Goal: Transaction & Acquisition: Obtain resource

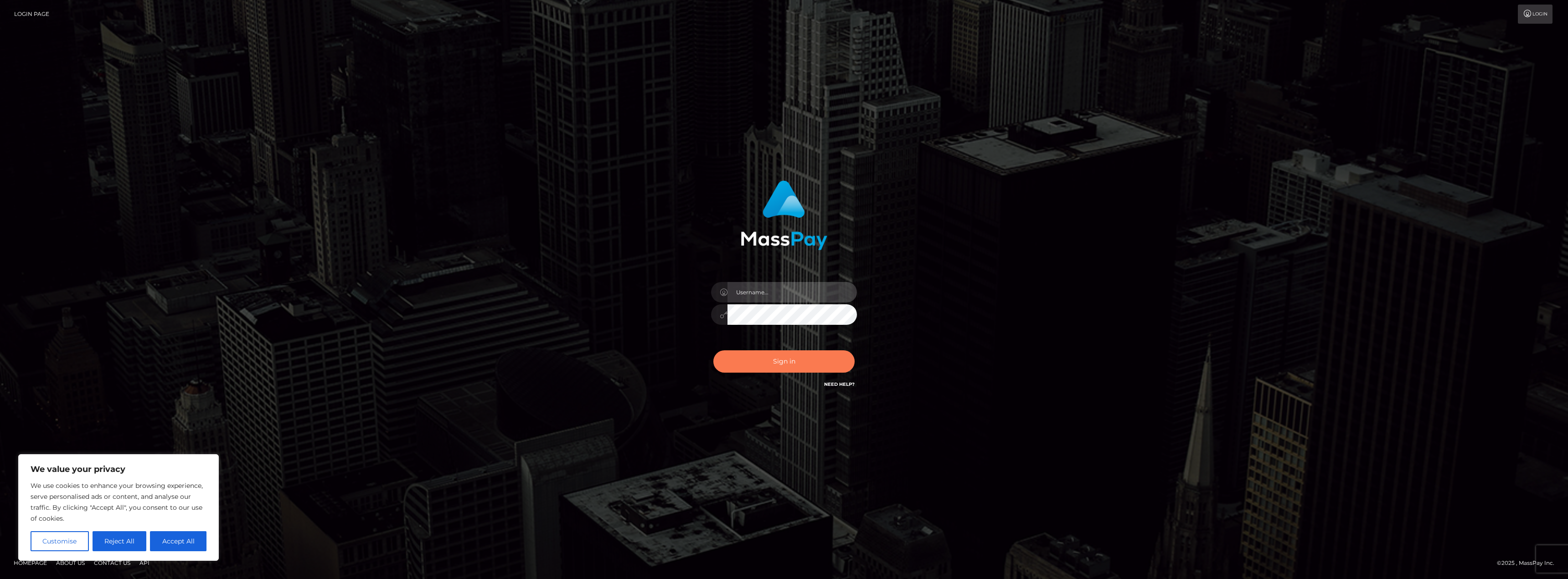
type input "AshleyMG"
click at [767, 362] on button "Sign in" at bounding box center [784, 361] width 141 height 23
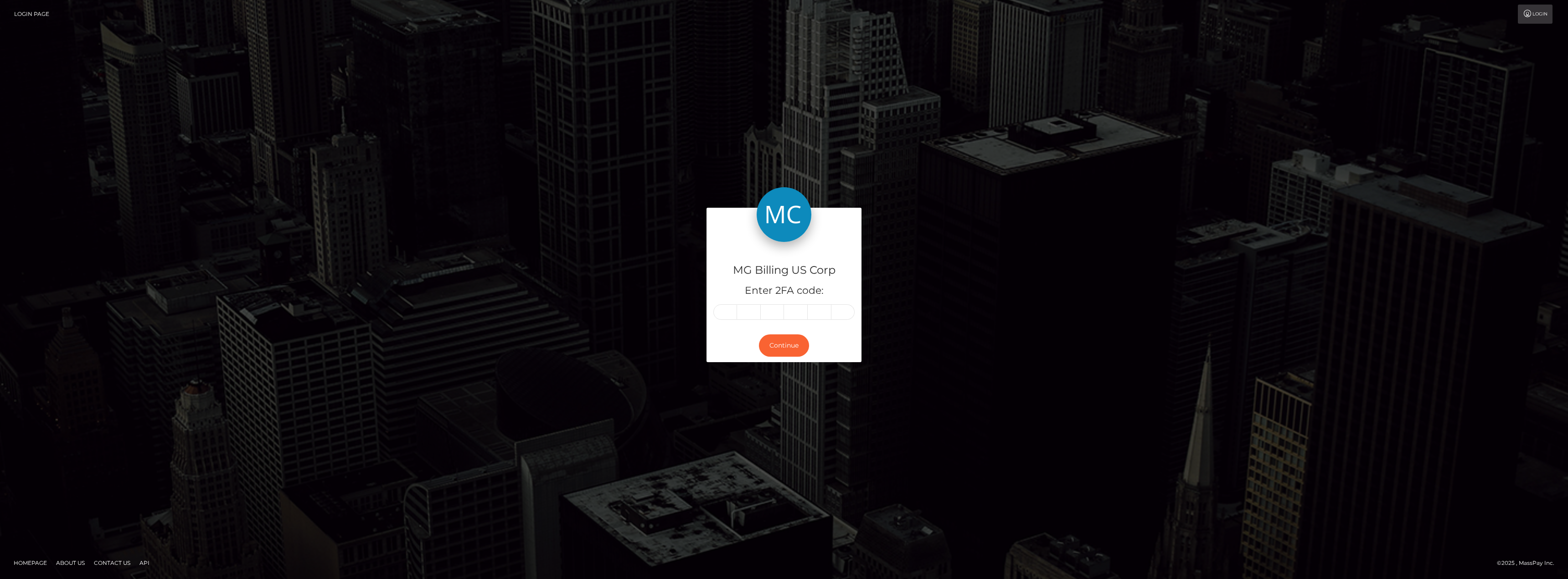
click at [731, 309] on input "text" at bounding box center [725, 311] width 24 height 15
type input "3"
type input "6"
type input "0"
type input "7"
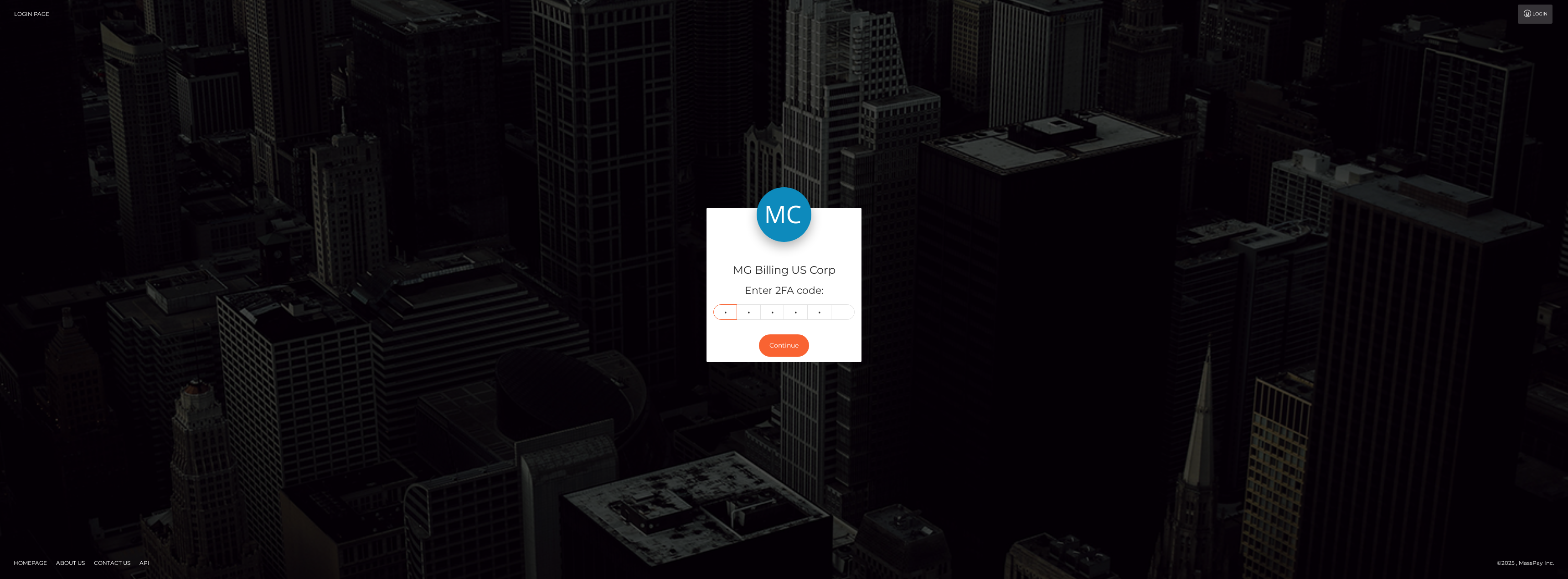
click at [728, 311] on input "3" at bounding box center [725, 311] width 24 height 15
type input "8"
type input "4"
click at [786, 342] on button "Continue" at bounding box center [784, 345] width 50 height 23
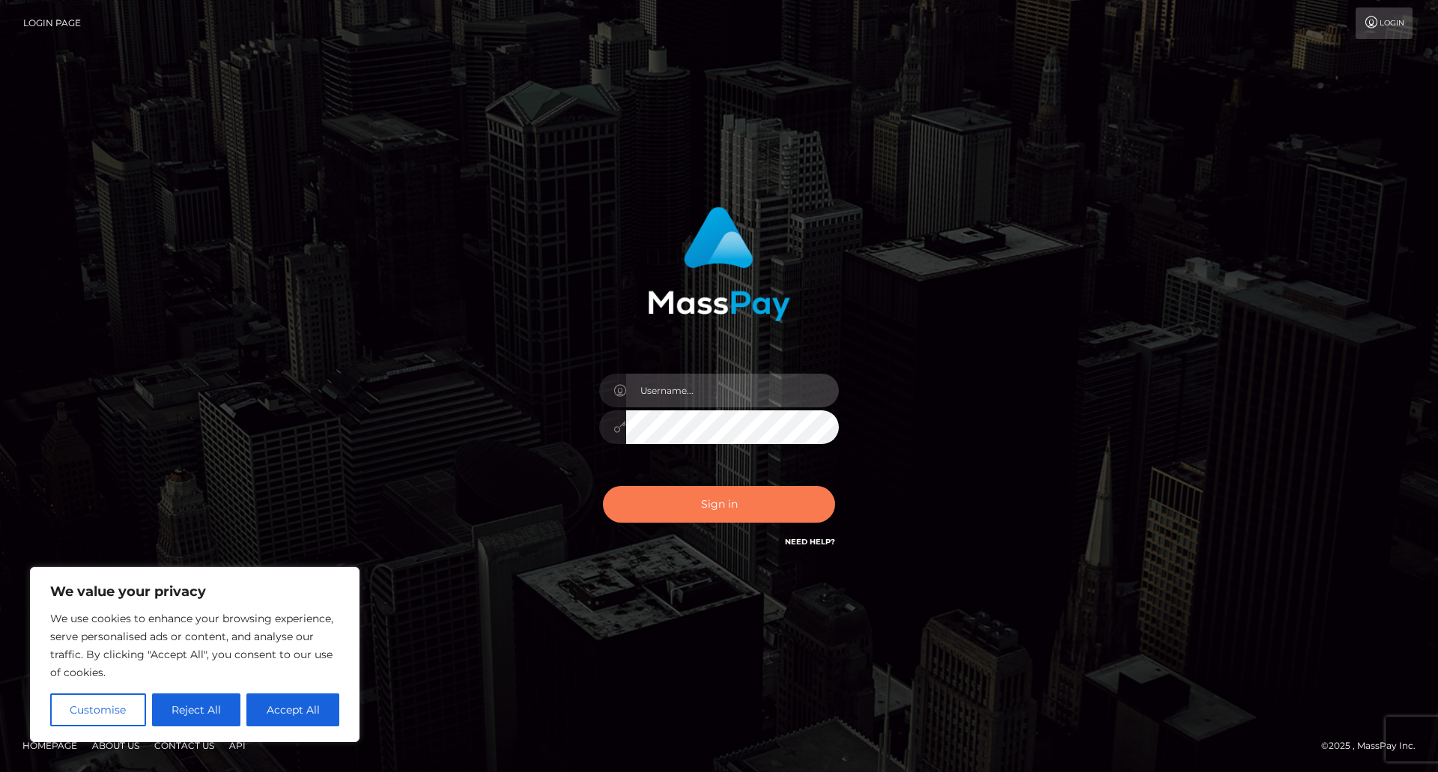
type input "AshleyMG"
click at [720, 504] on button "Sign in" at bounding box center [719, 504] width 232 height 37
type input "AshleyMG"
click at [726, 504] on button "Sign in" at bounding box center [719, 504] width 232 height 37
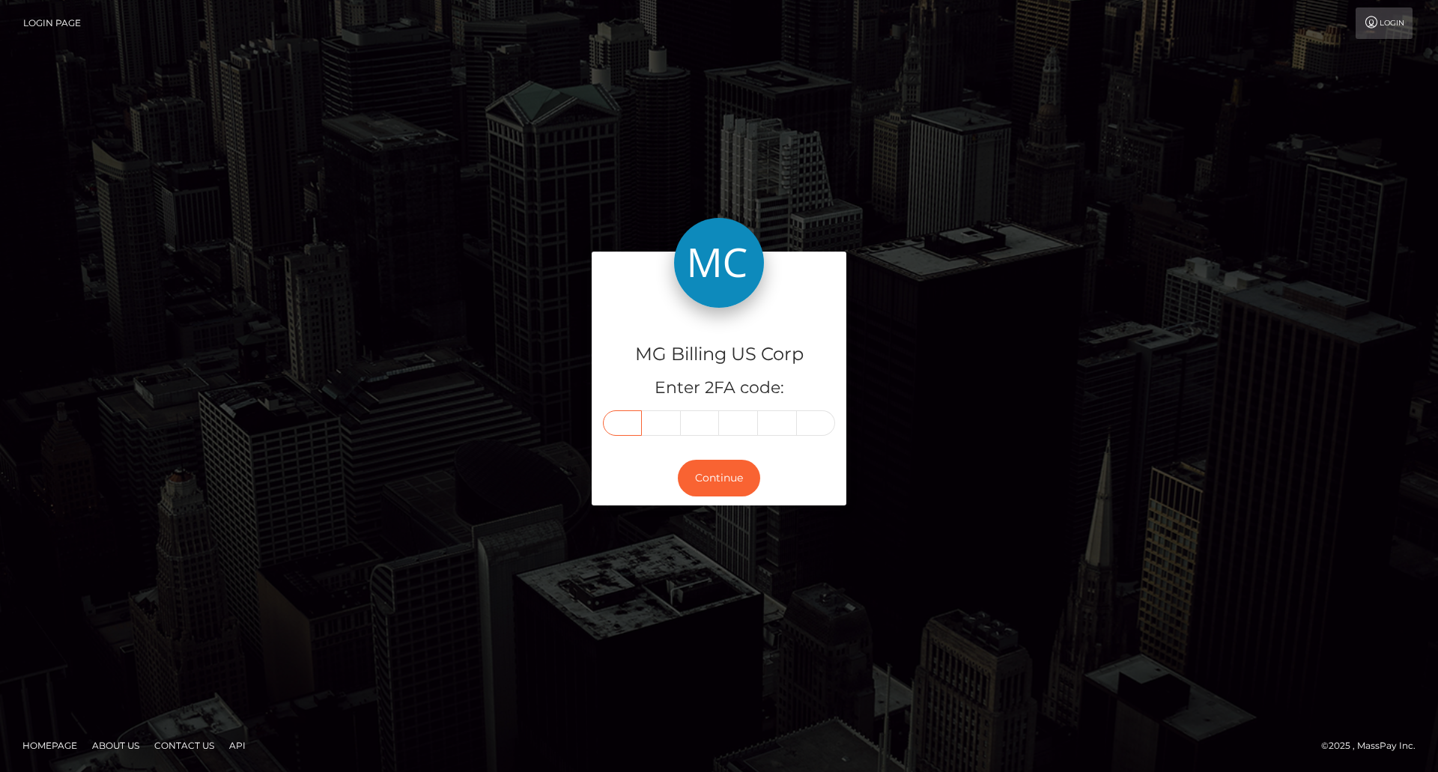
click at [629, 424] on input "text" at bounding box center [622, 422] width 39 height 25
type input "3"
type input "7"
type input "5"
type input "9"
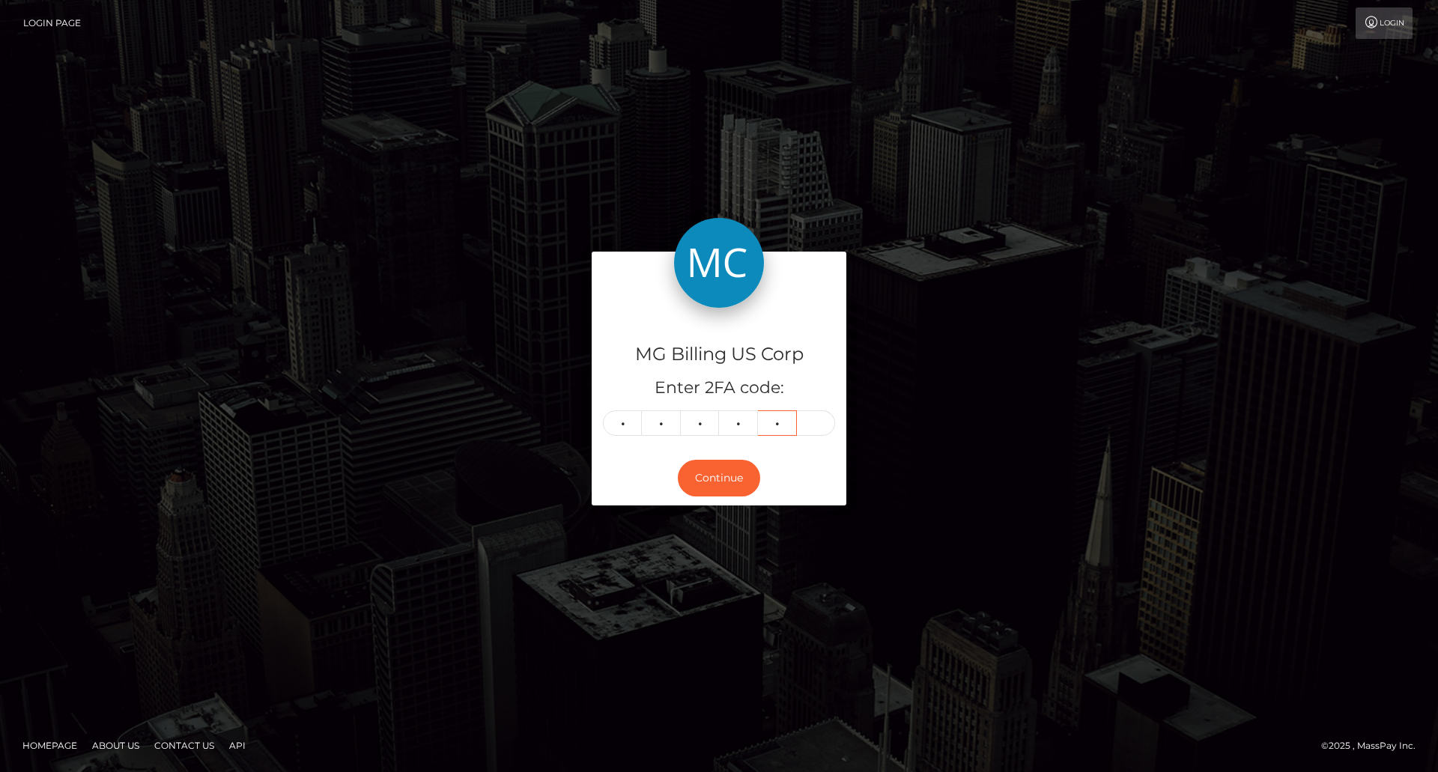
type input "8"
type input "9"
click at [708, 472] on button "Continue" at bounding box center [719, 478] width 82 height 37
click at [623, 420] on input "3" at bounding box center [622, 422] width 39 height 25
type input "1"
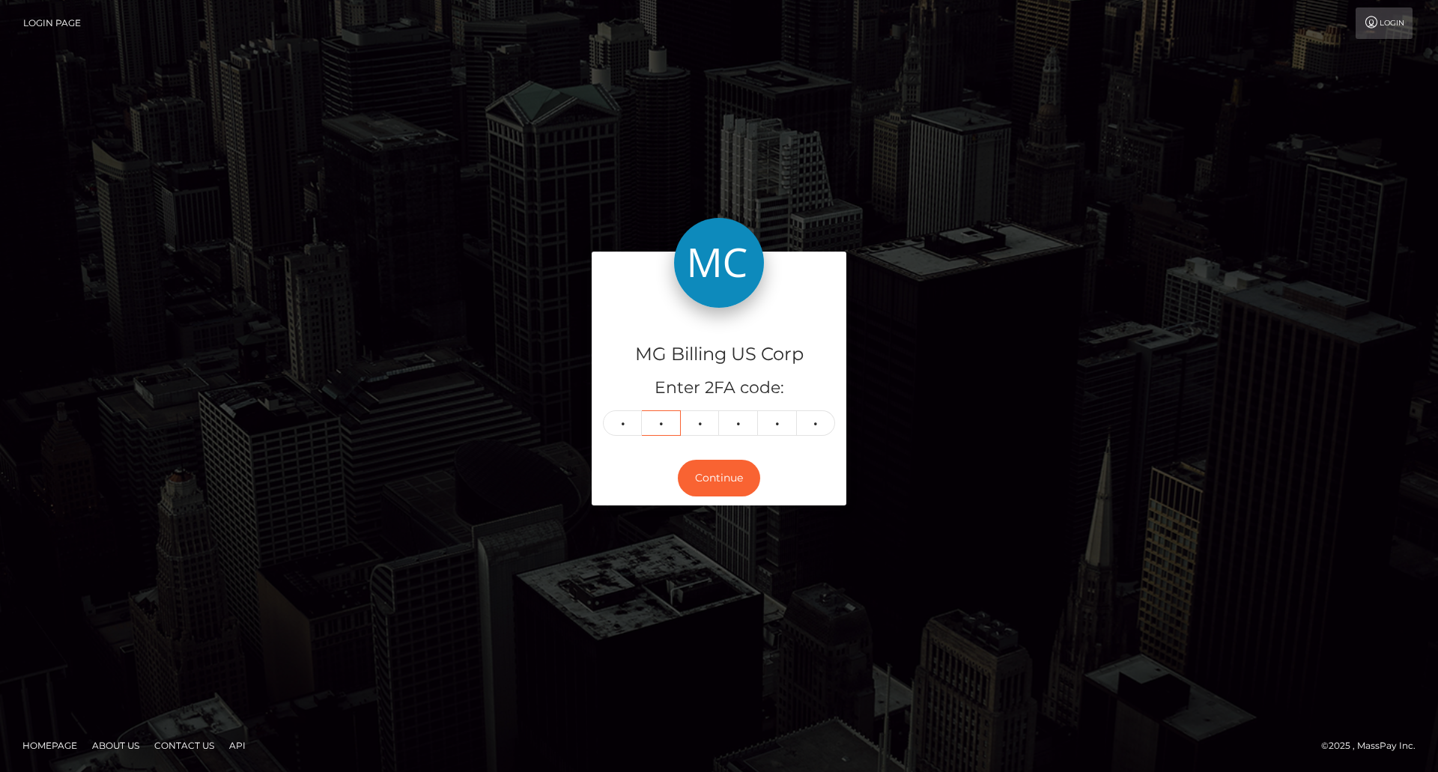
type input "8"
type input "6"
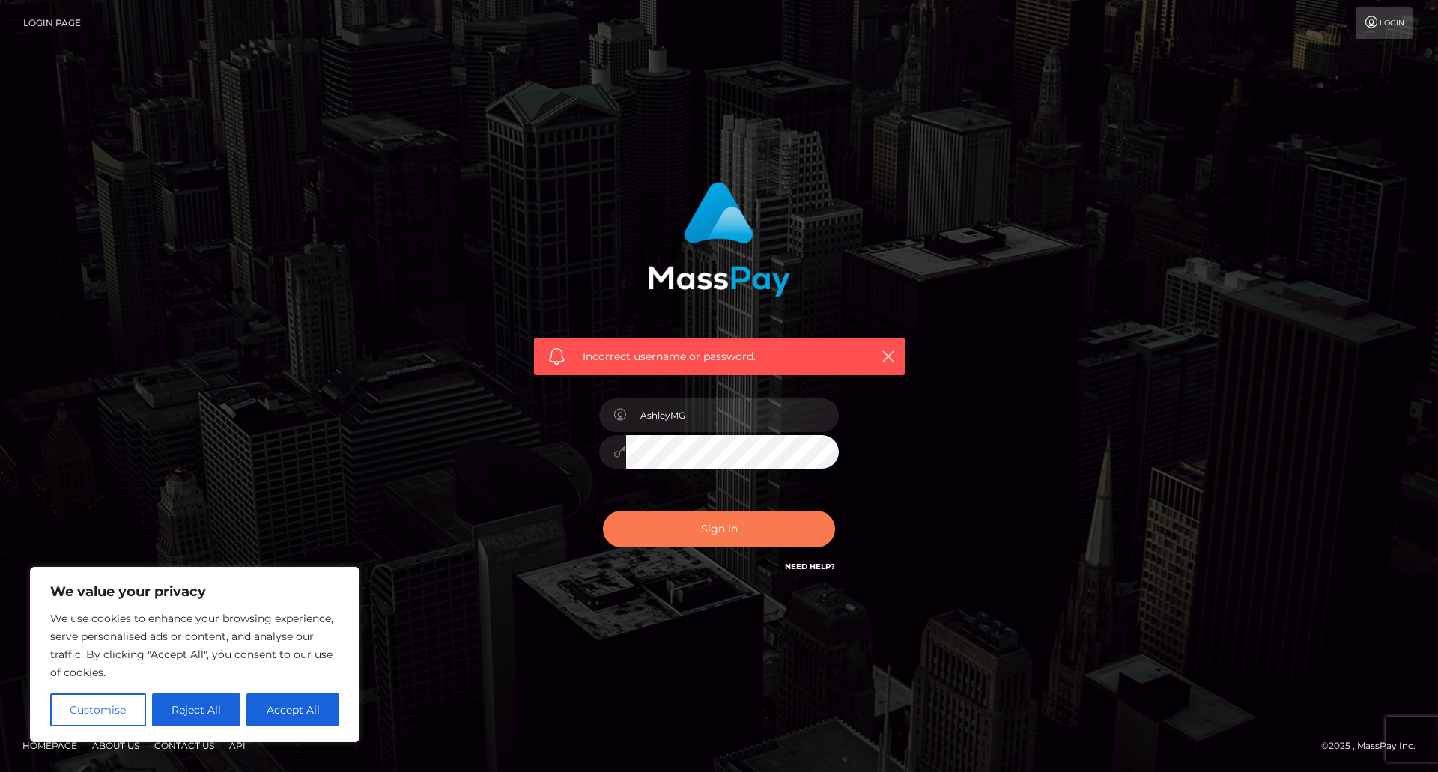
click at [753, 531] on button "Sign in" at bounding box center [719, 529] width 232 height 37
click at [312, 710] on button "Accept All" at bounding box center [292, 709] width 93 height 33
checkbox input "true"
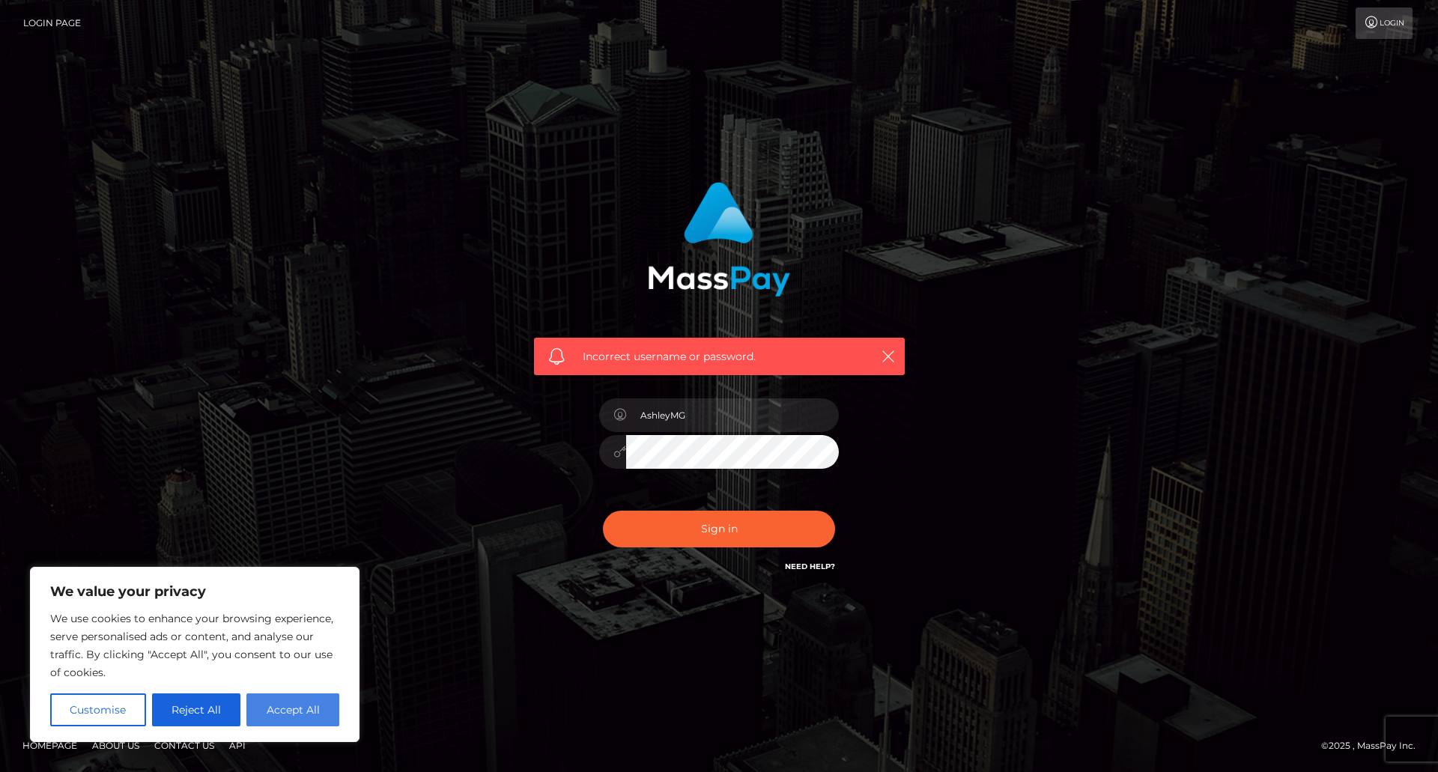
checkbox input "true"
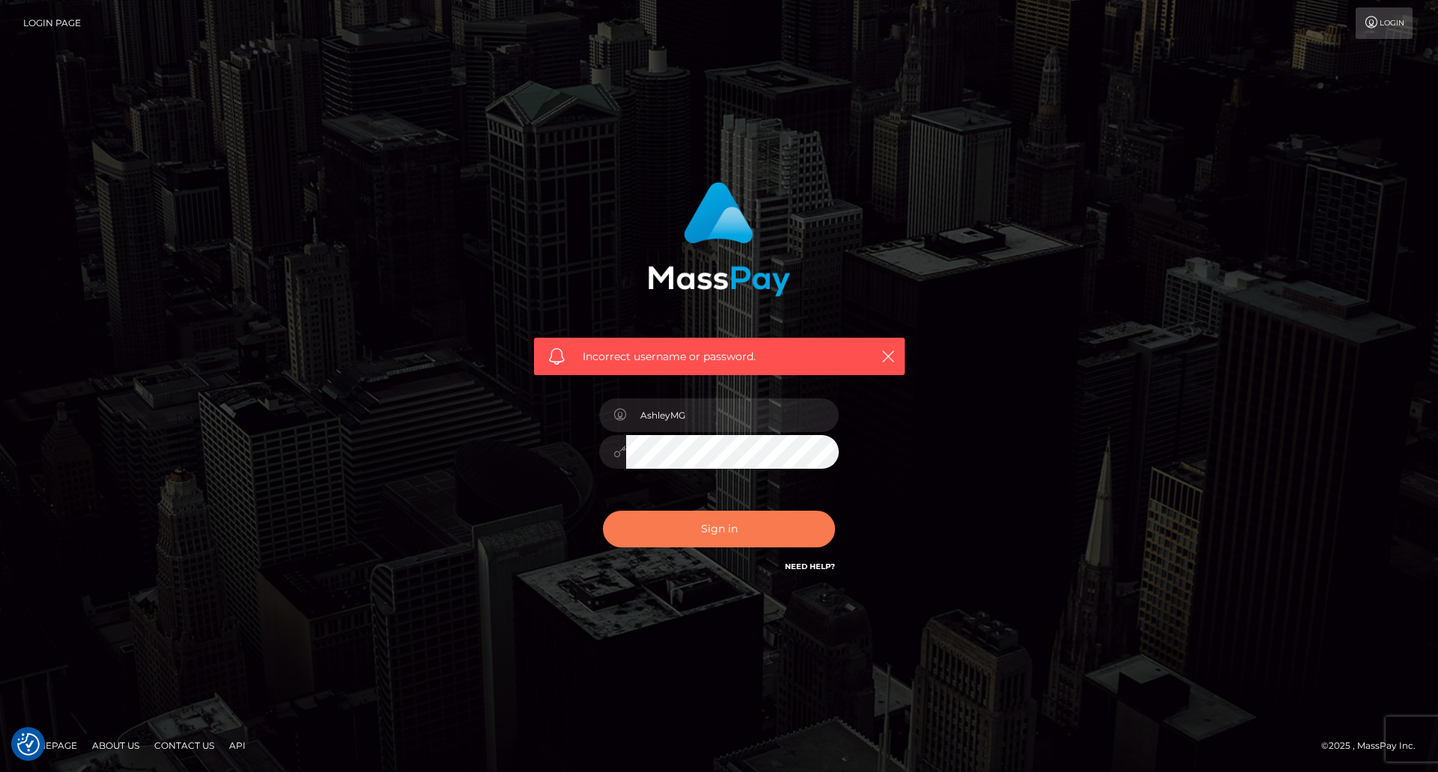
click at [749, 523] on button "Sign in" at bounding box center [719, 529] width 232 height 37
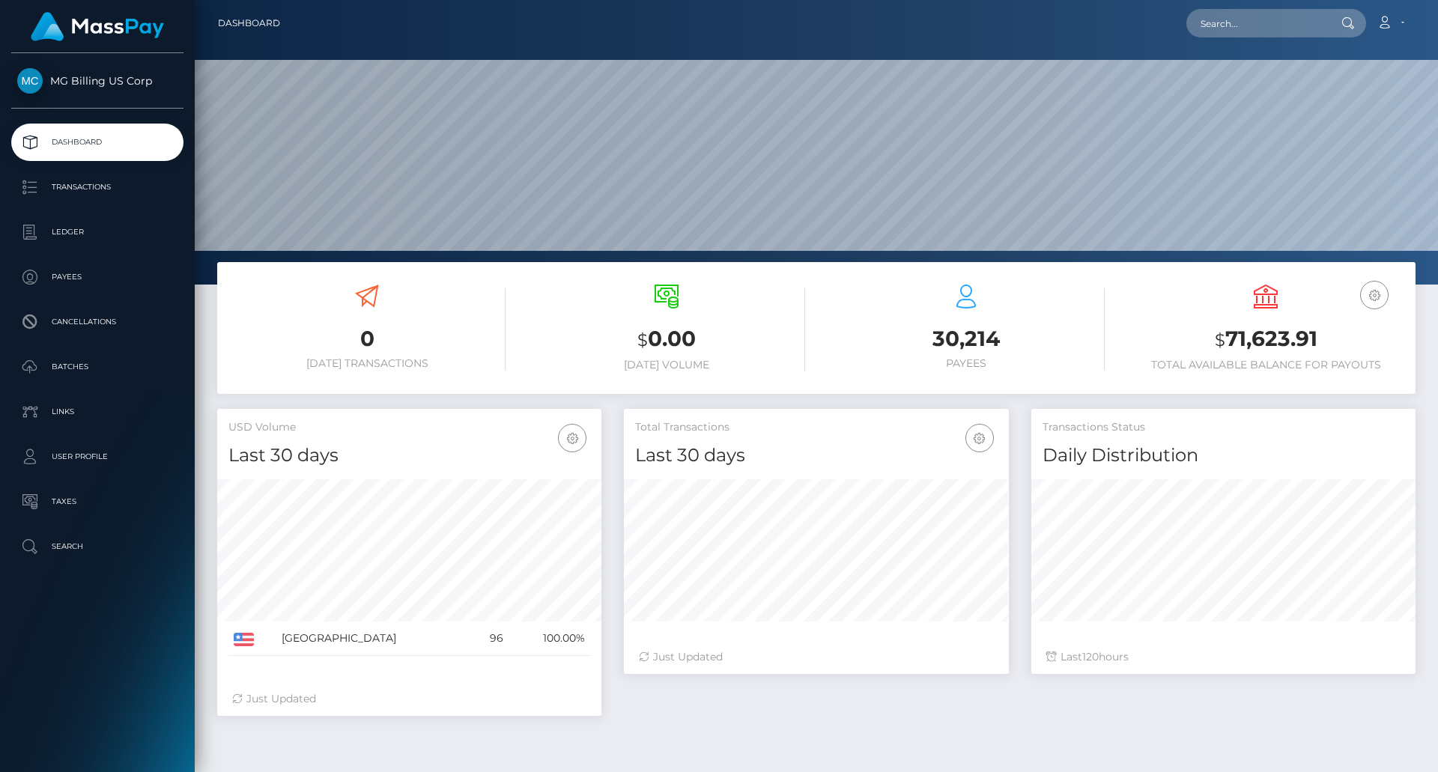
scroll to position [265, 384]
click at [101, 237] on p "Ledger" at bounding box center [97, 232] width 160 height 22
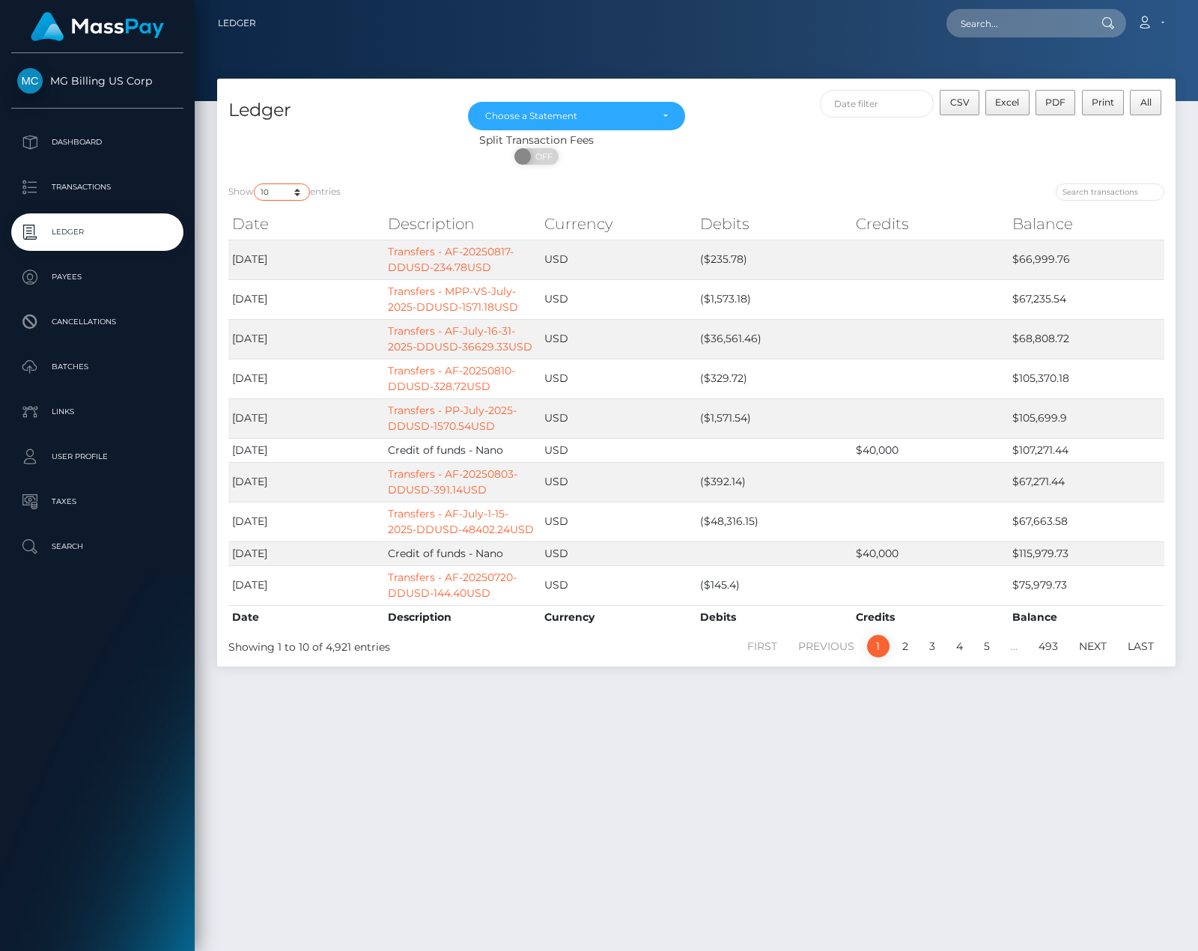
click at [297, 191] on select "10 25 50 100 250" at bounding box center [282, 191] width 56 height 17
select select "250"
click at [255, 183] on select "10 25 50 100 250" at bounding box center [282, 191] width 56 height 17
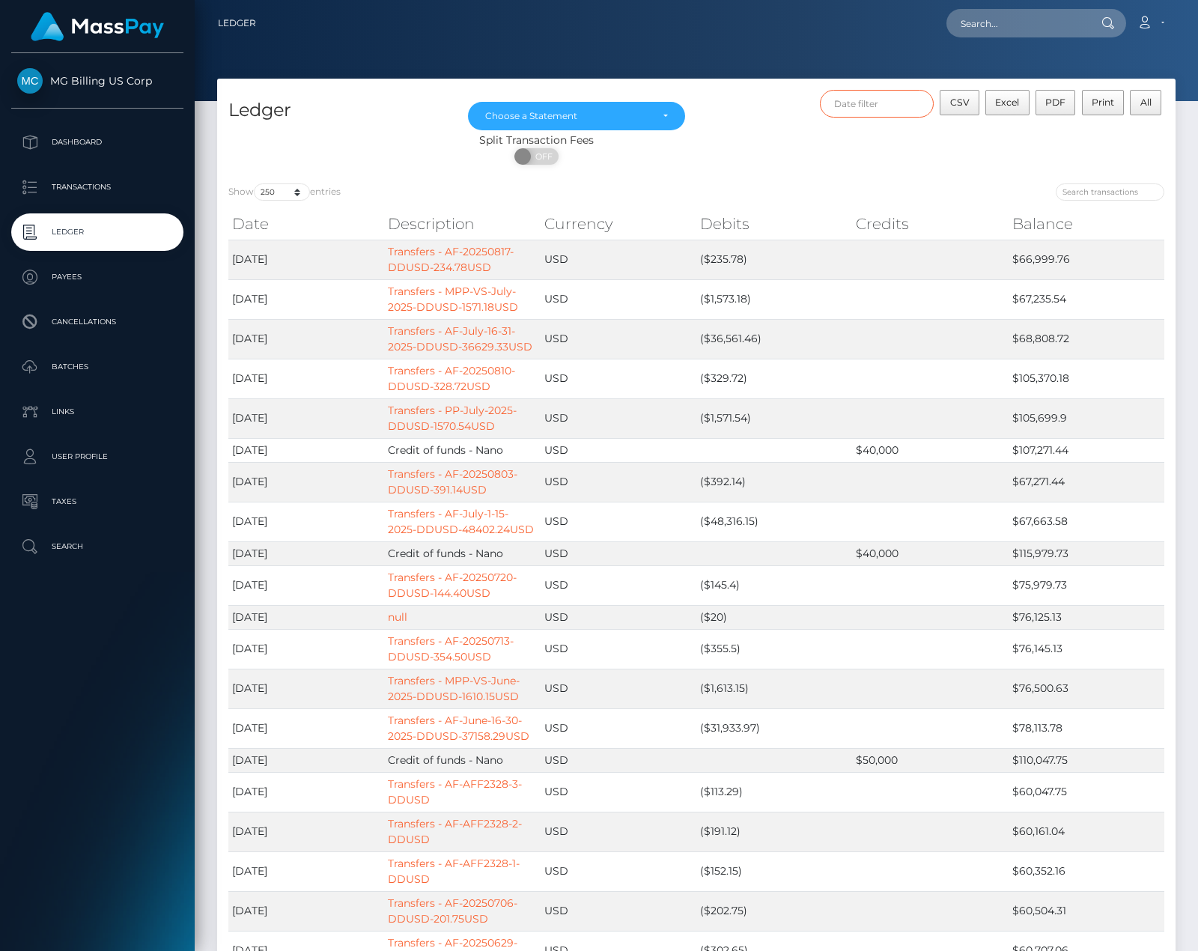
click at [863, 105] on input "text" at bounding box center [877, 104] width 115 height 28
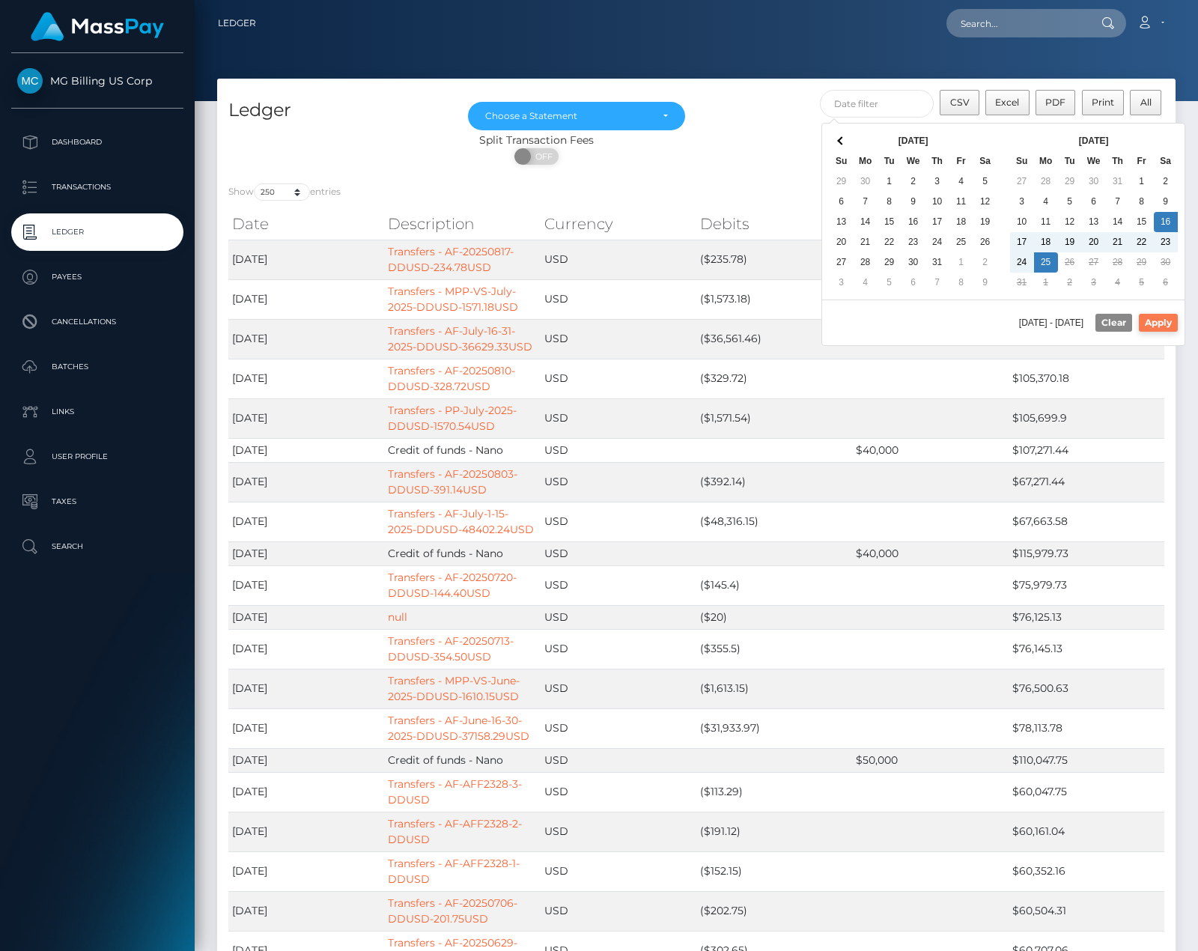
click at [1155, 326] on button "Apply" at bounding box center [1158, 323] width 39 height 18
type input "08/16/2025 - 08/25/2025"
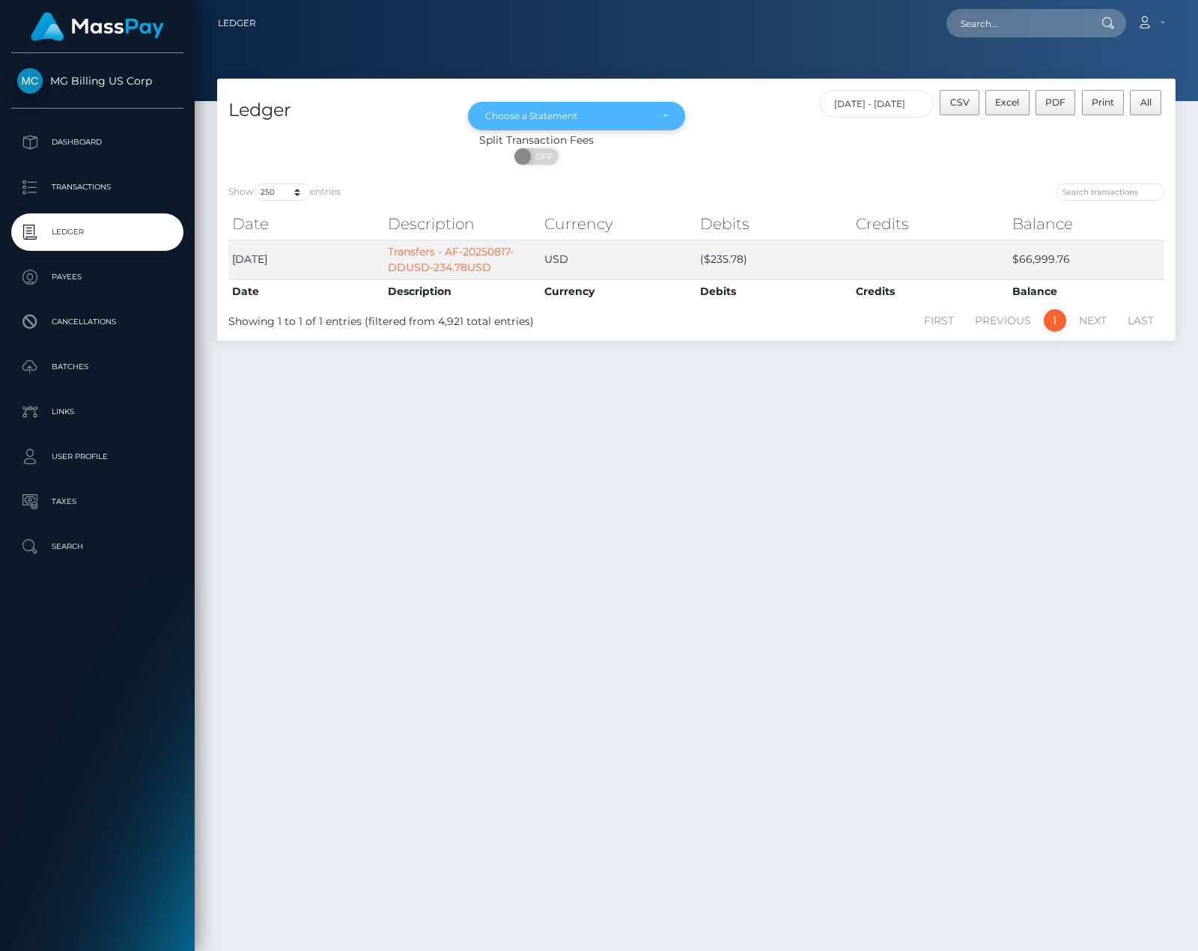
click at [678, 118] on div "Choose a Statement" at bounding box center [576, 116] width 217 height 28
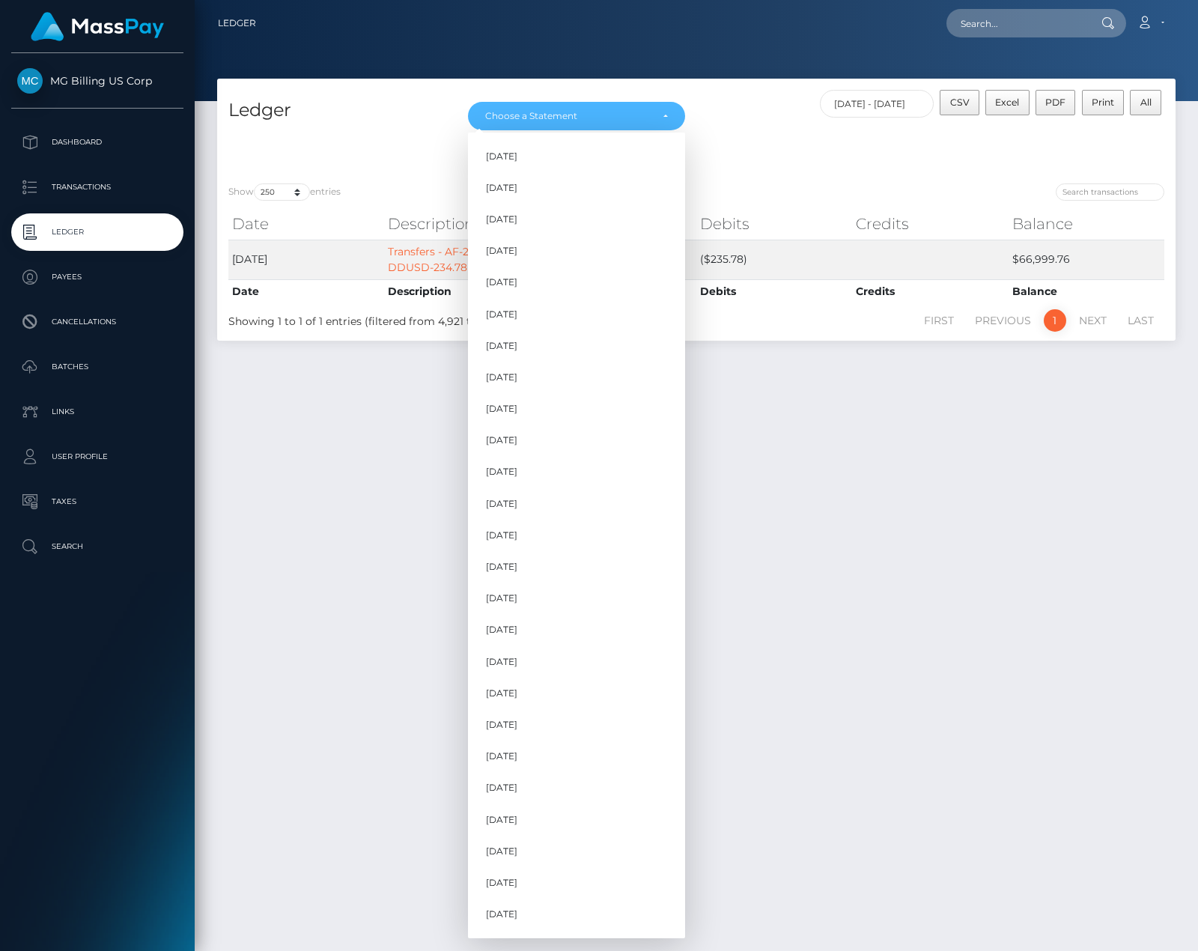
click at [762, 128] on div "CSV Excel PDF Print All 08/16/2025 - 08/25/2025" at bounding box center [935, 111] width 479 height 43
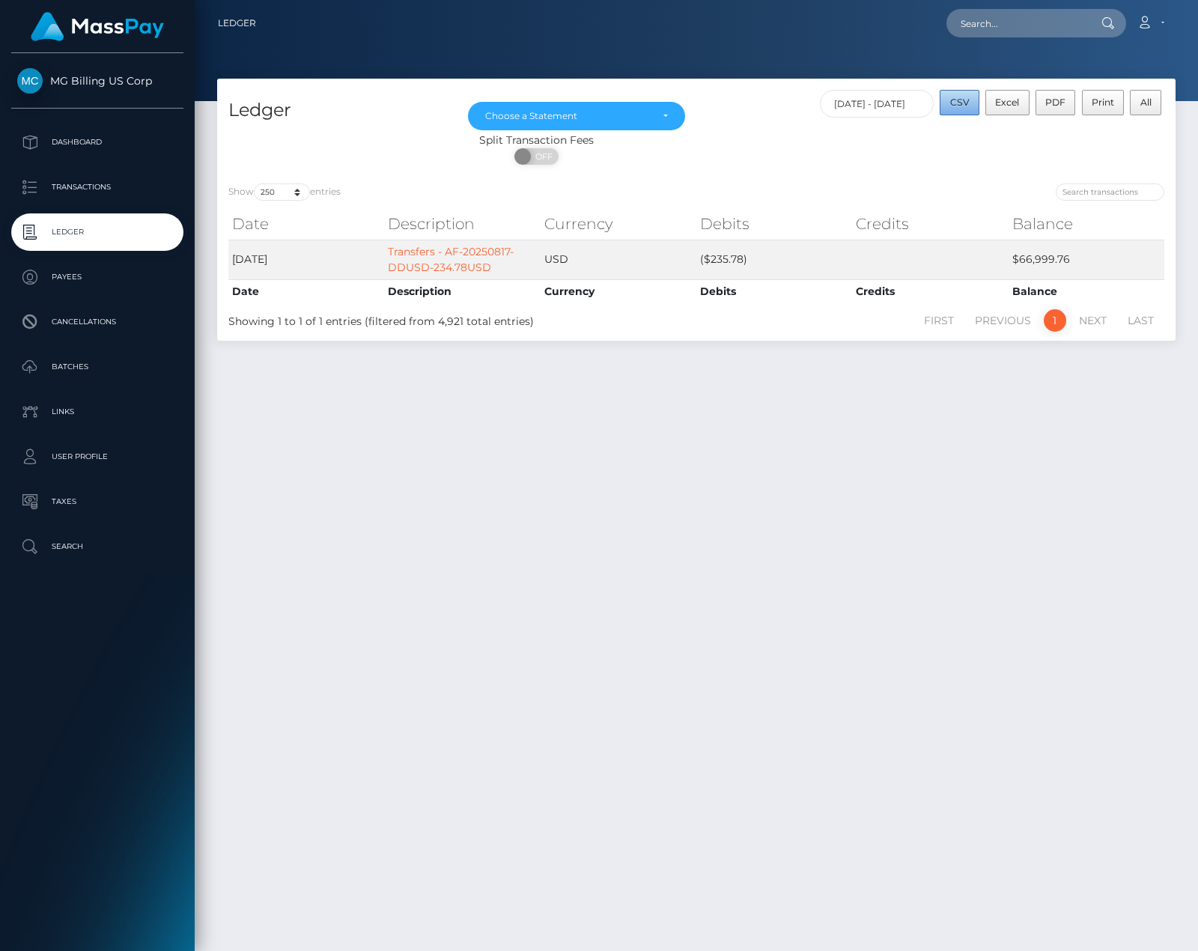
click at [967, 107] on span "CSV" at bounding box center [959, 102] width 19 height 11
click at [452, 267] on link "Transfers - AF-20250817-DDUSD-234.78USD" at bounding box center [451, 259] width 126 height 29
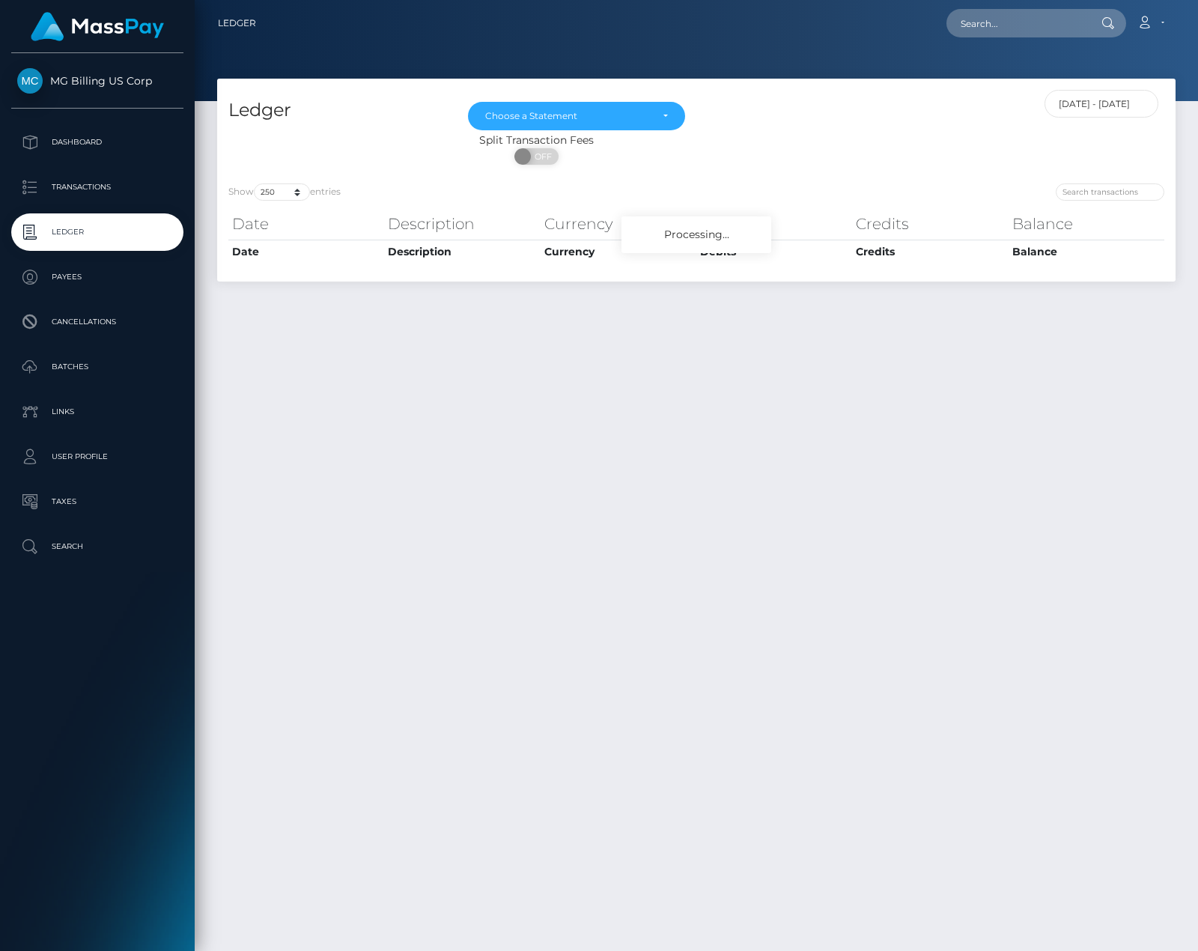
select select "250"
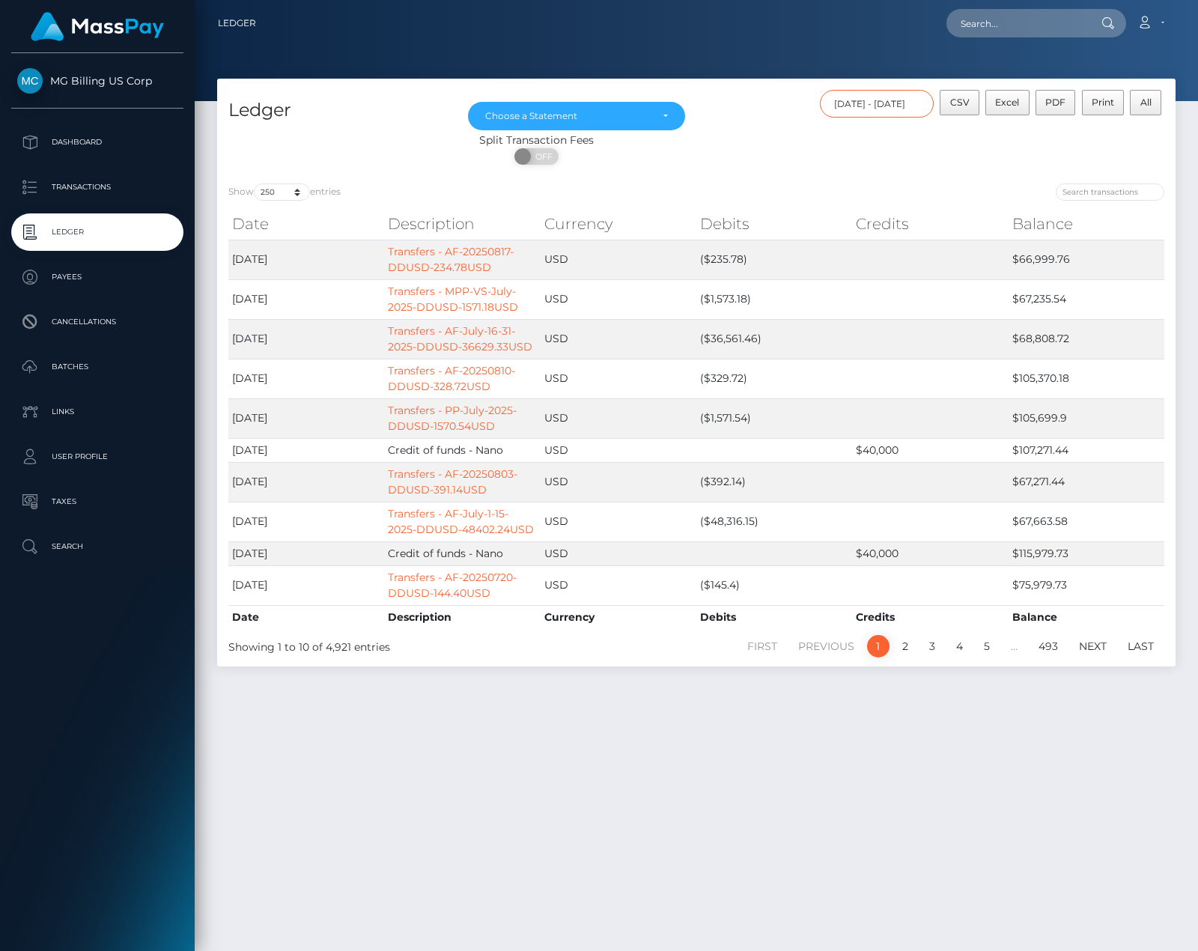
click at [887, 103] on input "[DATE] - [DATE]" at bounding box center [877, 104] width 115 height 28
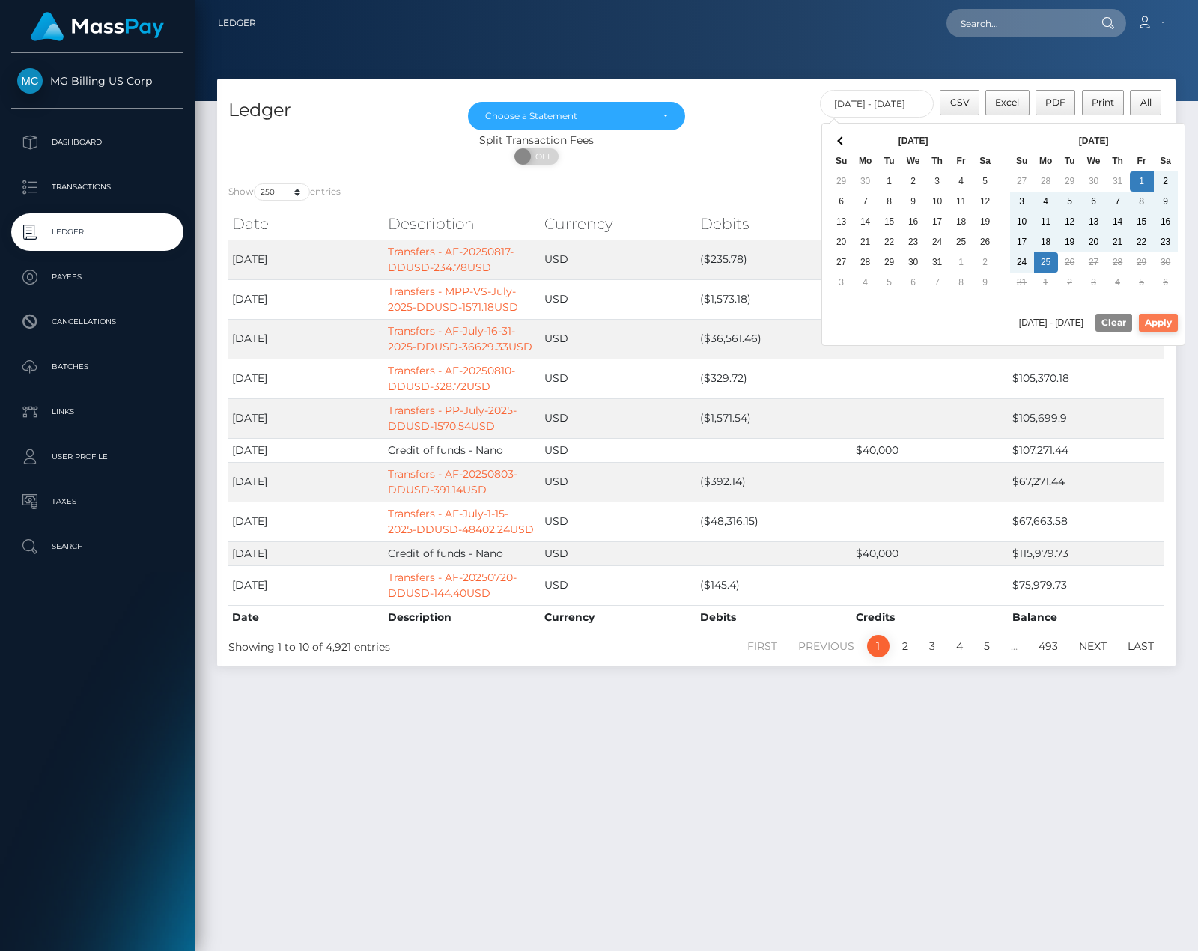
click at [1151, 326] on button "Apply" at bounding box center [1158, 323] width 39 height 18
type input "[DATE] - [DATE]"
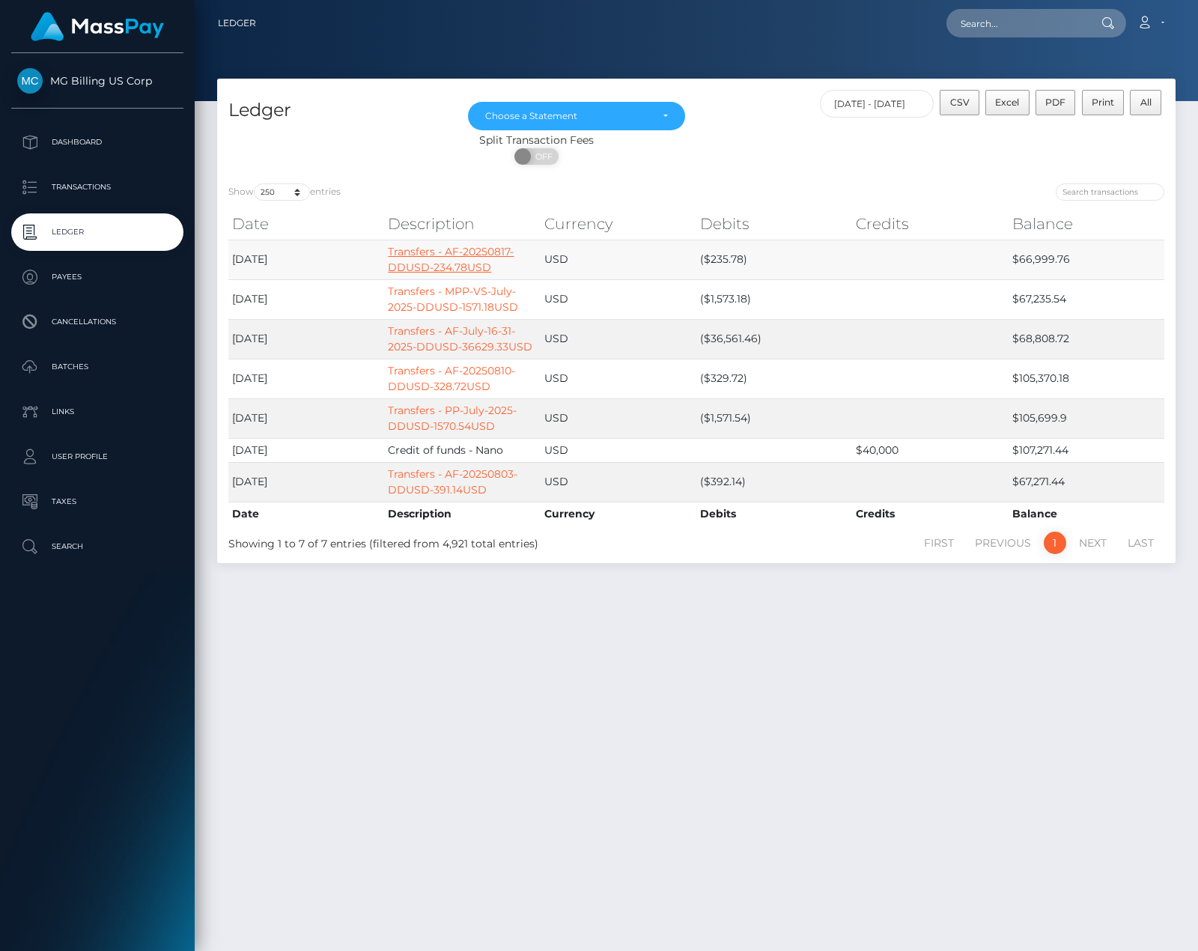
click at [445, 264] on link "Transfers - AF-20250817-DDUSD-234.78USD" at bounding box center [451, 259] width 126 height 29
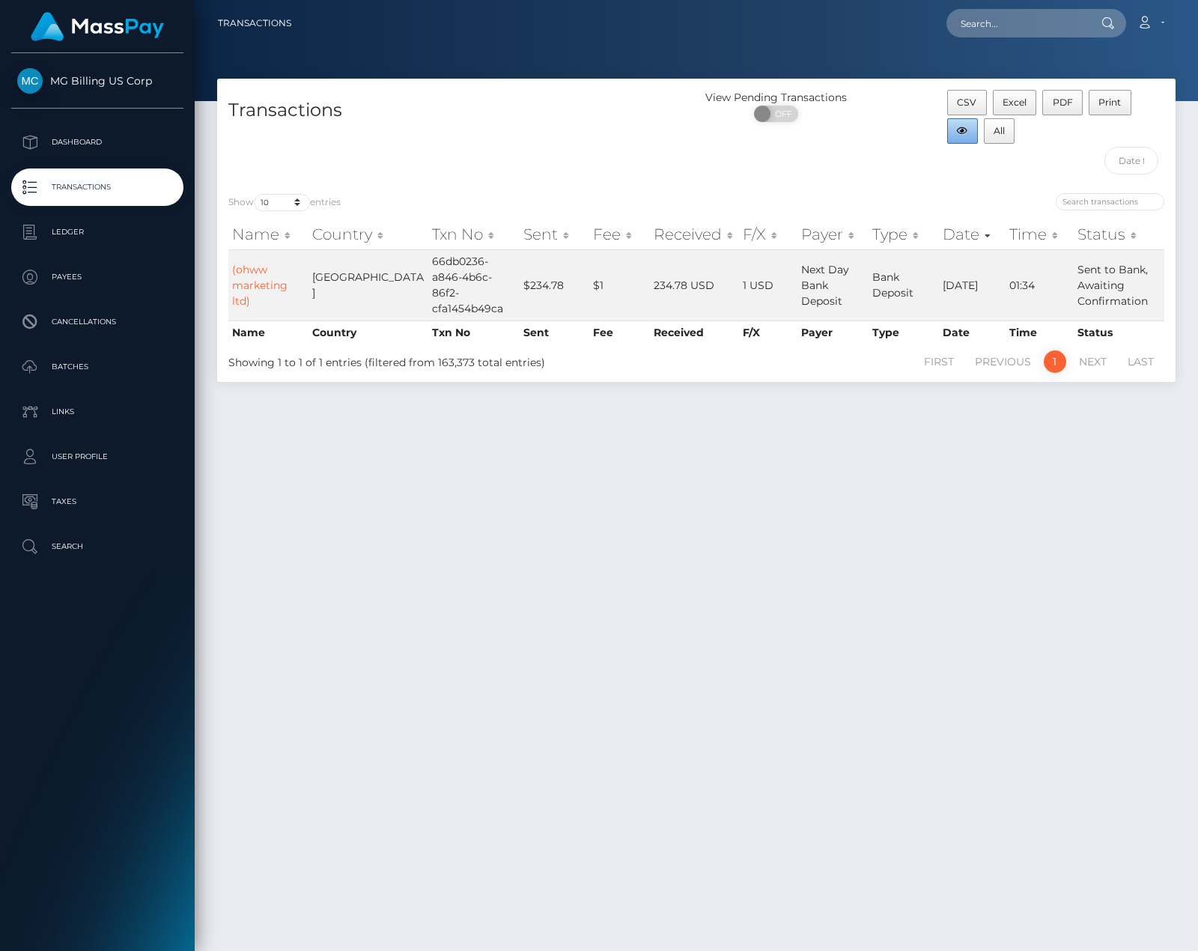
click at [964, 131] on icon "button" at bounding box center [962, 131] width 10 height 9
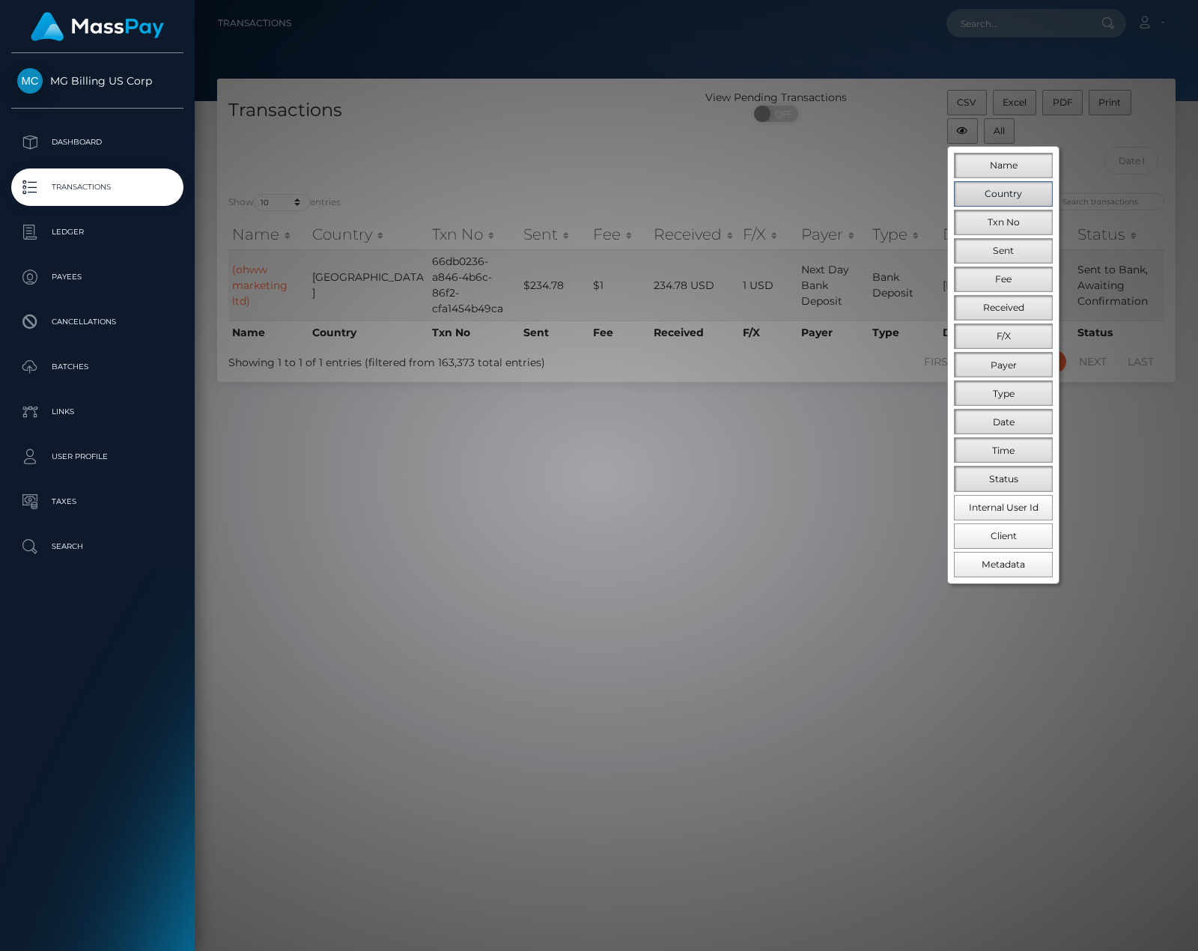
click at [1026, 195] on button "Country" at bounding box center [1003, 193] width 99 height 25
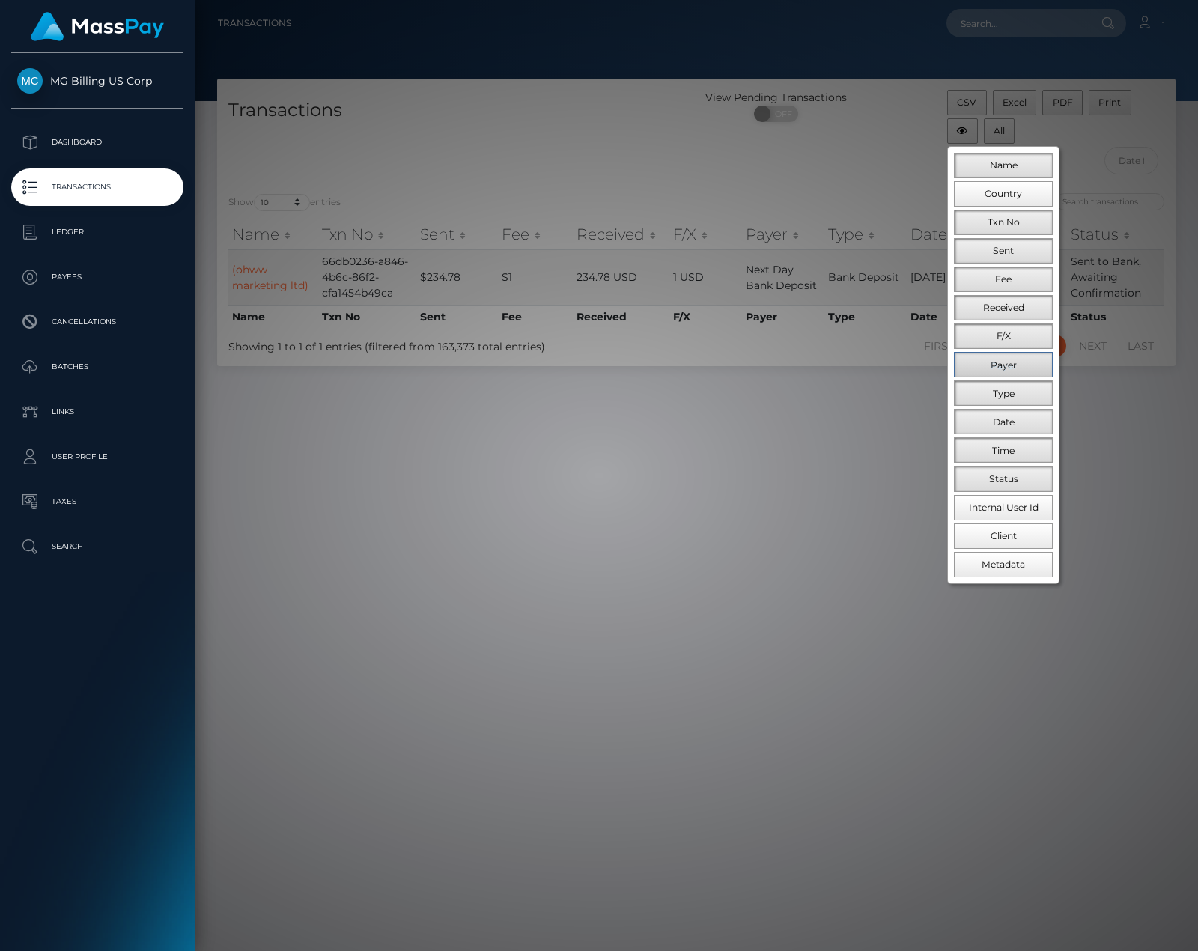
click at [1020, 366] on button "Payer" at bounding box center [1003, 364] width 99 height 25
click at [1018, 390] on button "Type" at bounding box center [1003, 392] width 99 height 25
click at [1013, 452] on span "Time" at bounding box center [1003, 450] width 22 height 11
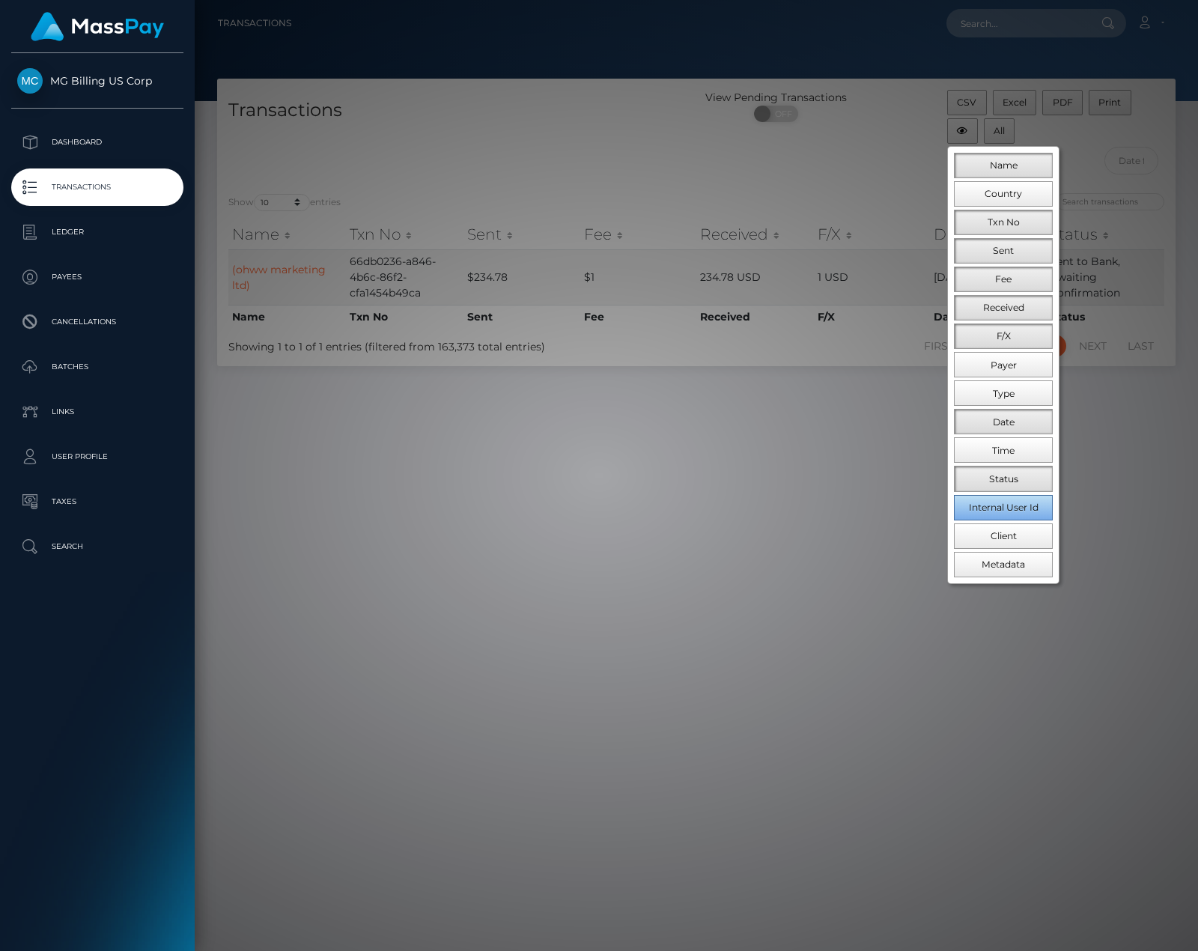
click at [1021, 509] on span "Internal User Id" at bounding box center [1004, 507] width 70 height 11
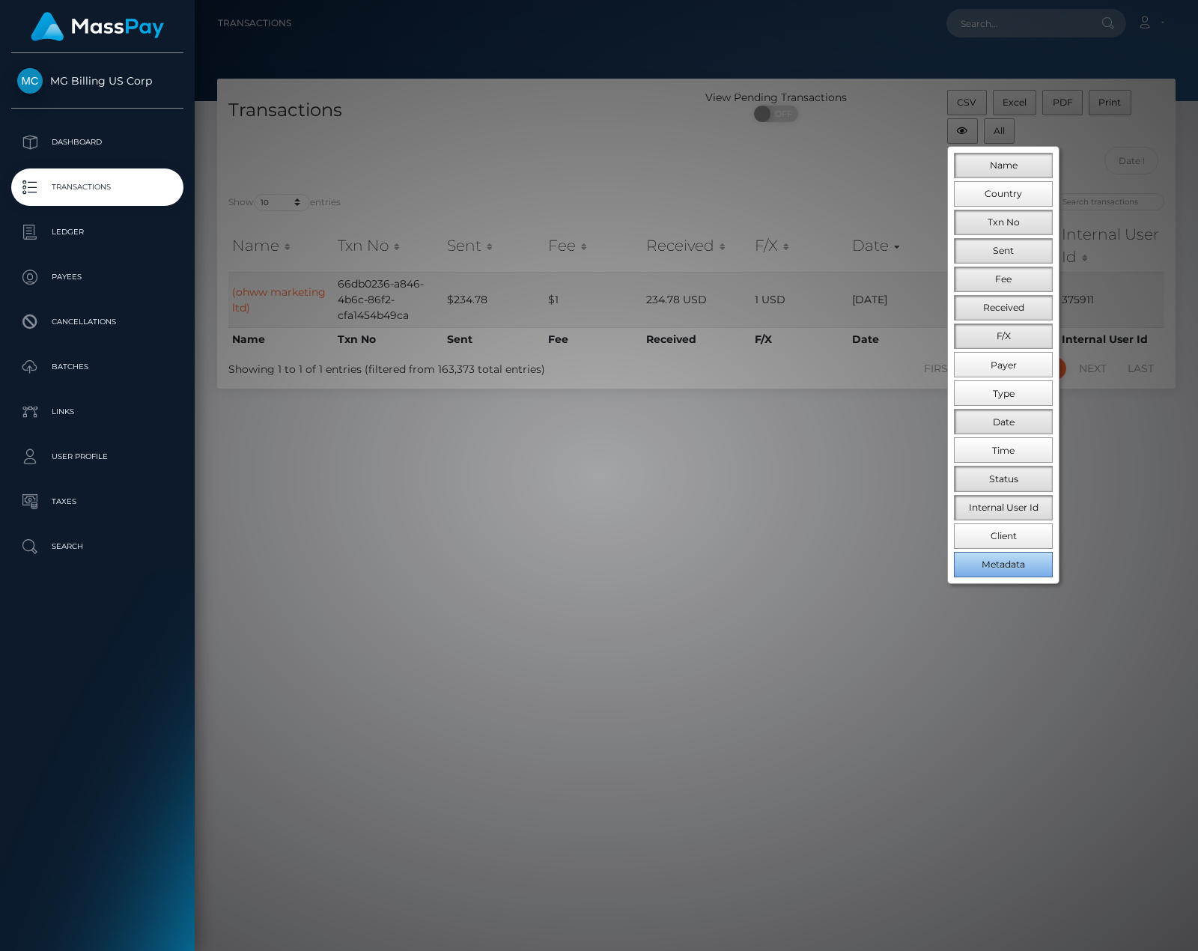
click at [1018, 561] on span "Metadata" at bounding box center [1003, 564] width 43 height 11
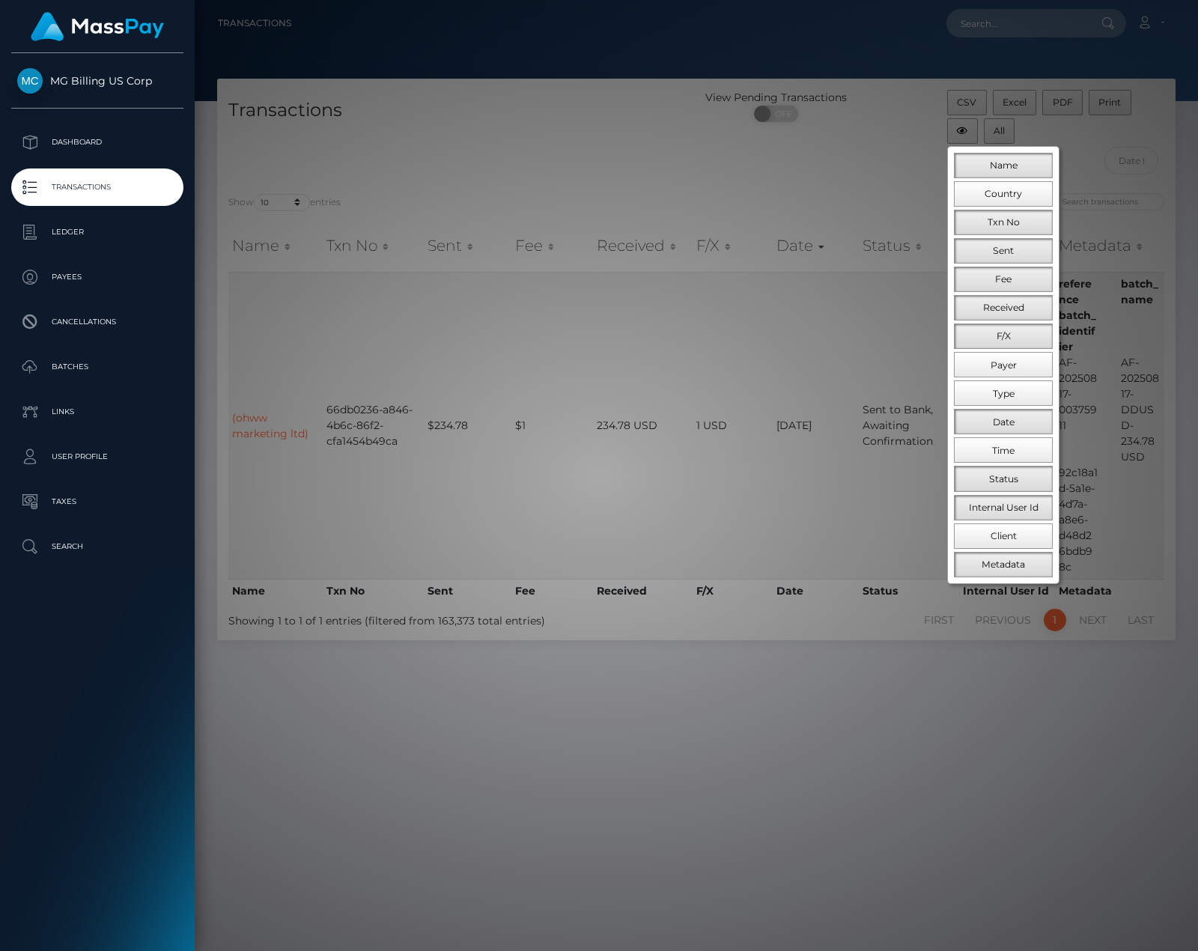
click at [1021, 690] on div at bounding box center [599, 475] width 1198 height 951
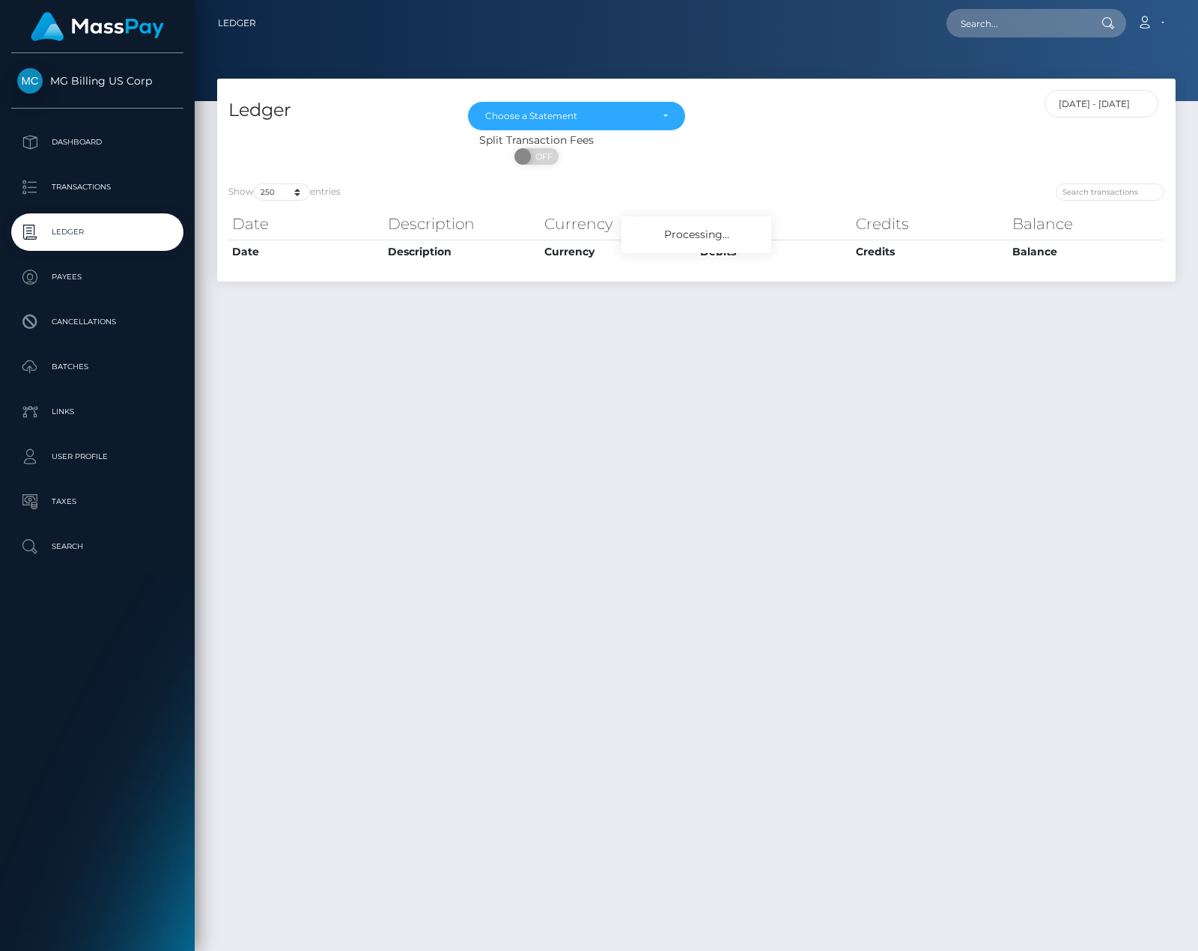
select select "250"
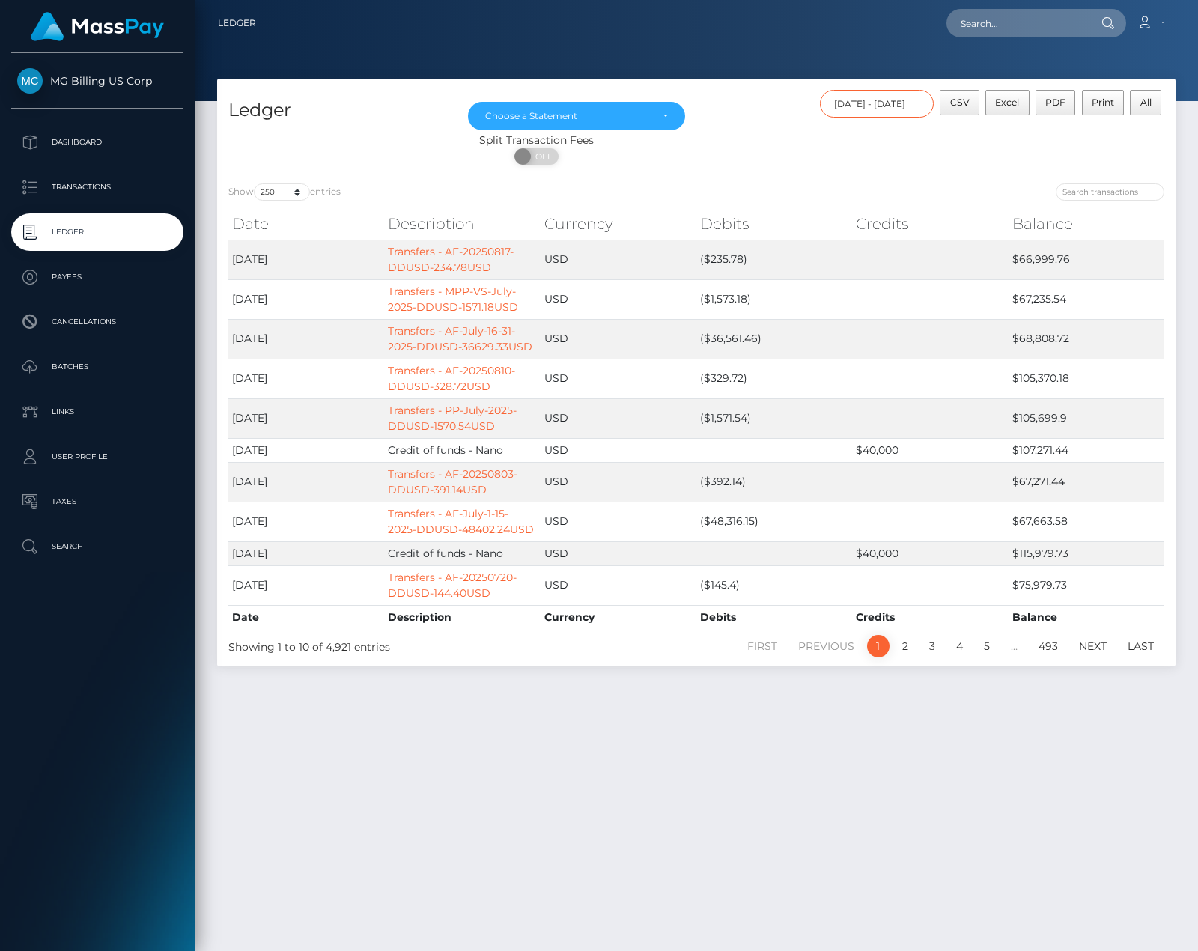
click at [881, 100] on input "[DATE] - [DATE]" at bounding box center [877, 104] width 115 height 28
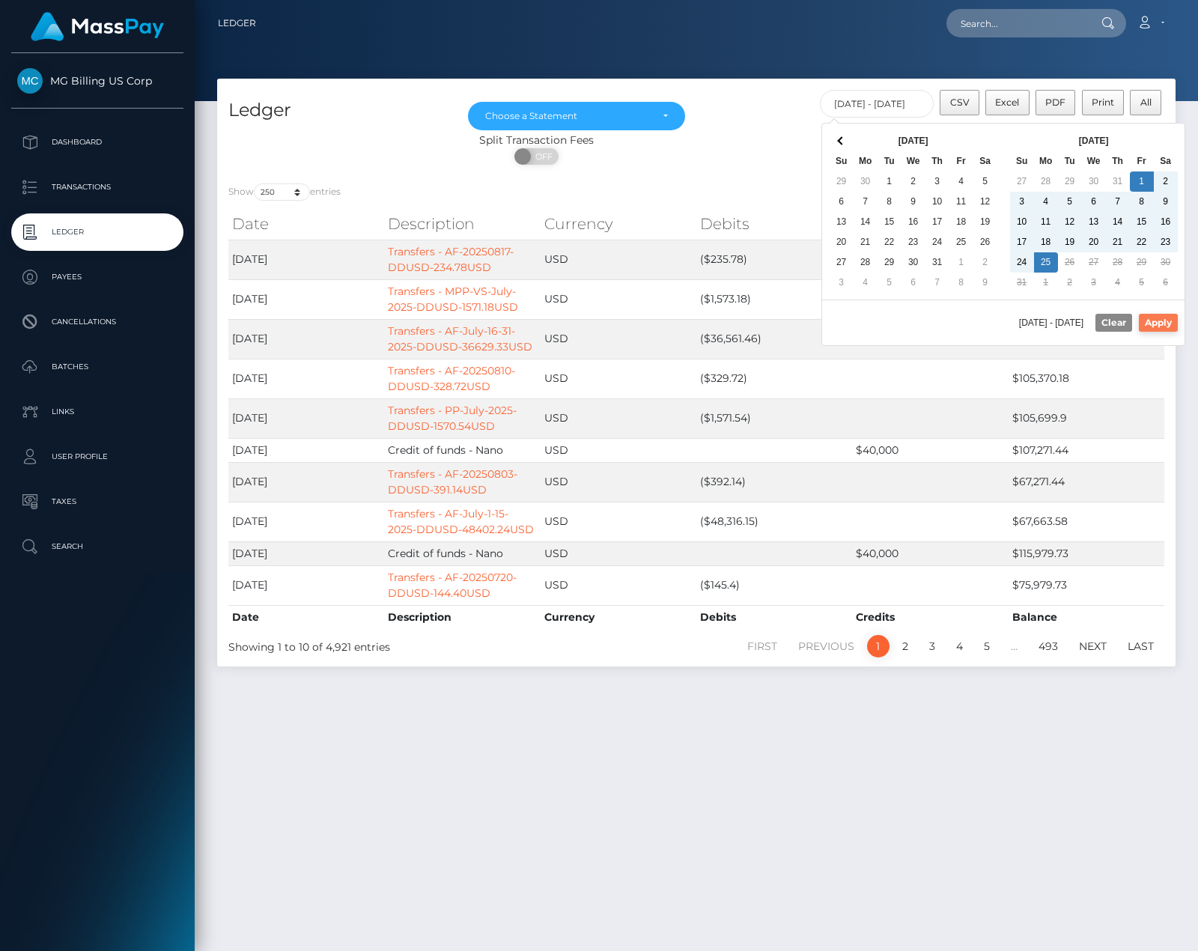
click at [1167, 322] on button "Apply" at bounding box center [1158, 323] width 39 height 18
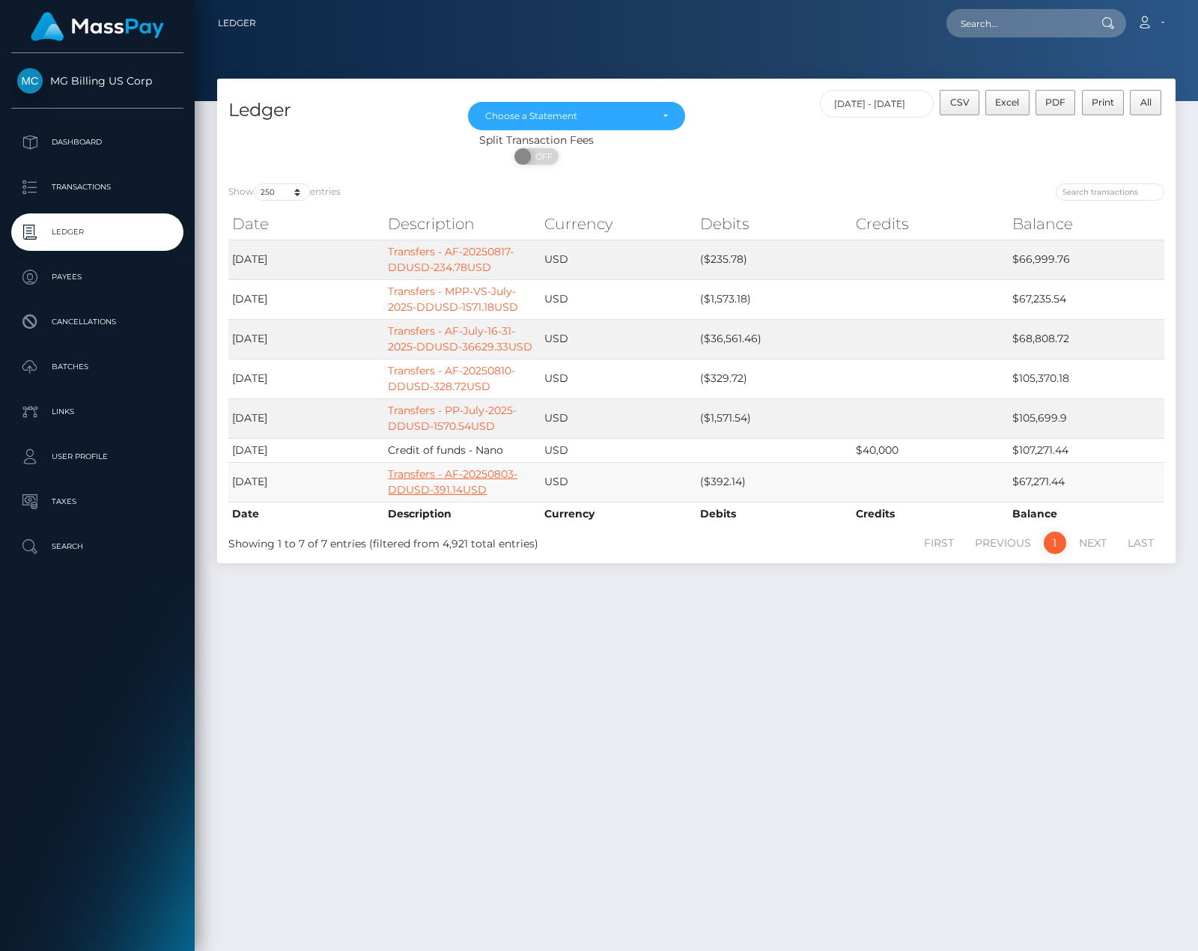
click at [456, 474] on link "Transfers - AF-20250803-DDUSD-391.14USD" at bounding box center [453, 481] width 130 height 29
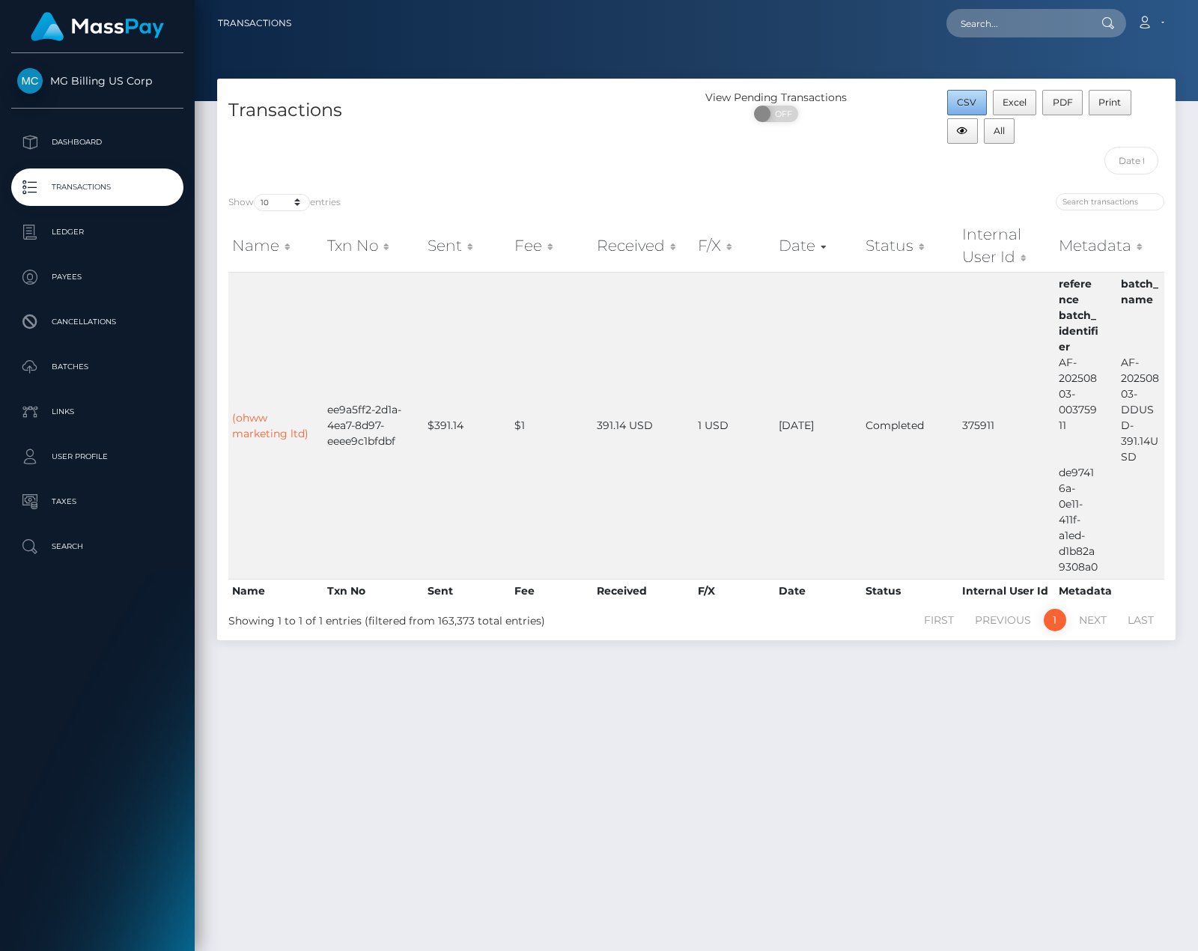
click at [959, 103] on span "CSV" at bounding box center [966, 102] width 19 height 11
click button "button"
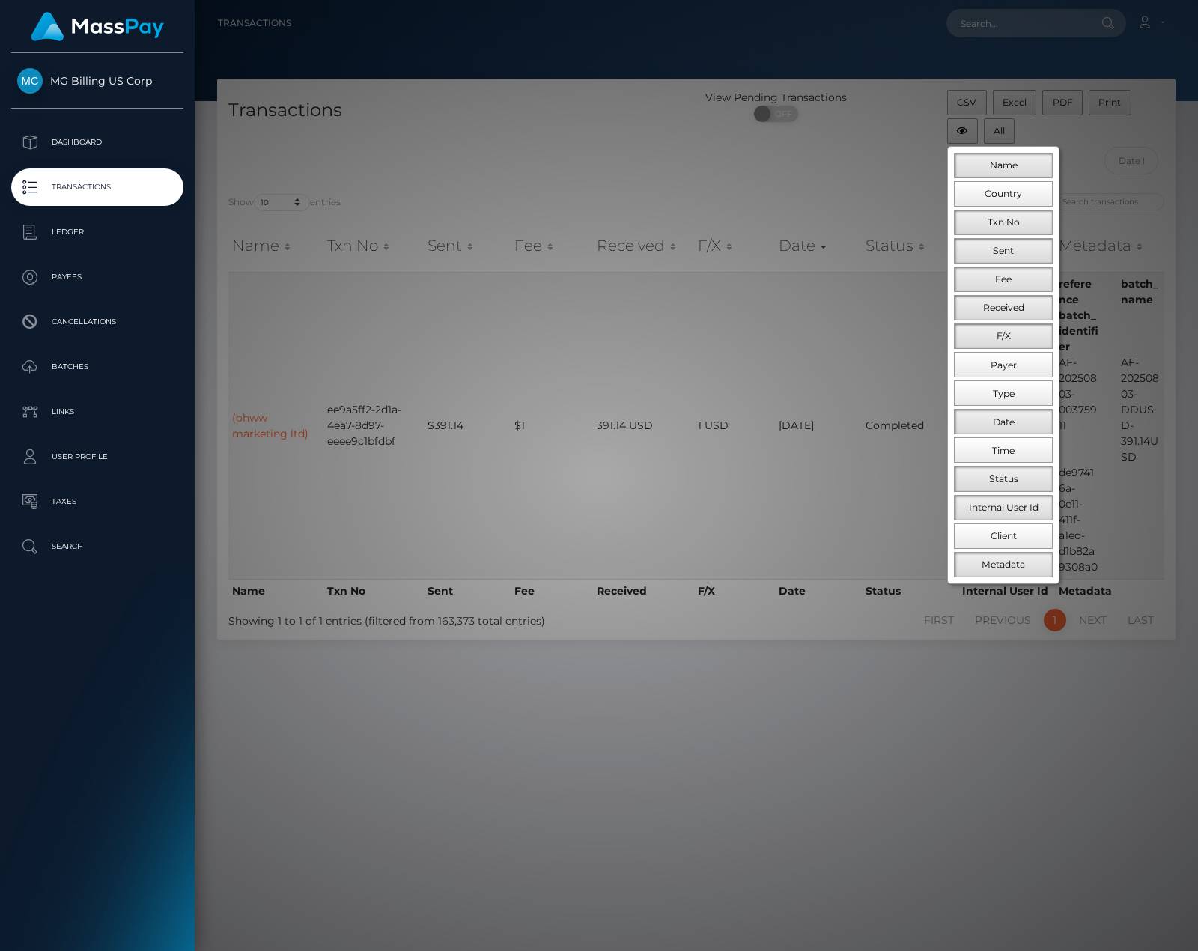
click div
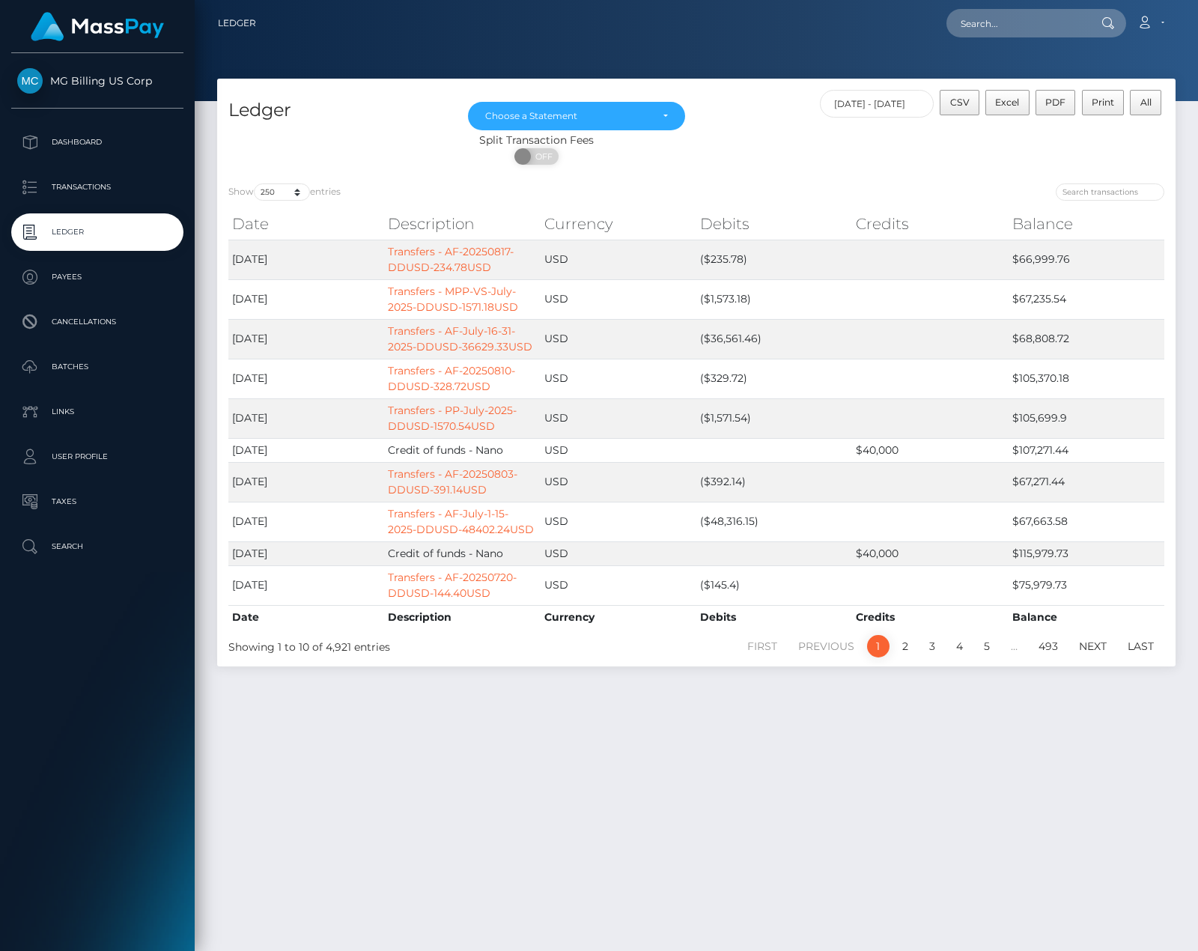
select select "250"
click at [898, 101] on input "[DATE] - [DATE]" at bounding box center [877, 104] width 115 height 28
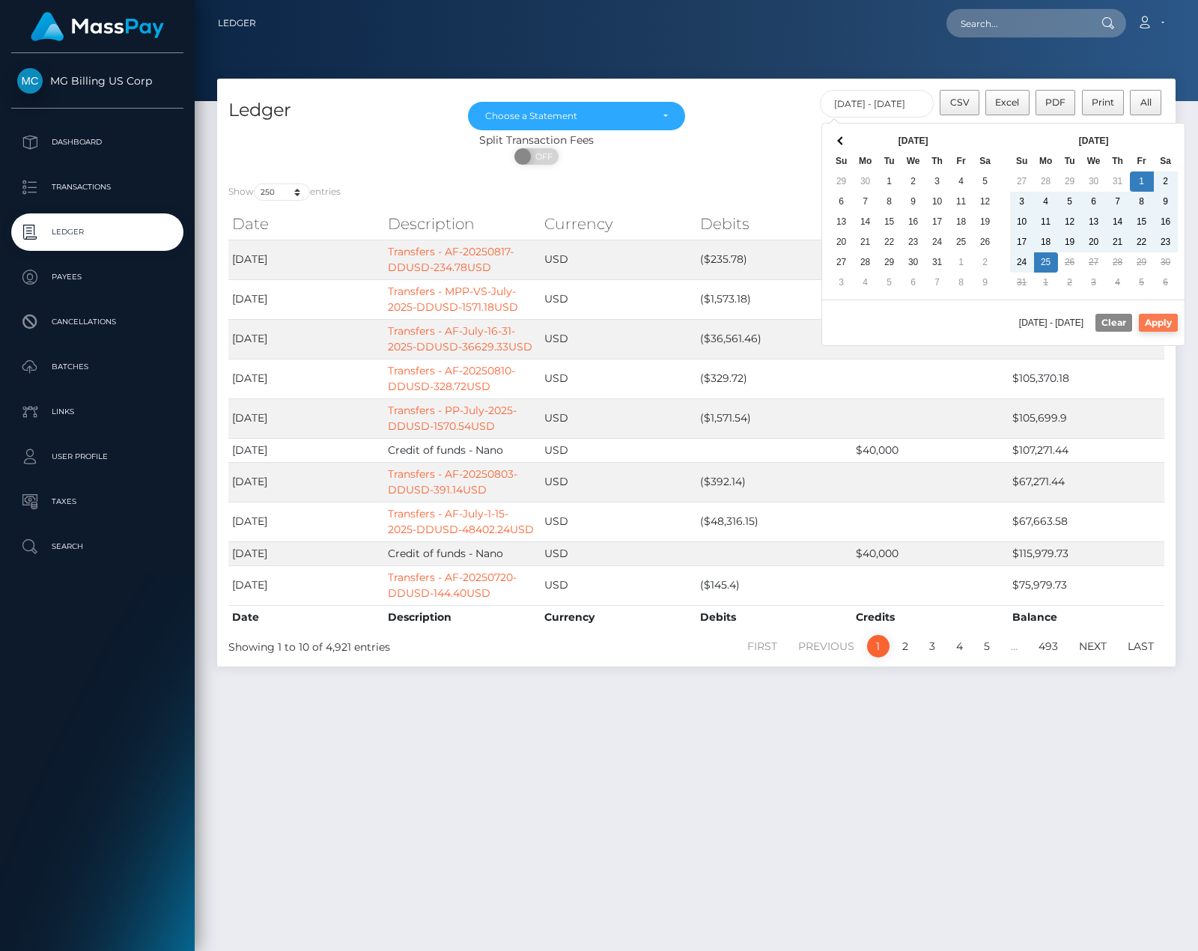
click at [1168, 321] on button "Apply" at bounding box center [1158, 323] width 39 height 18
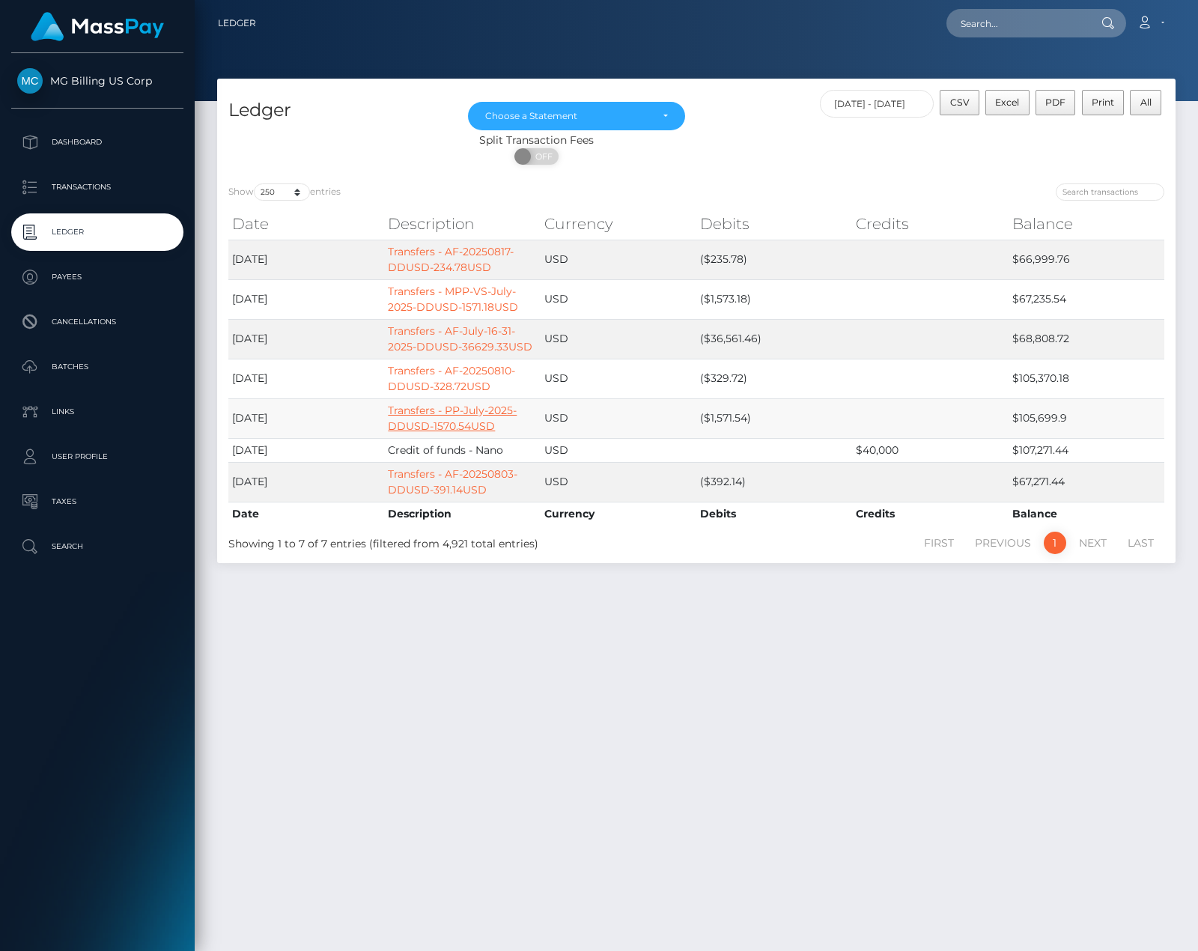
click at [431, 407] on link "Transfers - PP-July-2025-DDUSD-1570.54USD" at bounding box center [452, 418] width 129 height 29
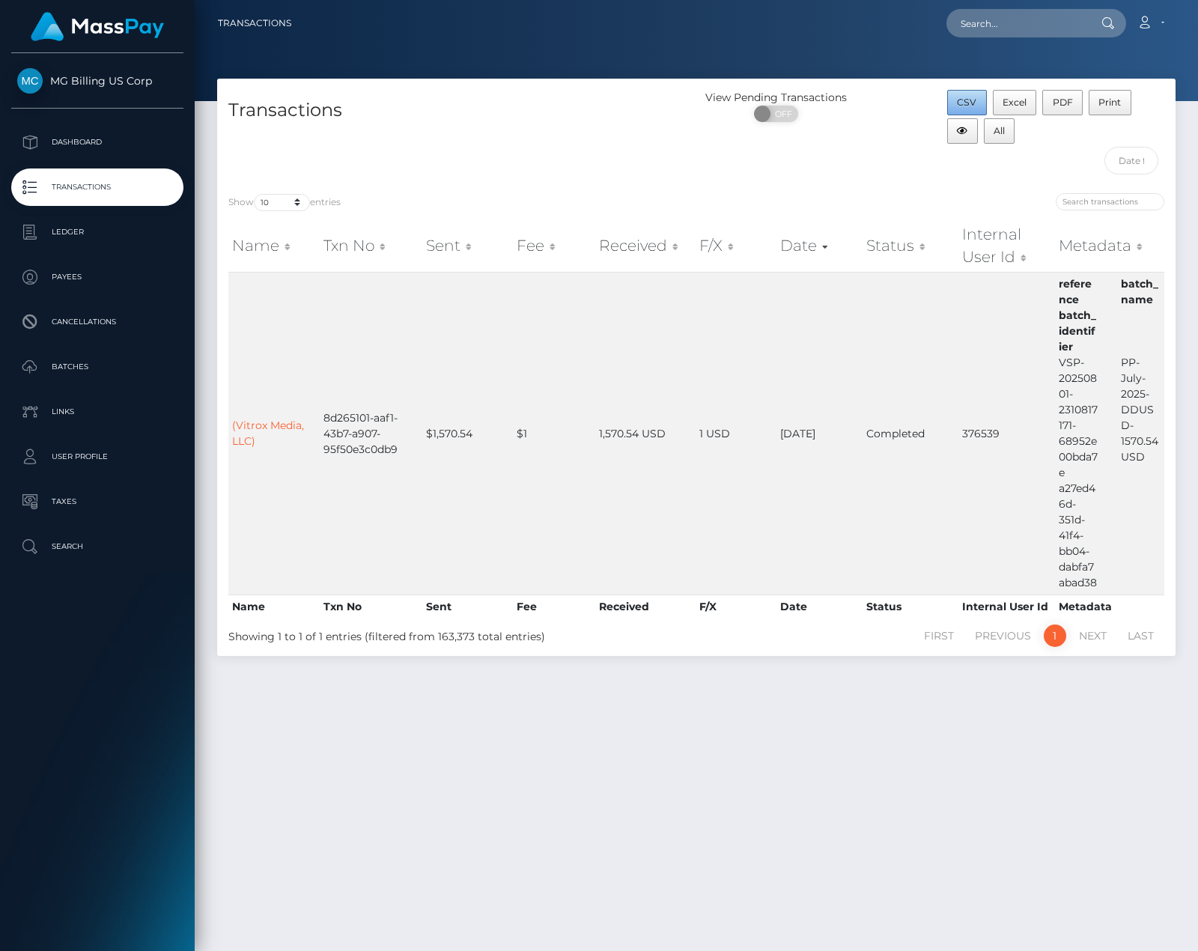
click at [970, 97] on span "CSV" at bounding box center [966, 102] width 19 height 11
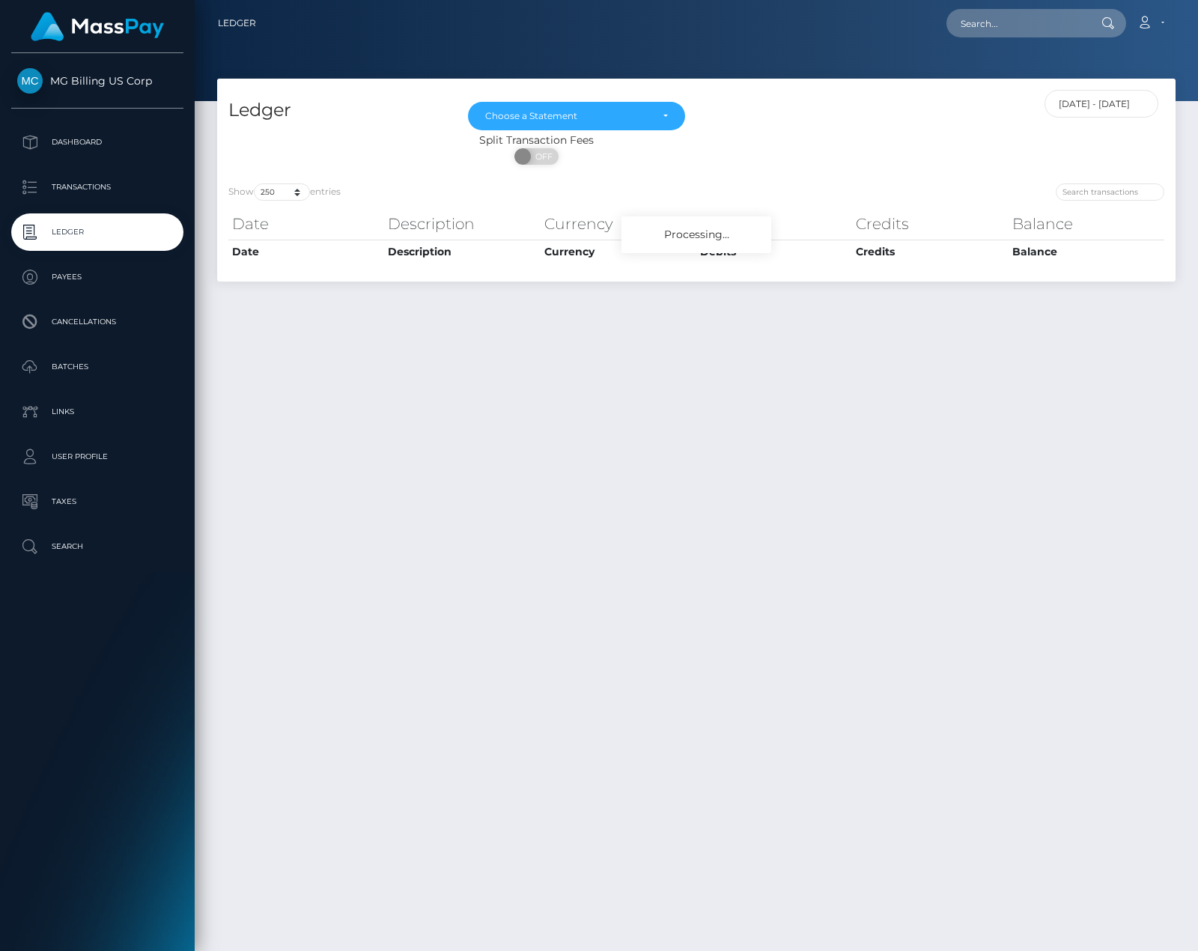
select select "250"
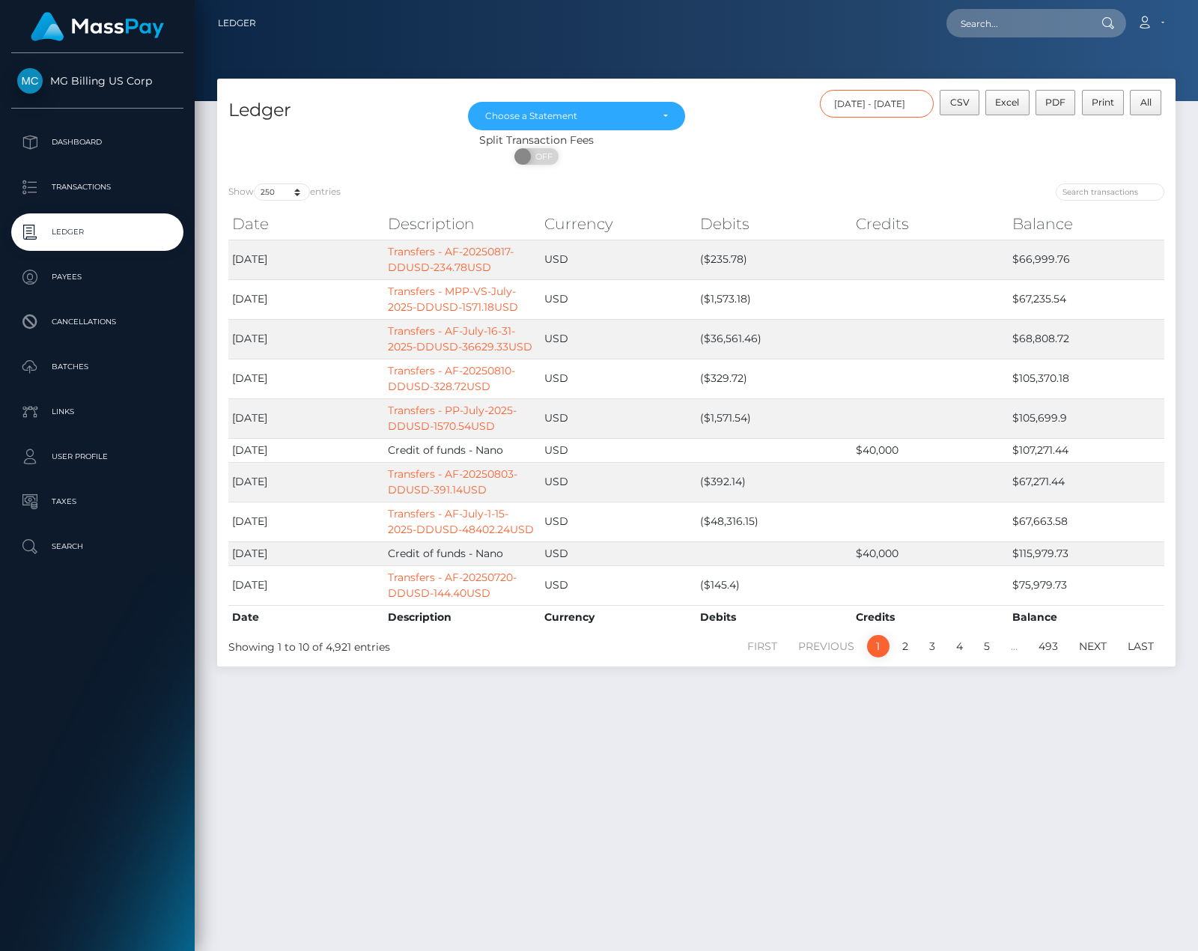
click at [902, 105] on input "[DATE] - [DATE]" at bounding box center [877, 104] width 115 height 28
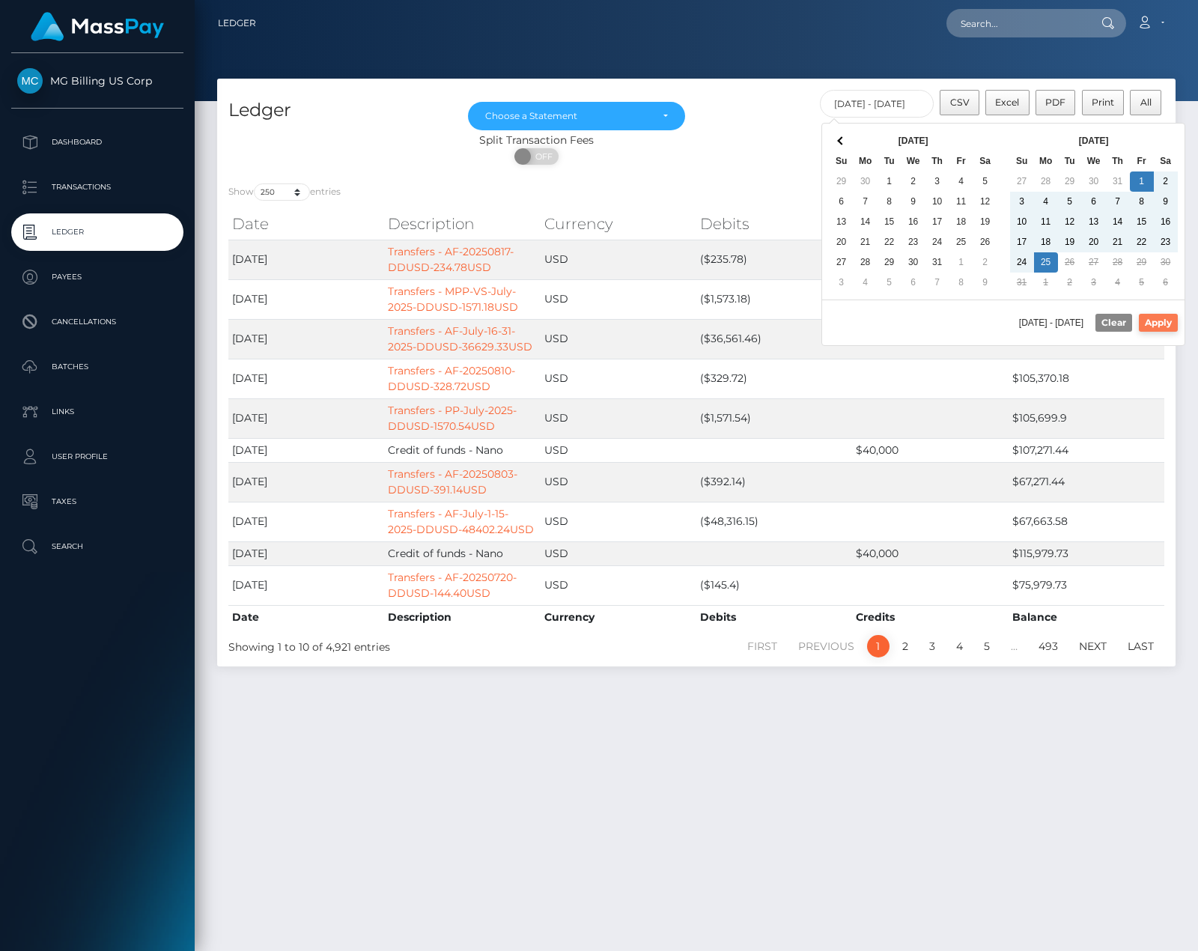
click at [1153, 326] on button "Apply" at bounding box center [1158, 323] width 39 height 18
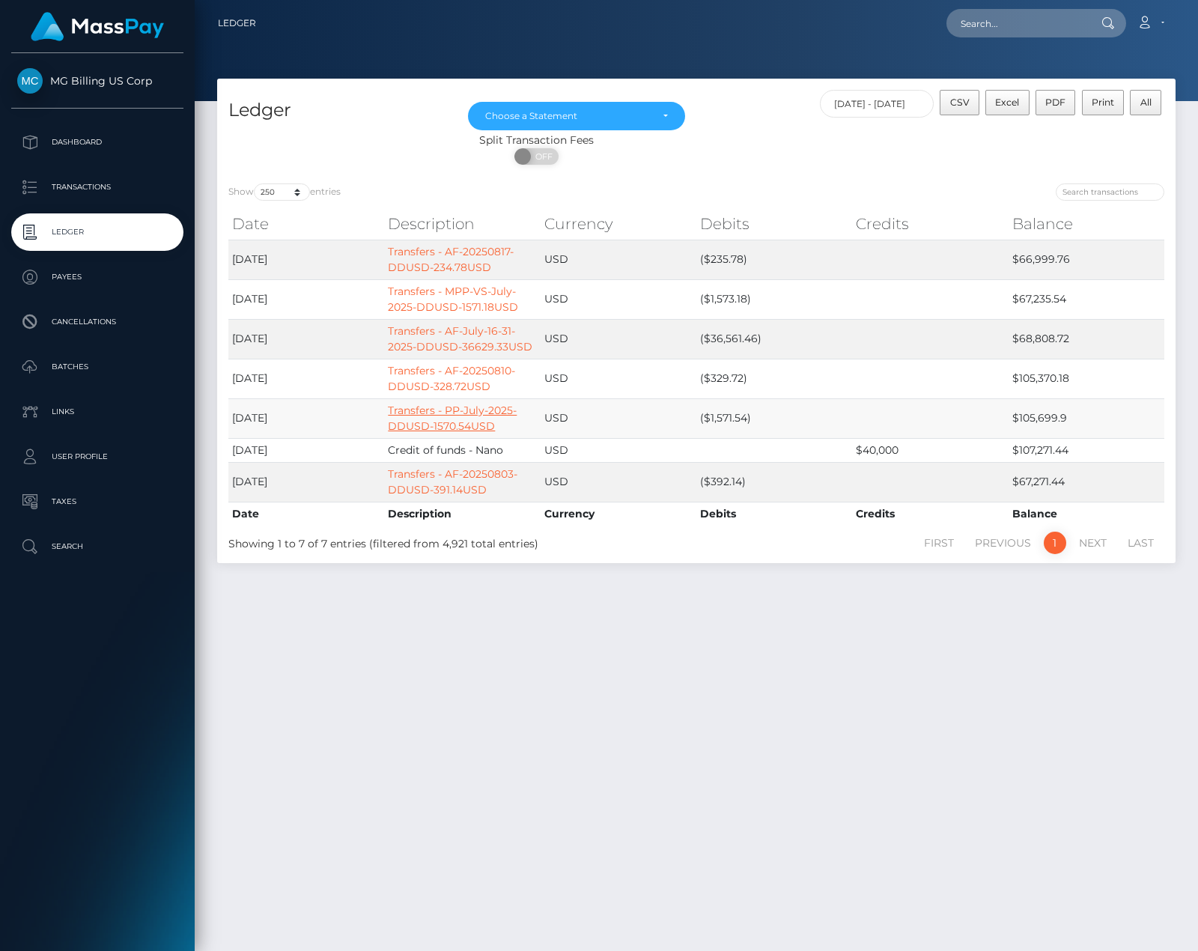
click at [437, 415] on link "Transfers - PP-July-2025-DDUSD-1570.54USD" at bounding box center [452, 418] width 129 height 29
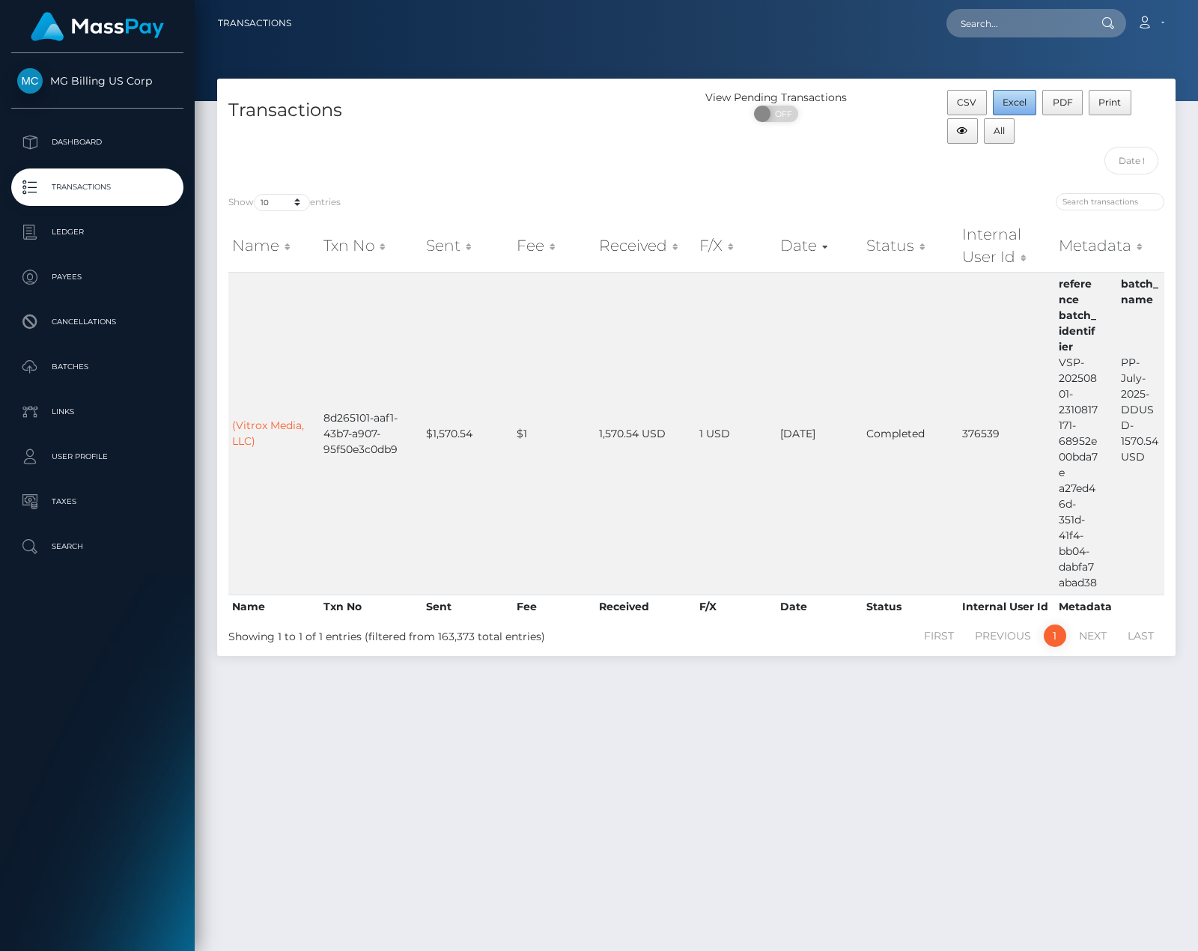
click at [1000, 103] on button "Excel" at bounding box center [1015, 102] width 44 height 25
click at [980, 99] on button "CSV" at bounding box center [967, 102] width 40 height 25
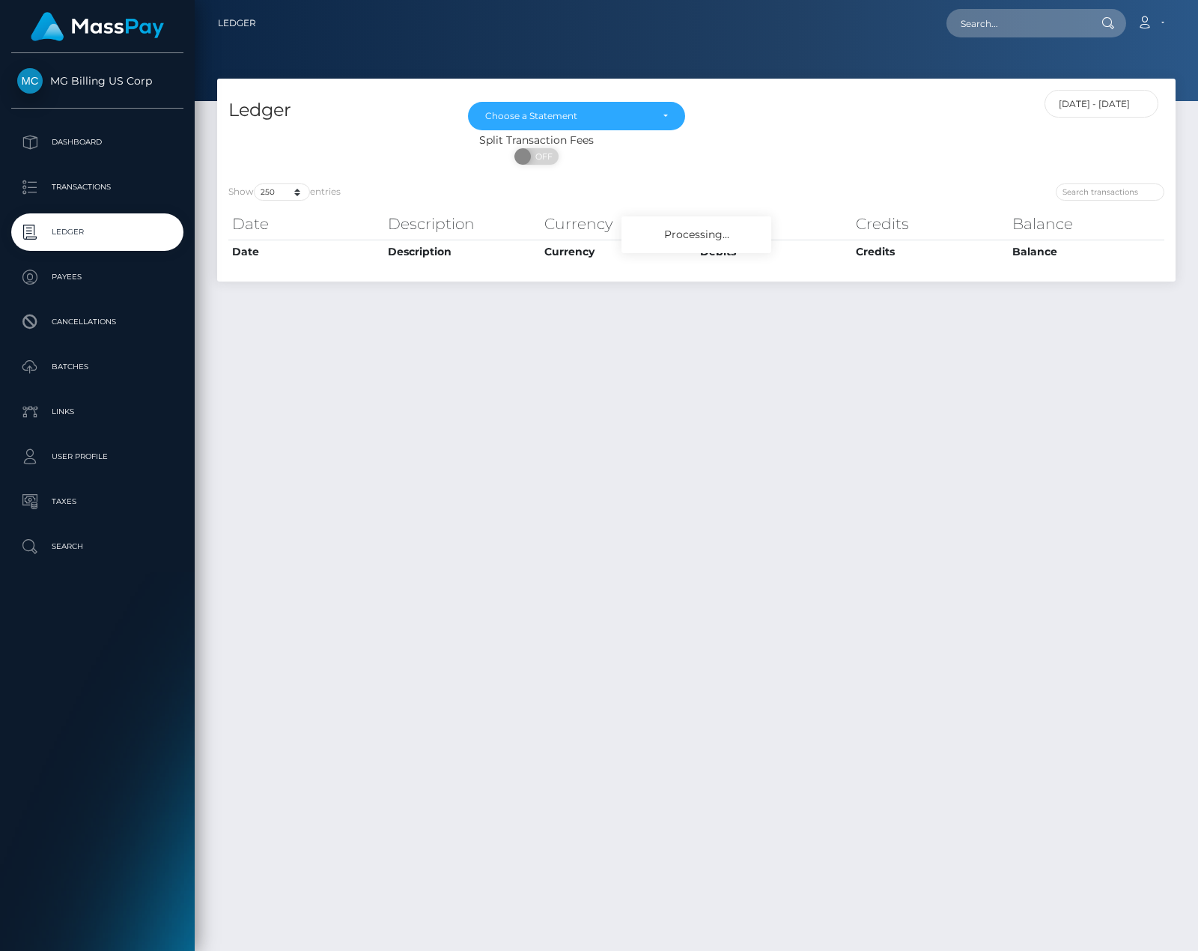
select select "250"
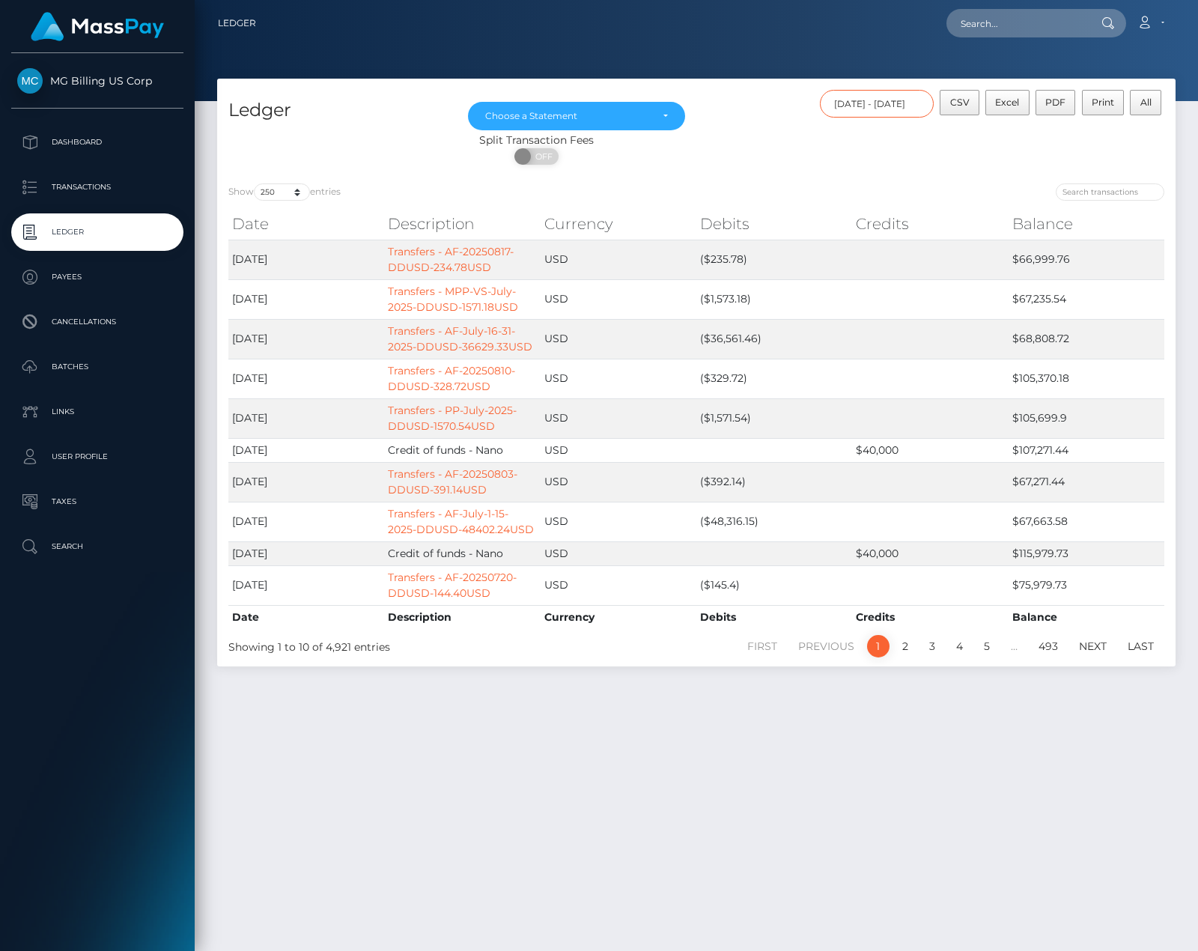
click at [868, 101] on input "08/01/2025 - 08/25/2025" at bounding box center [877, 104] width 115 height 28
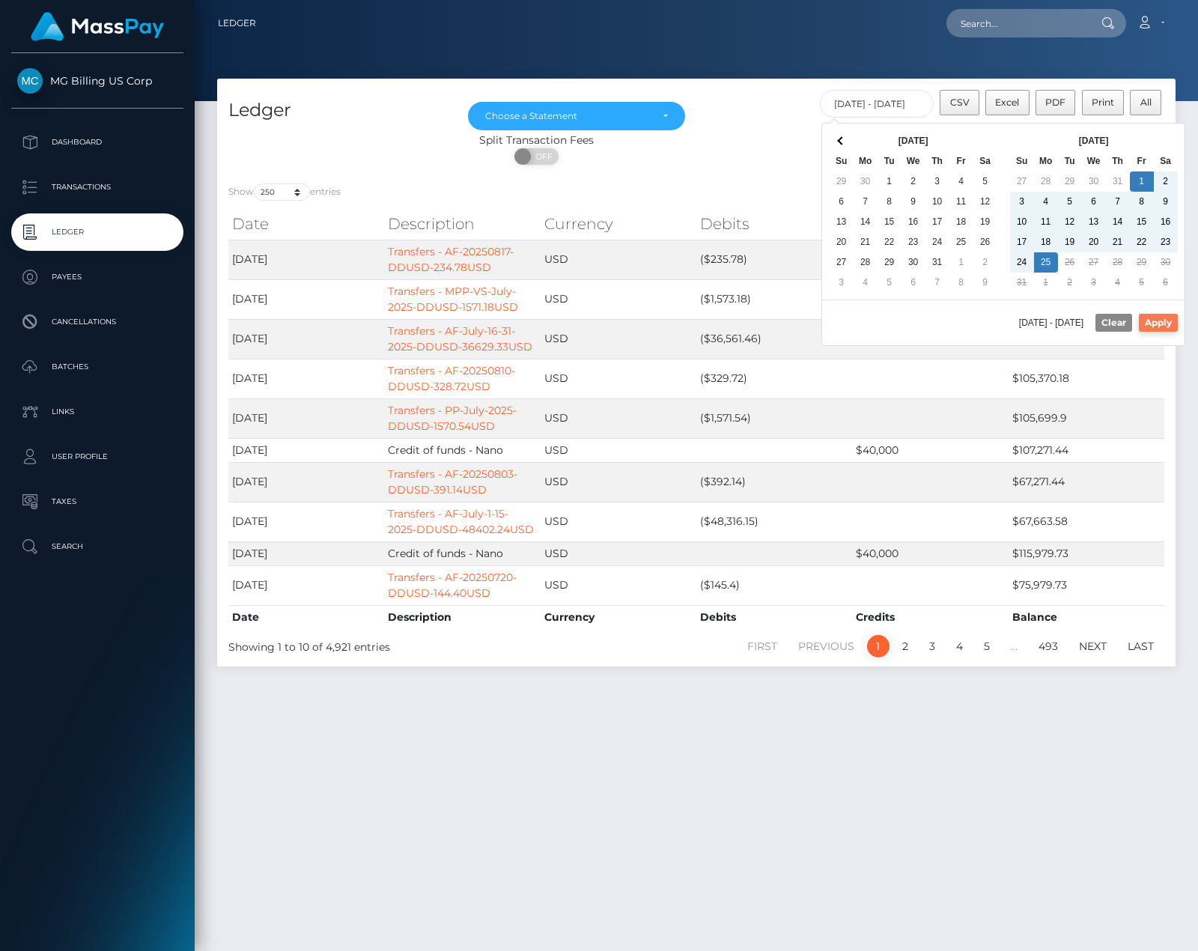
click at [1153, 323] on button "Apply" at bounding box center [1158, 323] width 39 height 18
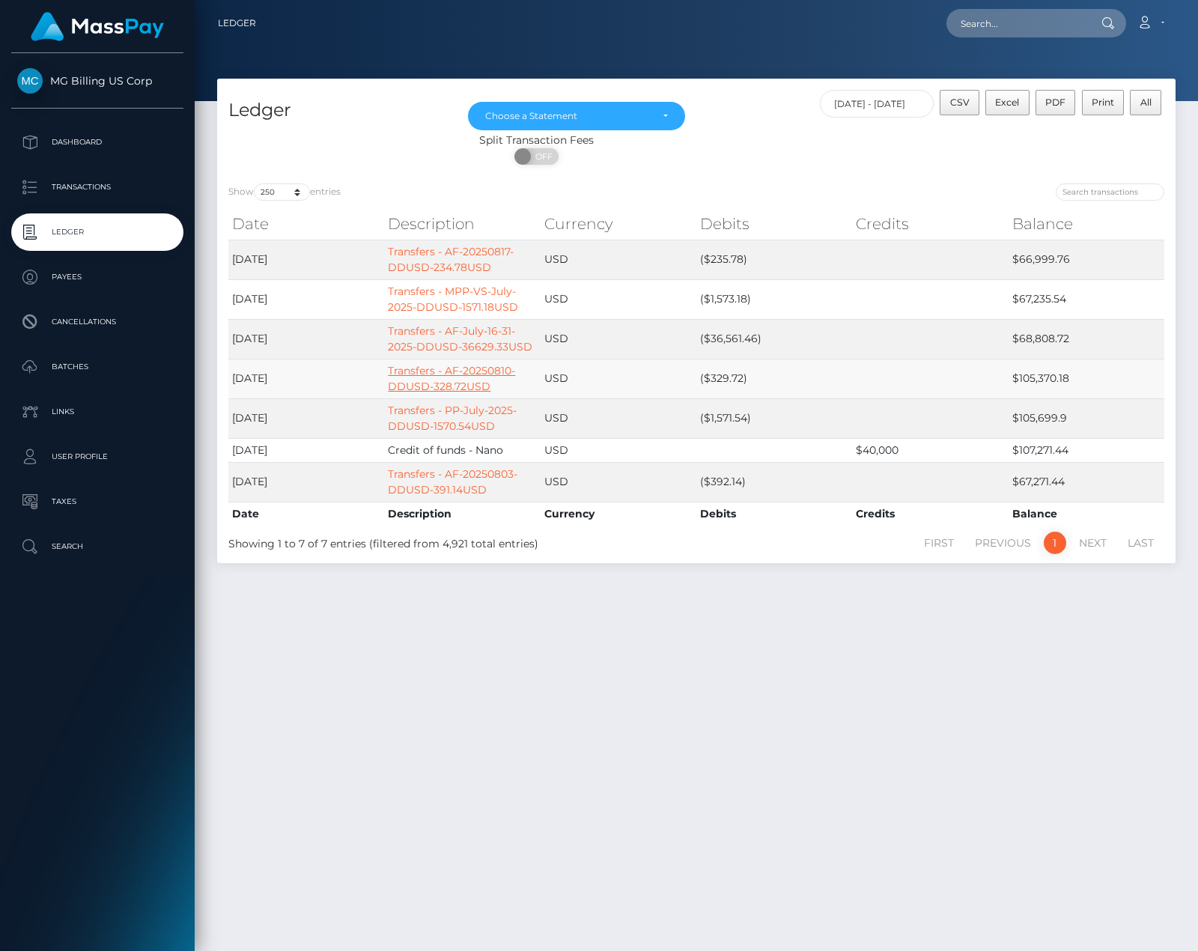
click at [431, 371] on link "Transfers - AF-20250810-DDUSD-328.72USD" at bounding box center [451, 378] width 127 height 29
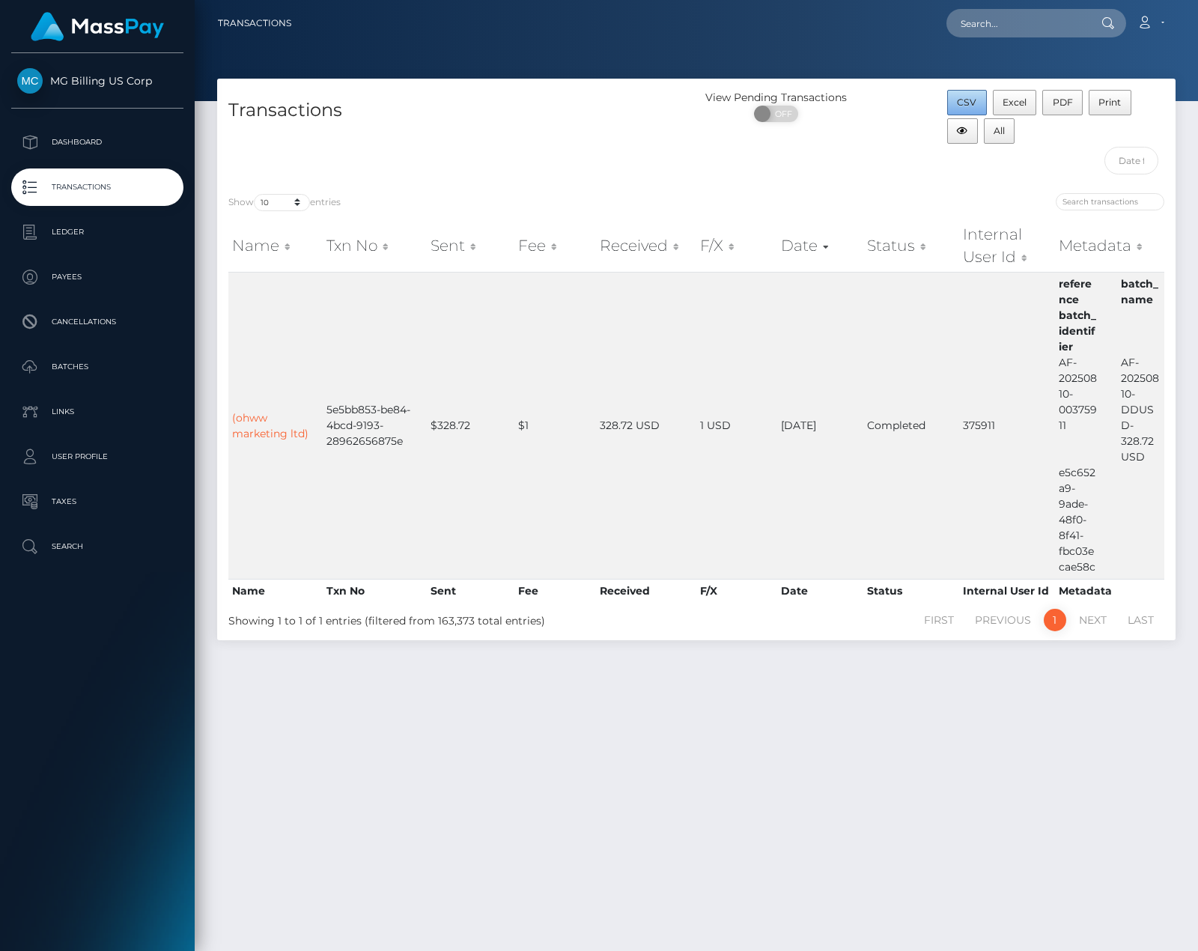
click at [974, 97] on span "CSV" at bounding box center [966, 102] width 19 height 11
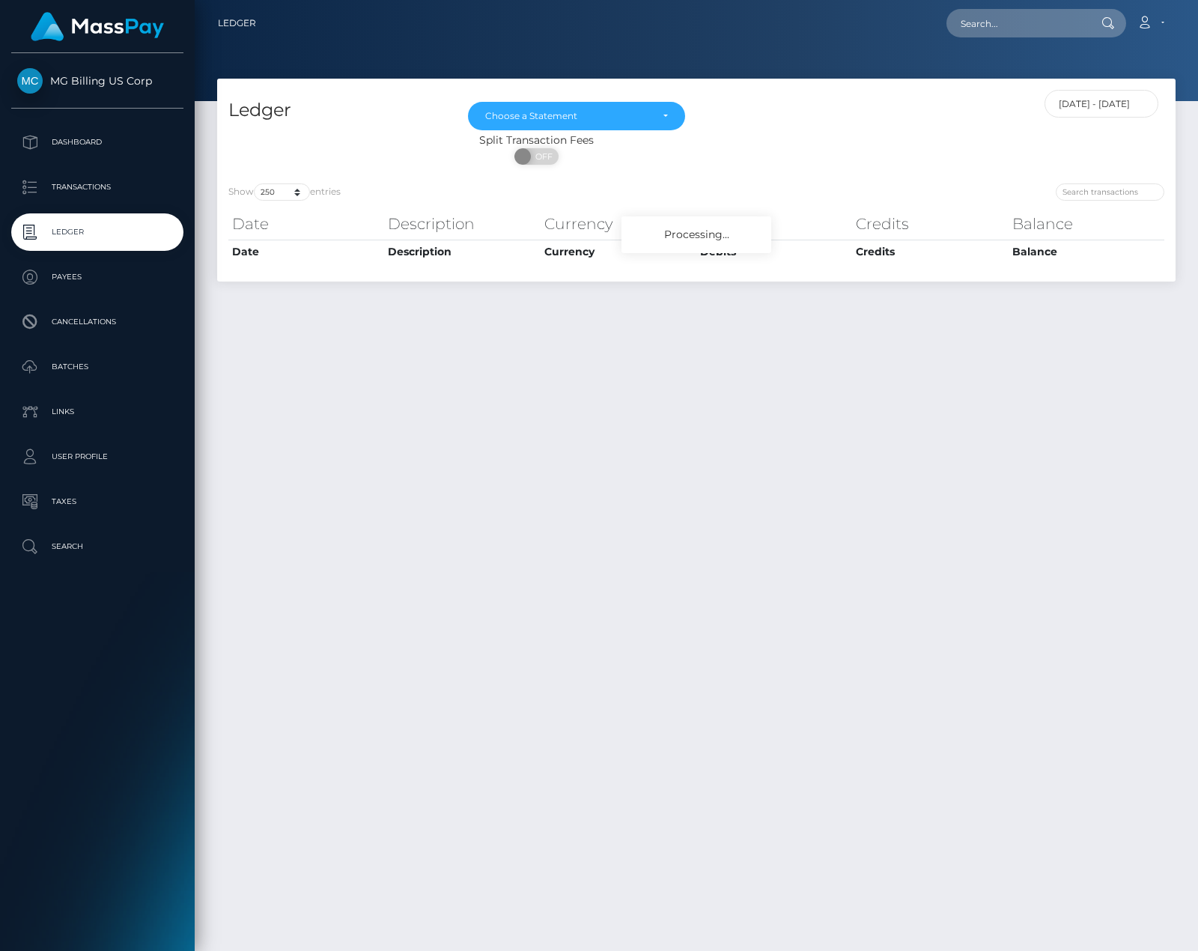
select select "250"
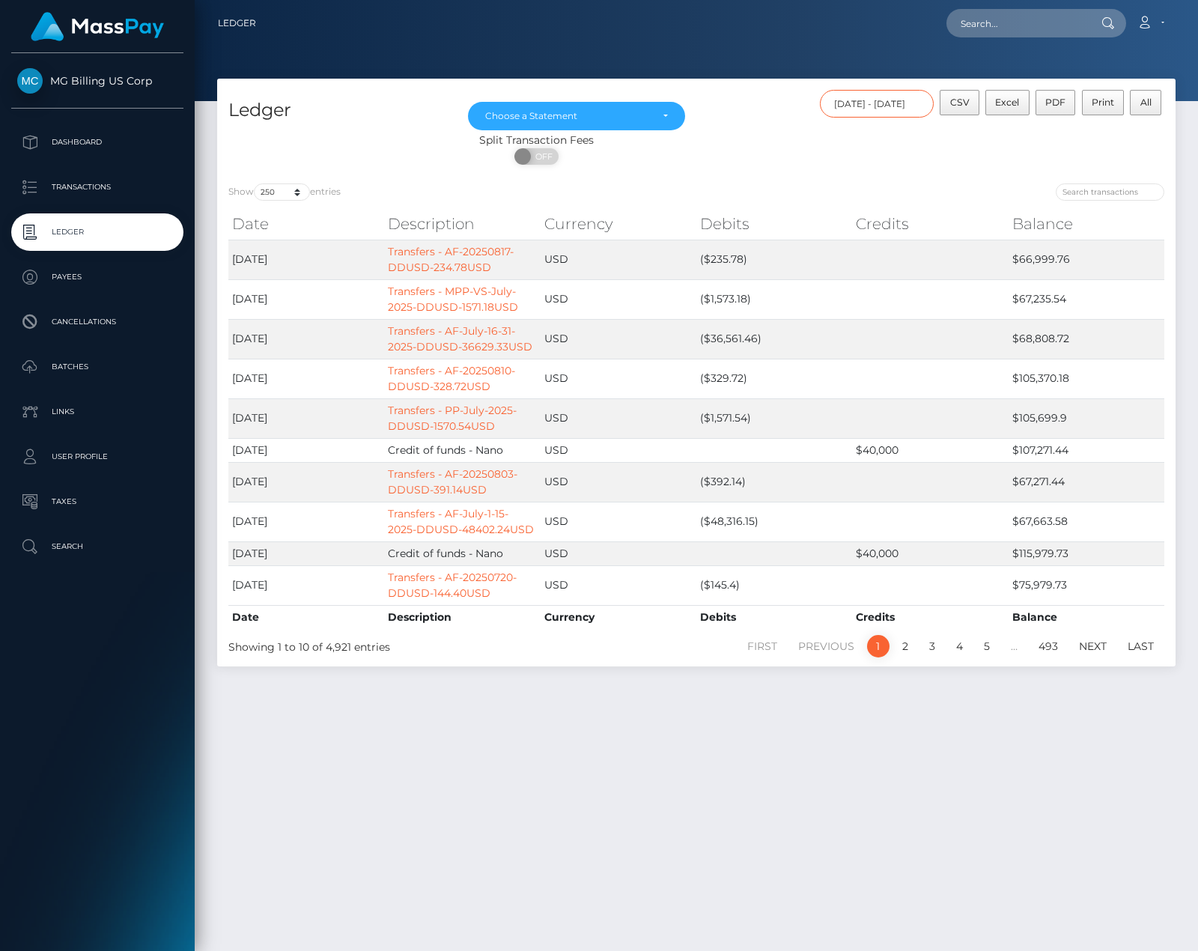
click at [893, 100] on input "[DATE] - [DATE]" at bounding box center [877, 104] width 115 height 28
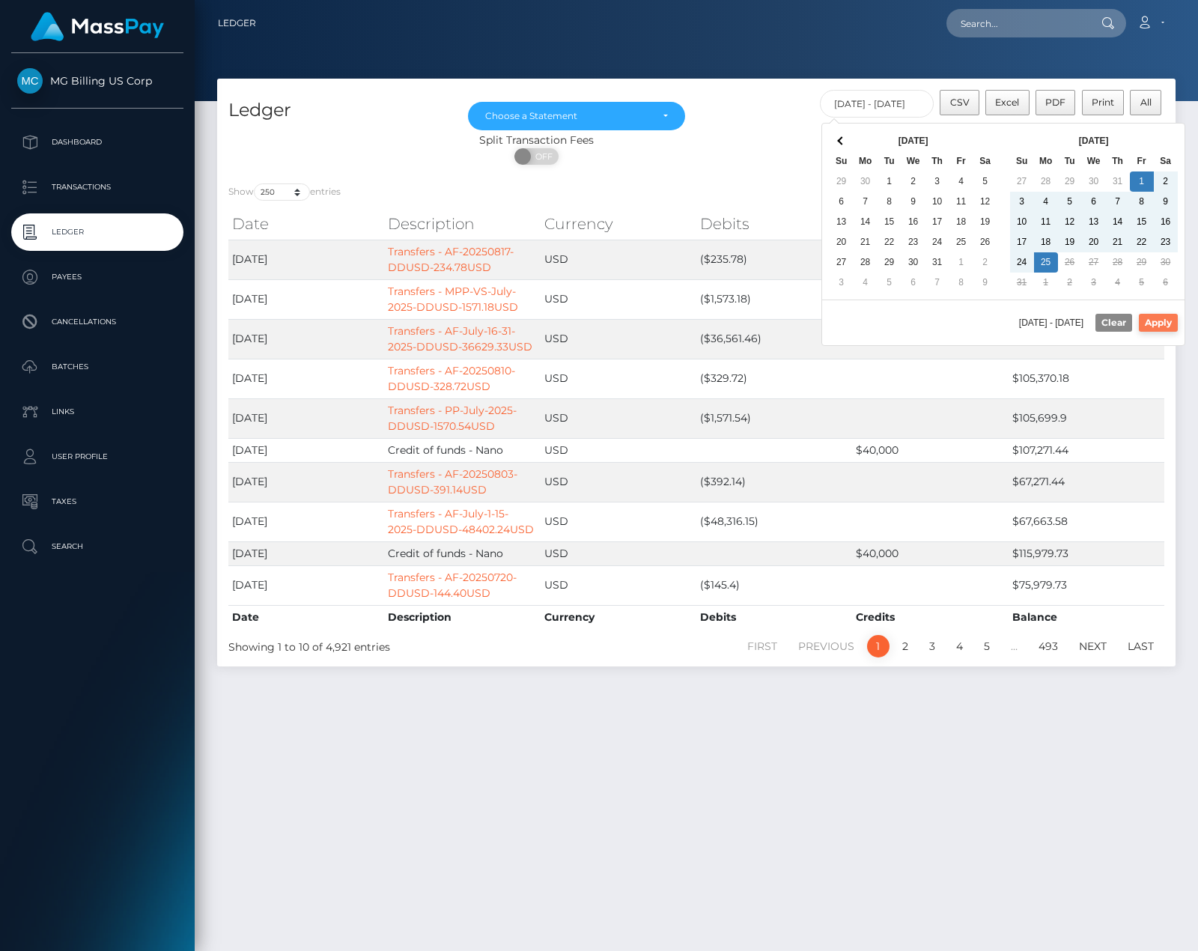
click at [1146, 321] on button "Apply" at bounding box center [1158, 323] width 39 height 18
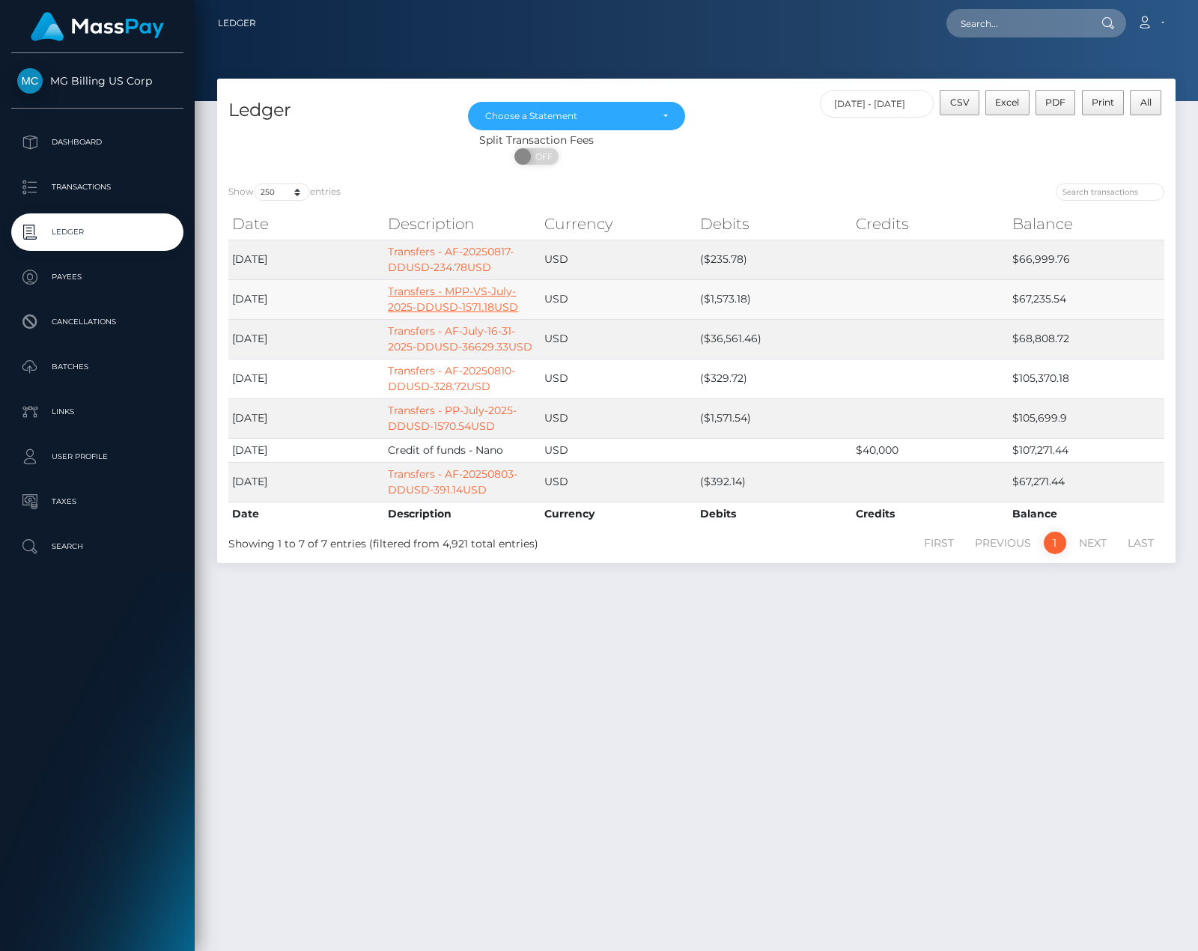
click at [473, 294] on link "Transfers - MPP-VS-July-2025-DDUSD-1571.18USD" at bounding box center [453, 299] width 130 height 29
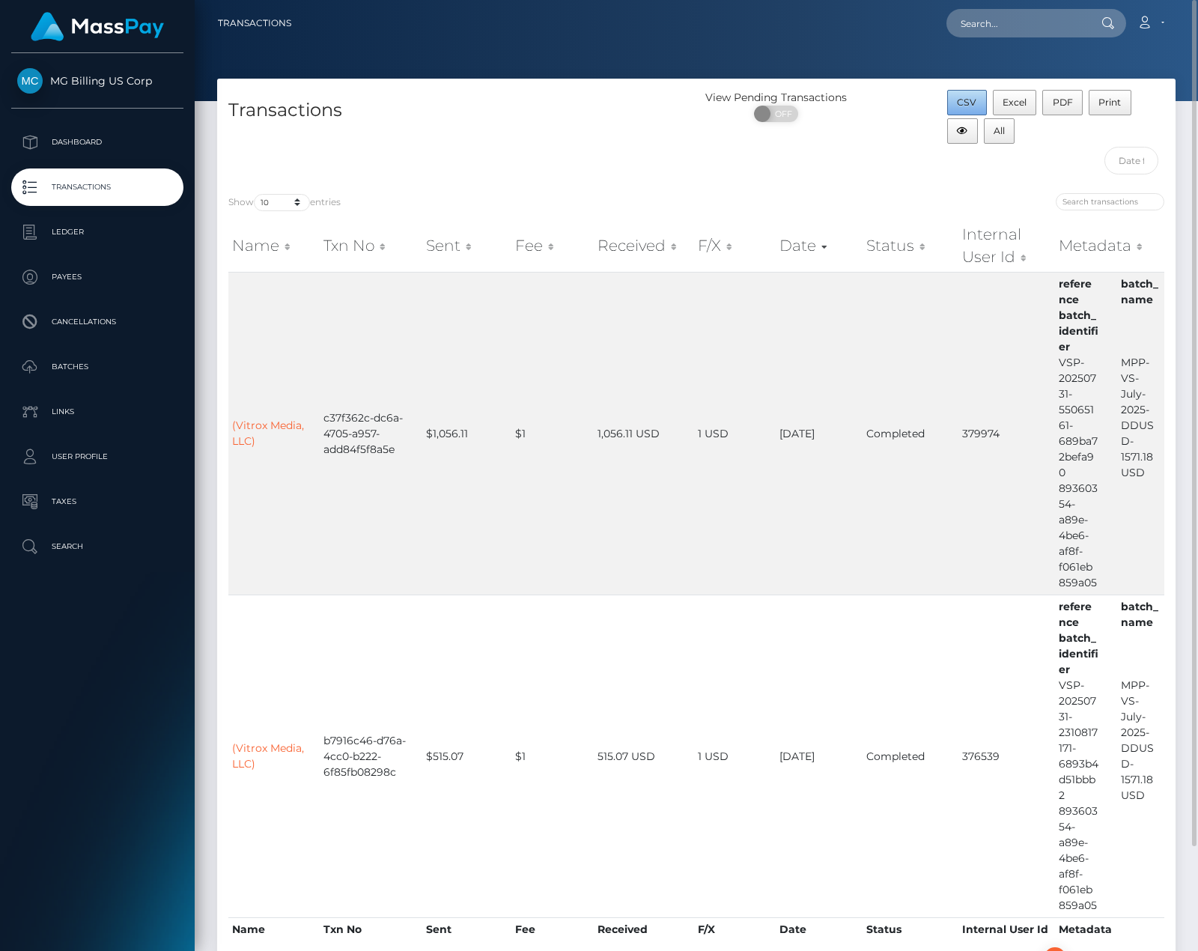
click at [954, 105] on button "CSV" at bounding box center [967, 102] width 40 height 25
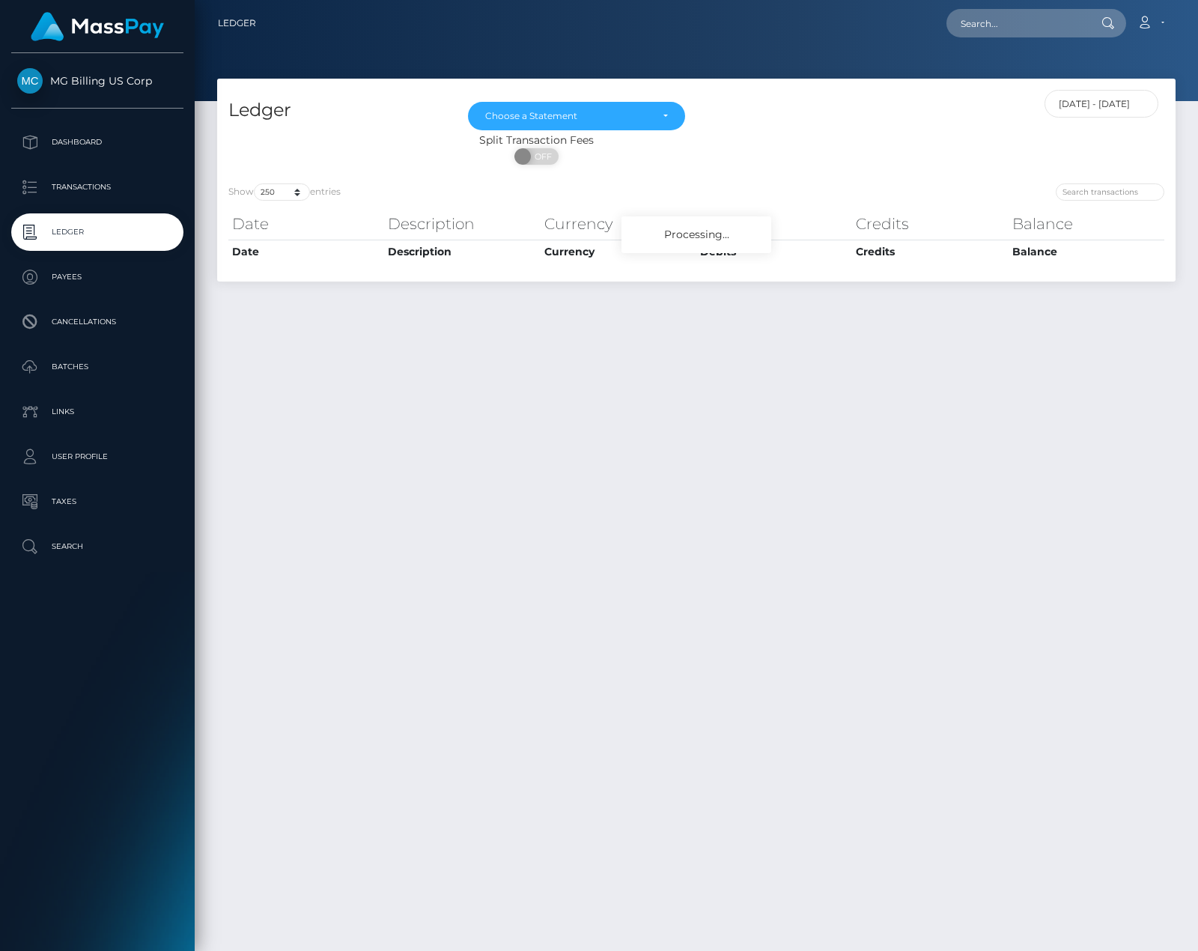
select select "250"
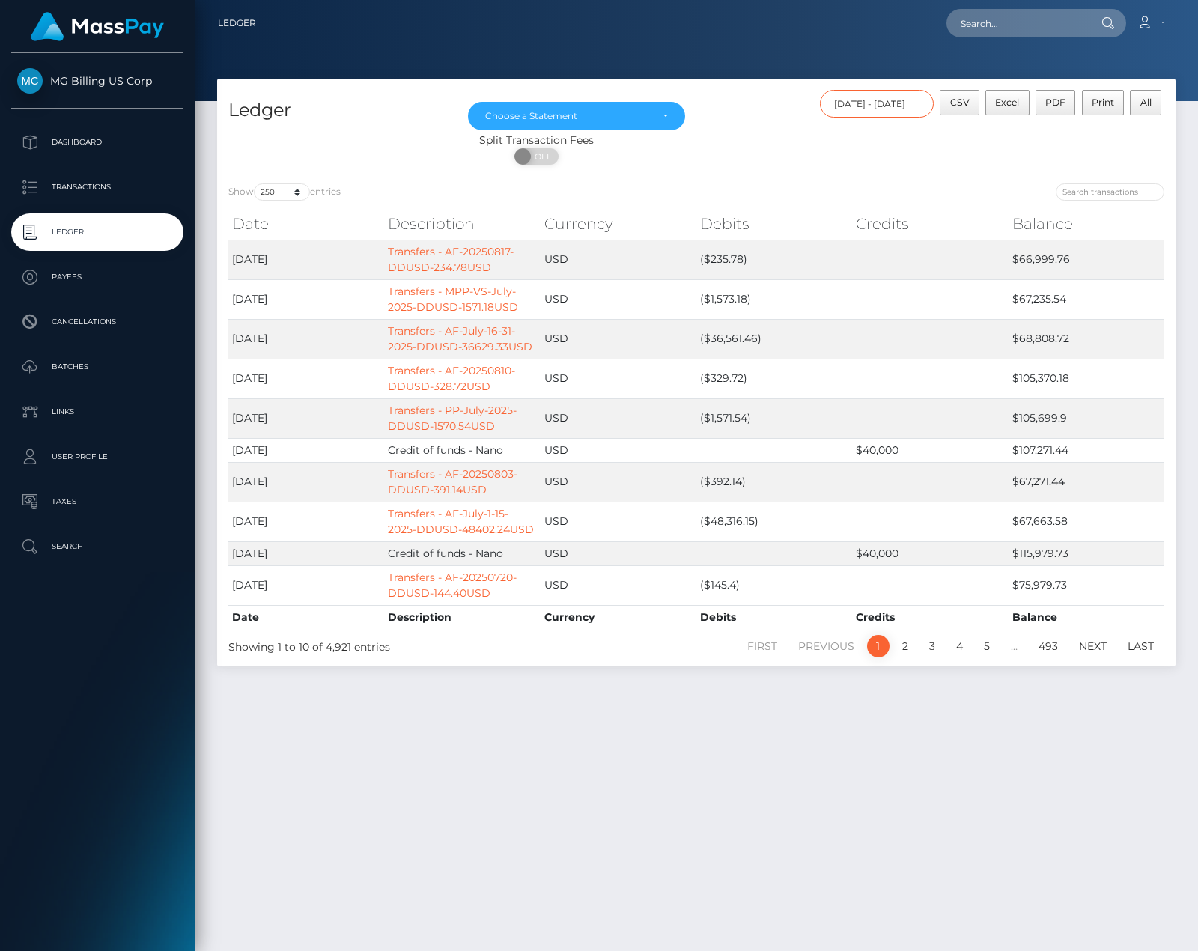
click at [863, 116] on input "08/01/2025 - 08/25/2025" at bounding box center [877, 104] width 115 height 28
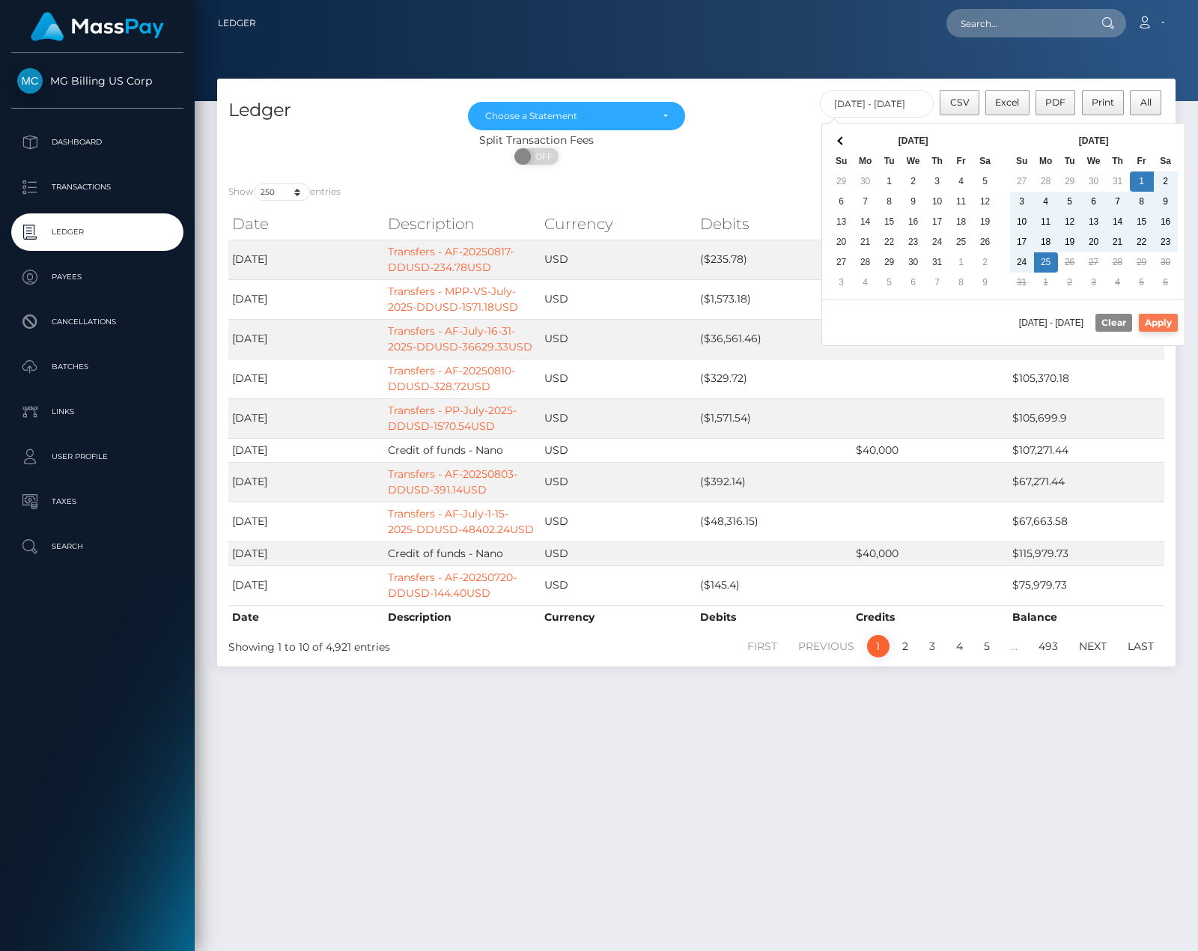
click at [1145, 318] on button "Apply" at bounding box center [1158, 323] width 39 height 18
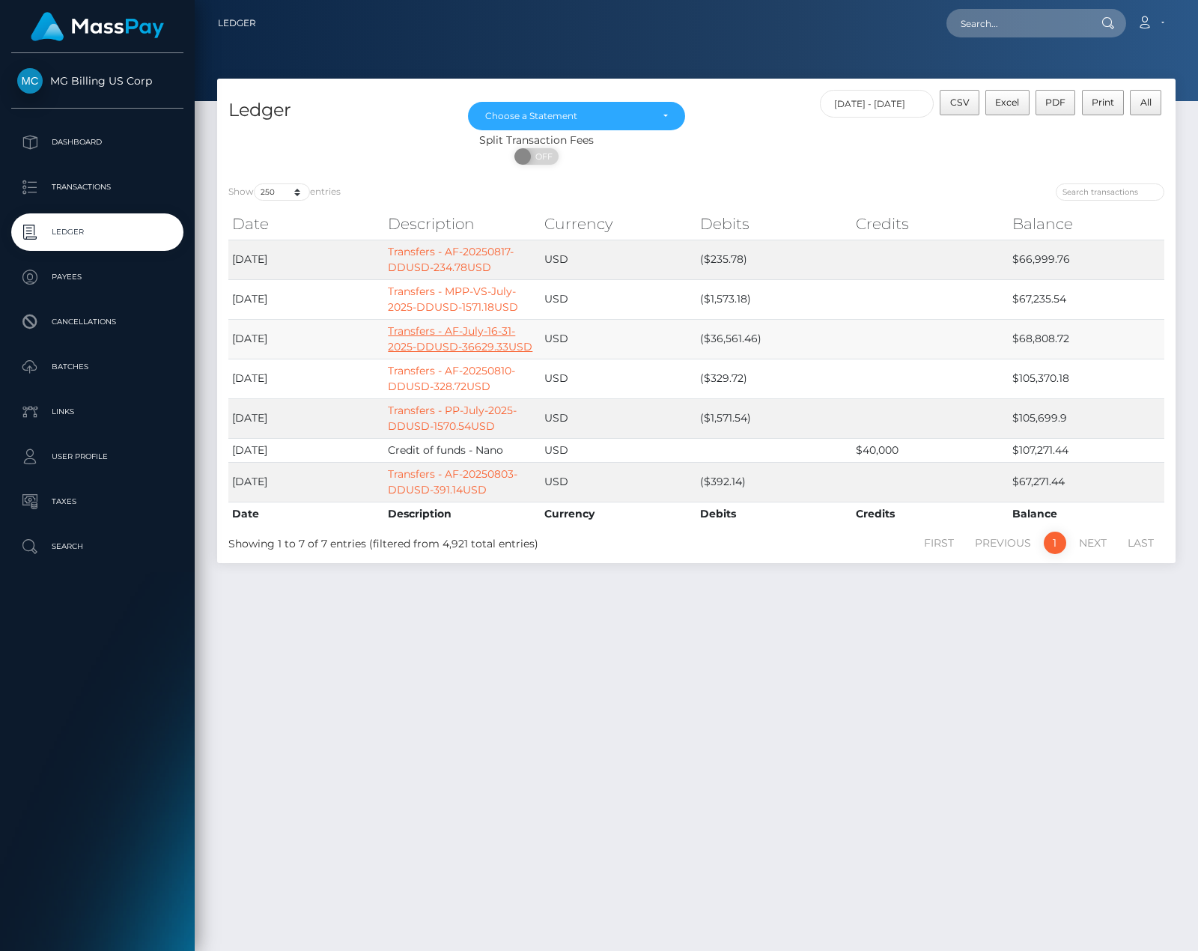
click at [462, 341] on link "Transfers - AF-July-16-31-2025-DDUSD-36629.33USD" at bounding box center [460, 338] width 145 height 29
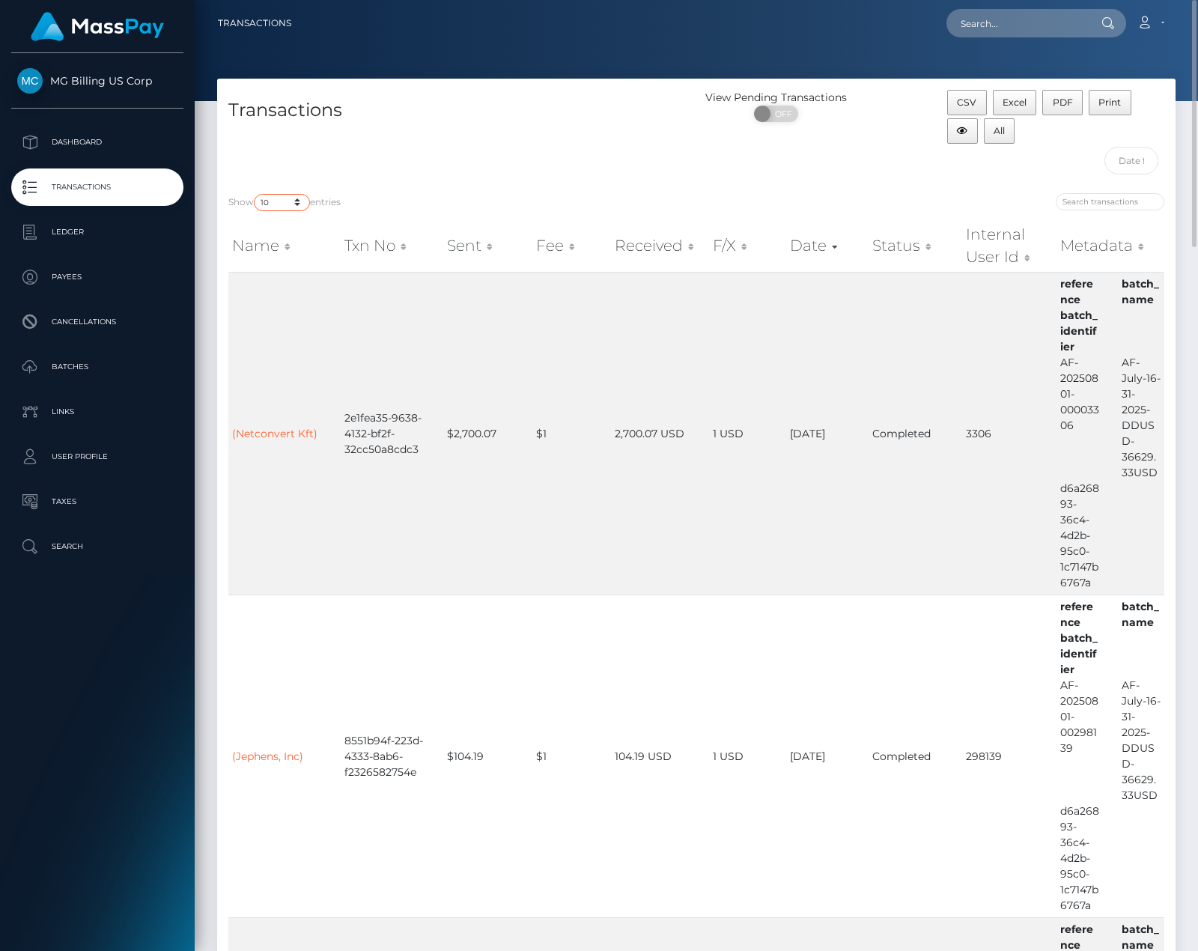
click at [298, 204] on select "10 25 50 100 250 500 1,000 3,500" at bounding box center [282, 202] width 56 height 17
select select "3500"
click at [255, 194] on select "10 25 50 100 250 500 1,000 3,500" at bounding box center [282, 202] width 56 height 17
drag, startPoint x: 1193, startPoint y: 905, endPoint x: 1182, endPoint y: 16, distance: 888.9
click at [1182, 16] on div "Transactions Loading... Loading..." at bounding box center [696, 475] width 1003 height 951
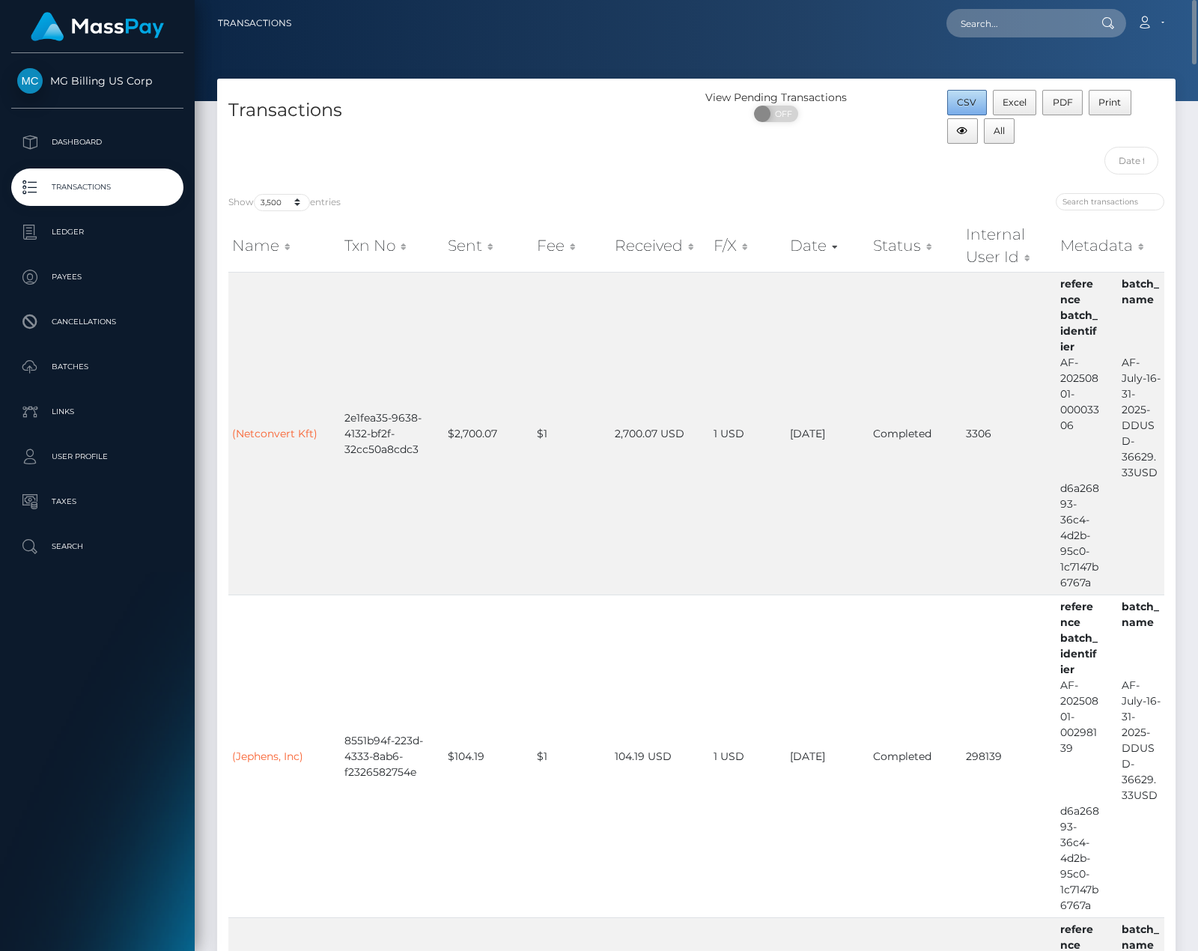
click at [970, 99] on span "CSV" at bounding box center [966, 102] width 19 height 11
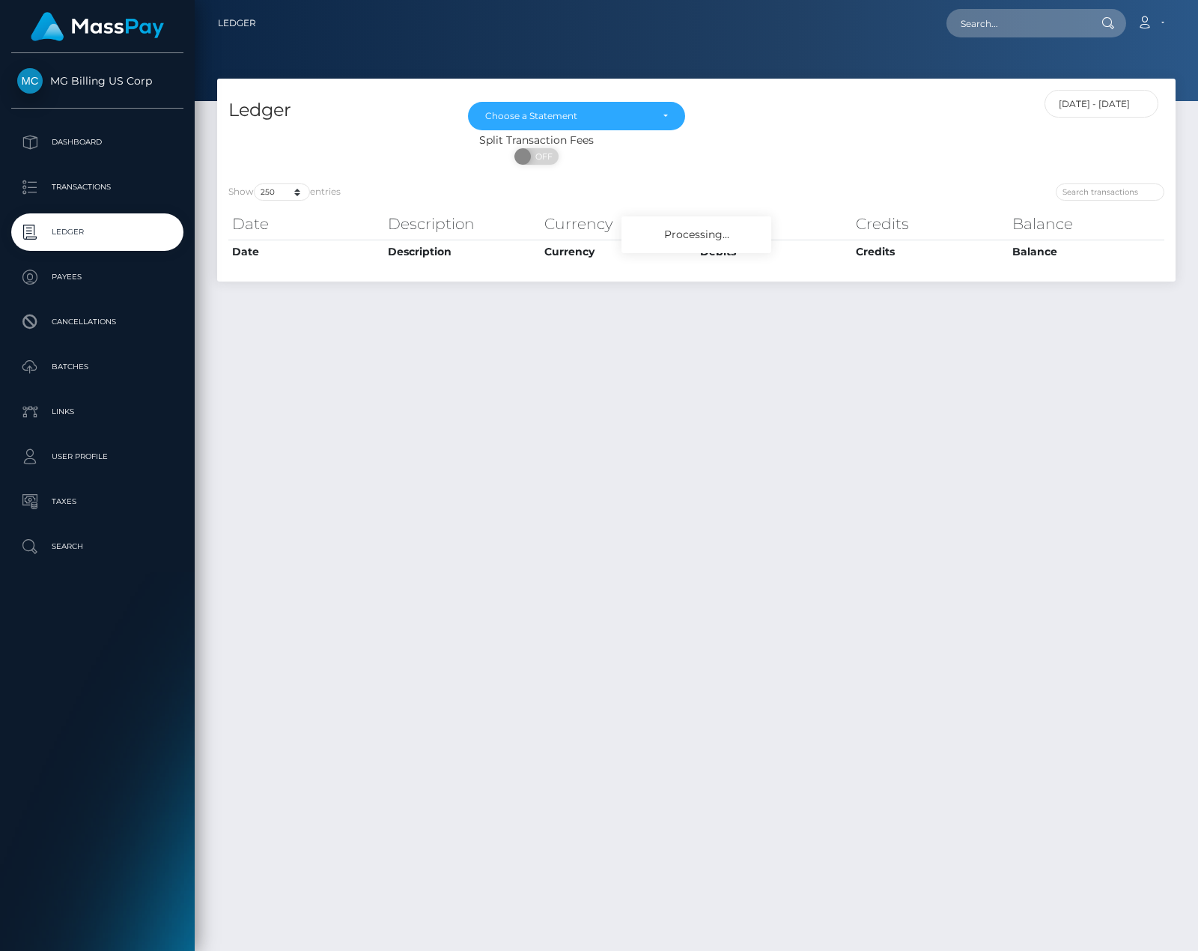
select select "250"
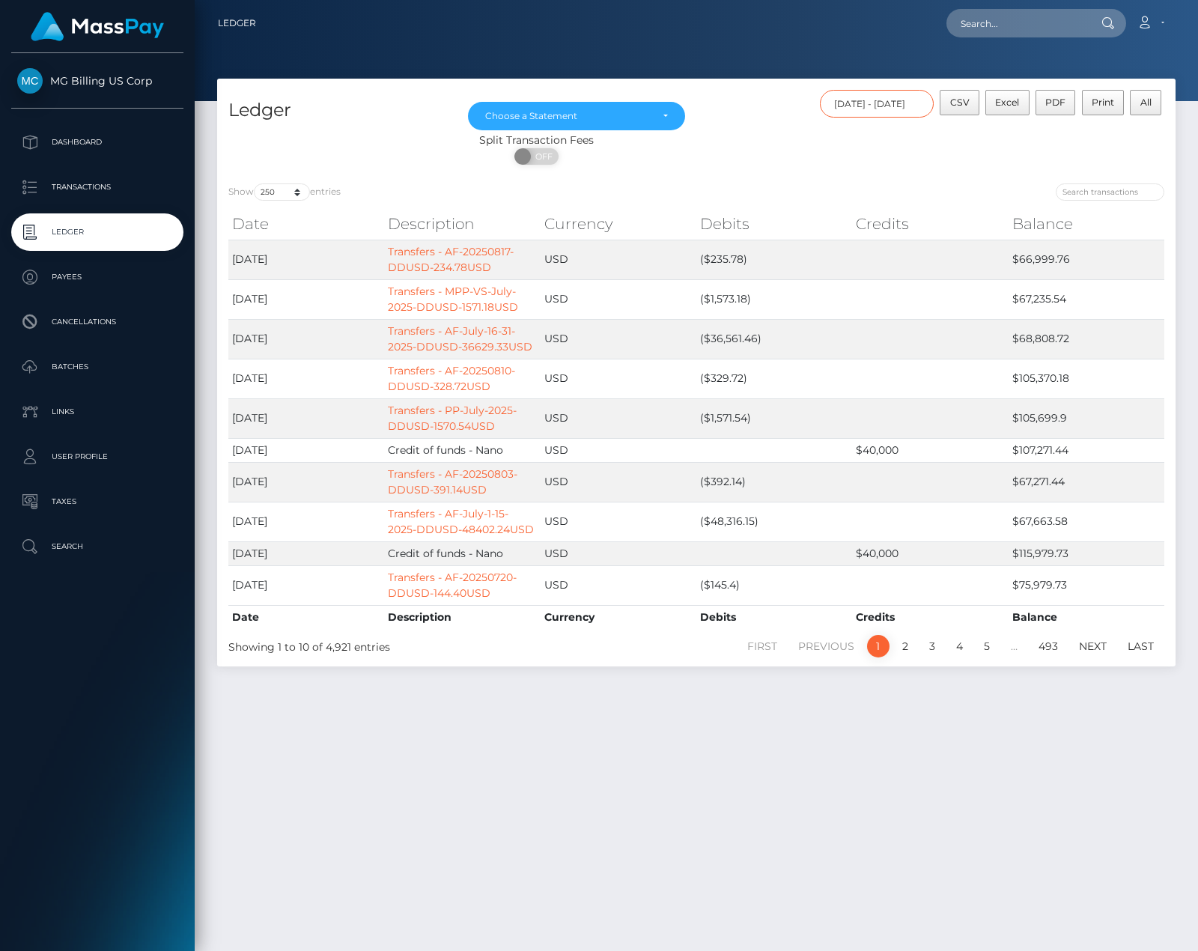
click at [893, 103] on input "08/01/2025 - 08/25/2025" at bounding box center [877, 104] width 115 height 28
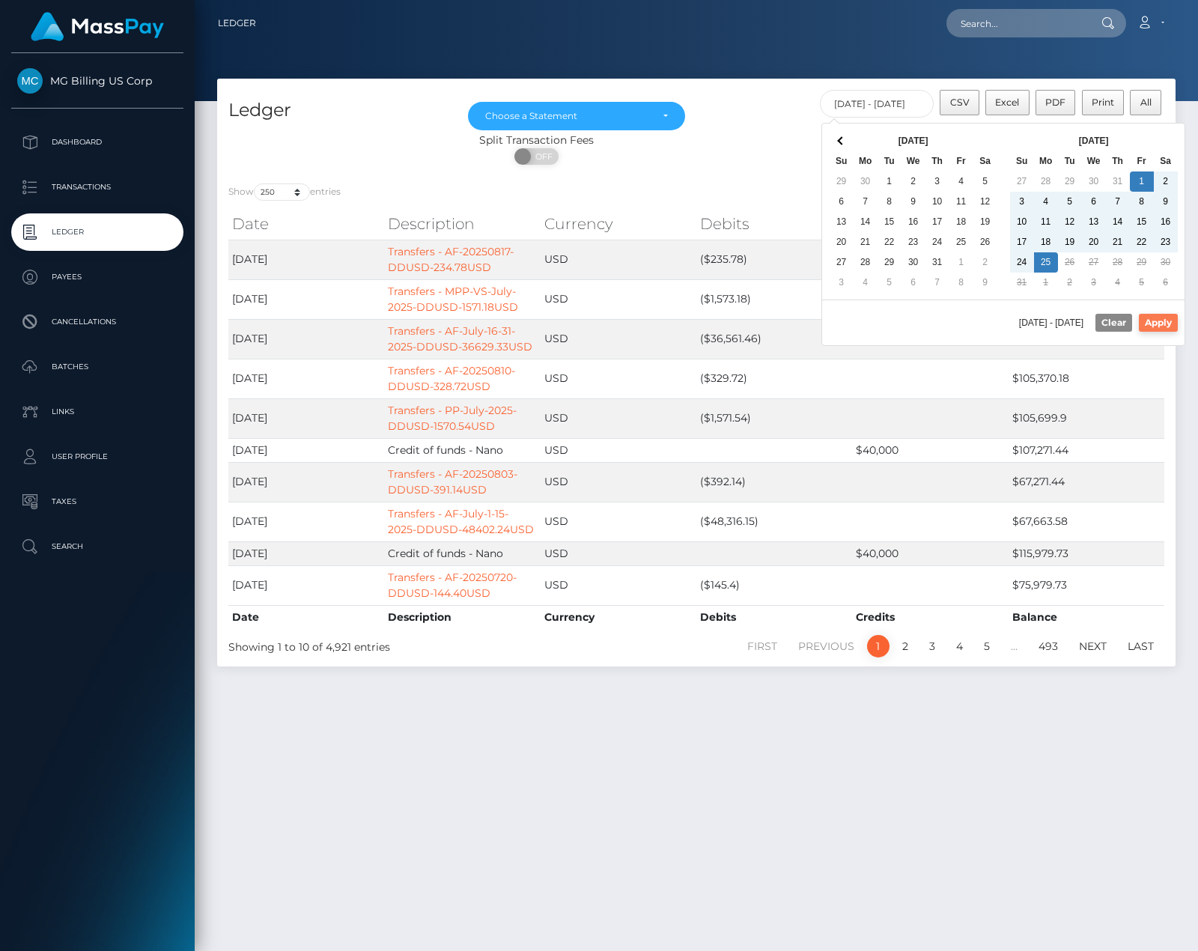
click at [1152, 324] on button "Apply" at bounding box center [1158, 323] width 39 height 18
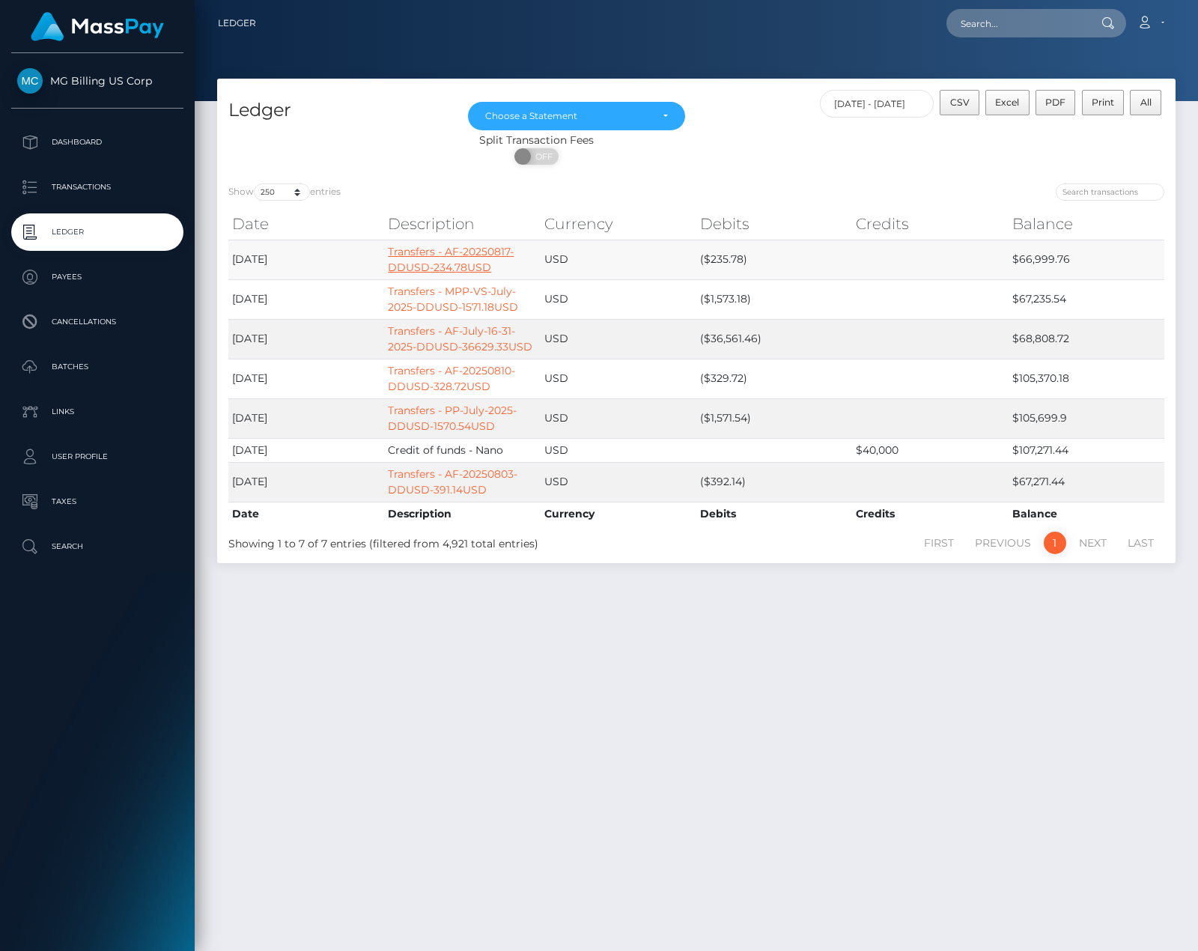
click at [440, 256] on link "Transfers - AF-20250817-DDUSD-234.78USD" at bounding box center [451, 259] width 126 height 29
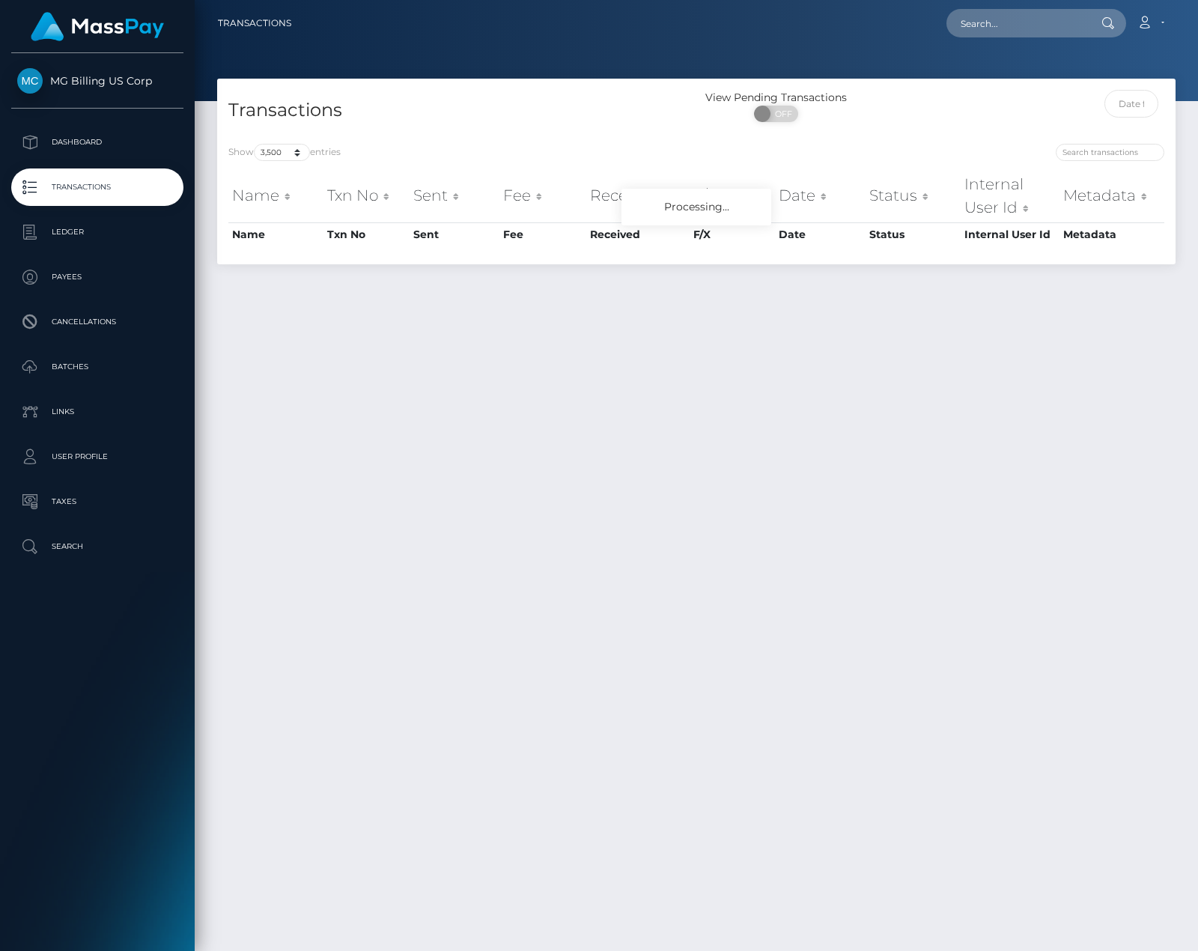
select select "3500"
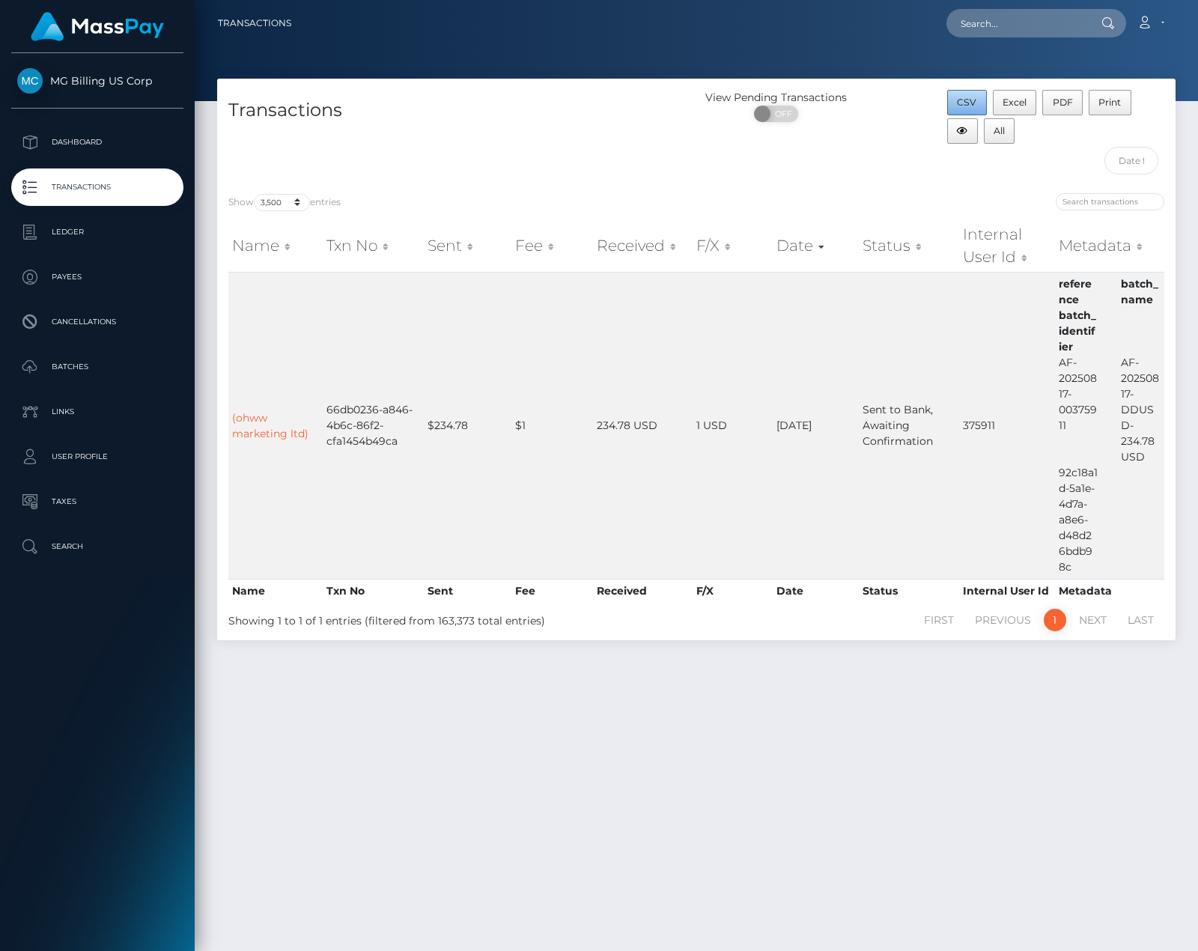
click at [972, 103] on span "CSV" at bounding box center [966, 102] width 19 height 11
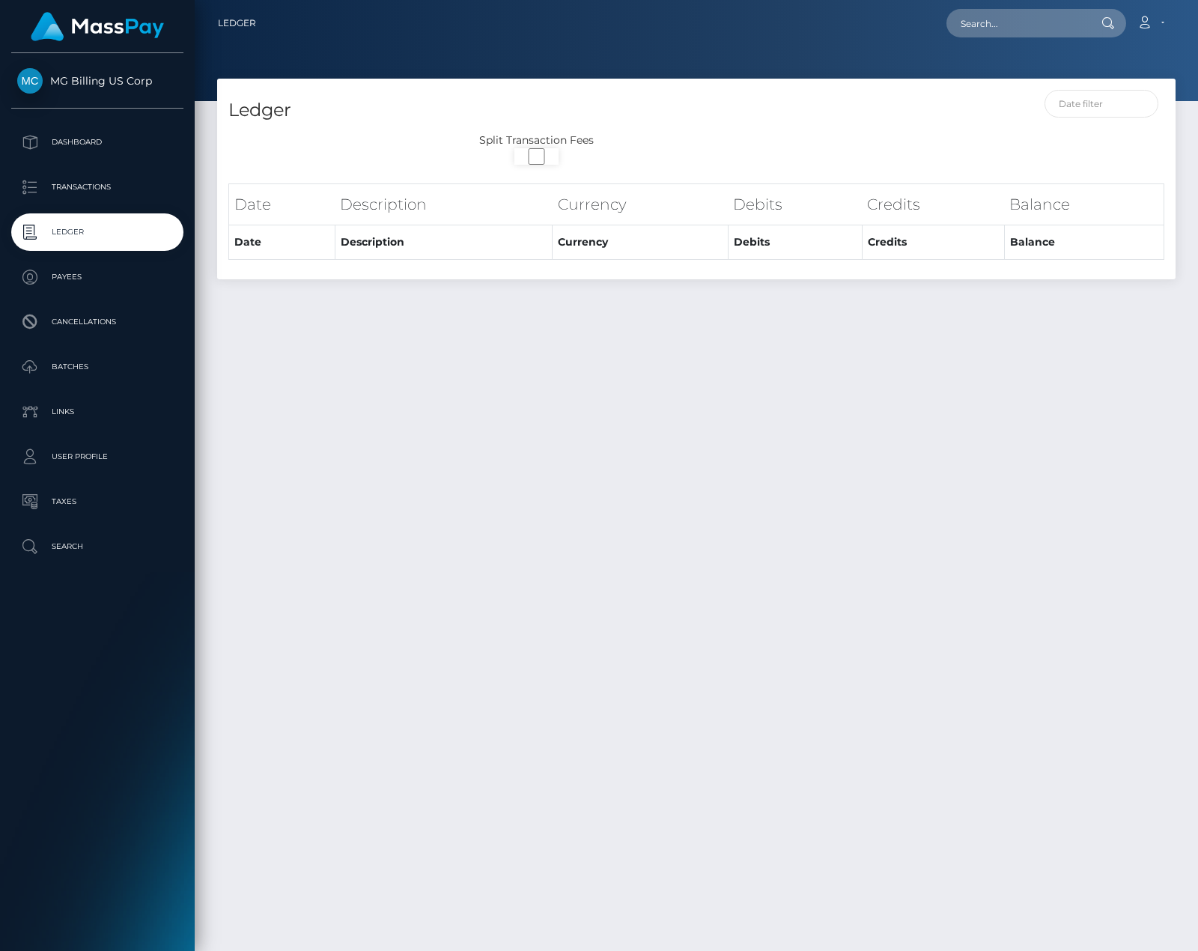
select select
select select "250"
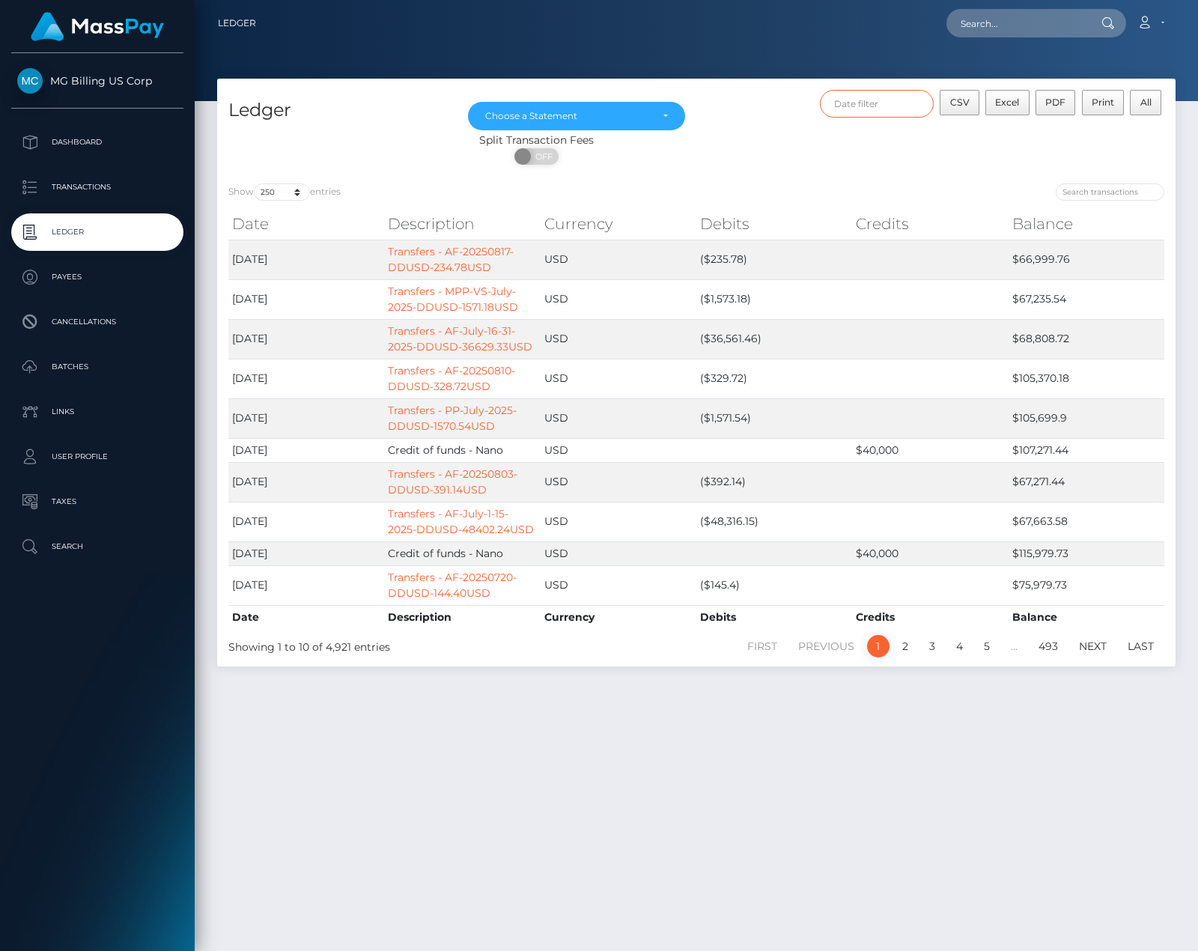
click at [891, 106] on input "text" at bounding box center [877, 104] width 115 height 28
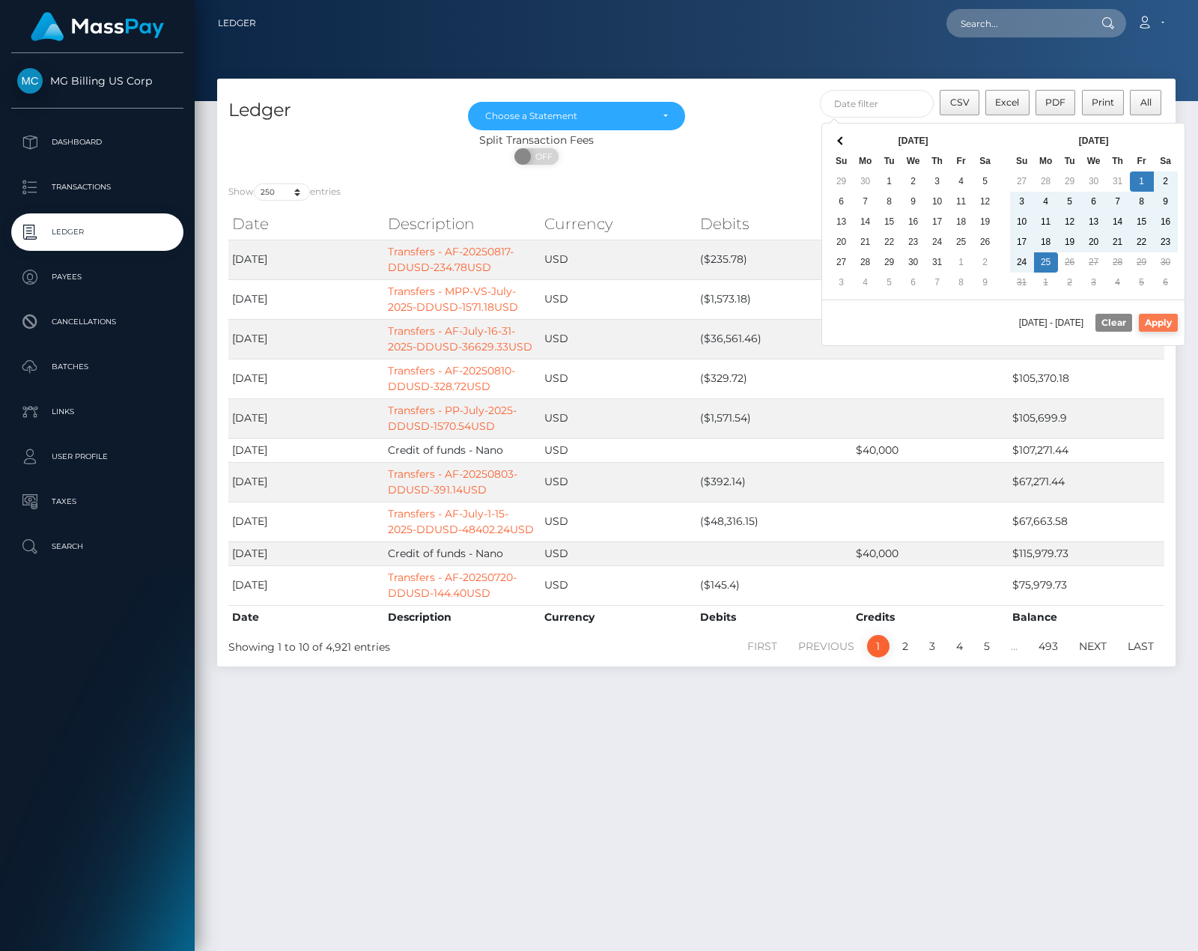
click at [1151, 329] on button "Apply" at bounding box center [1158, 323] width 39 height 18
type input "[DATE] - [DATE]"
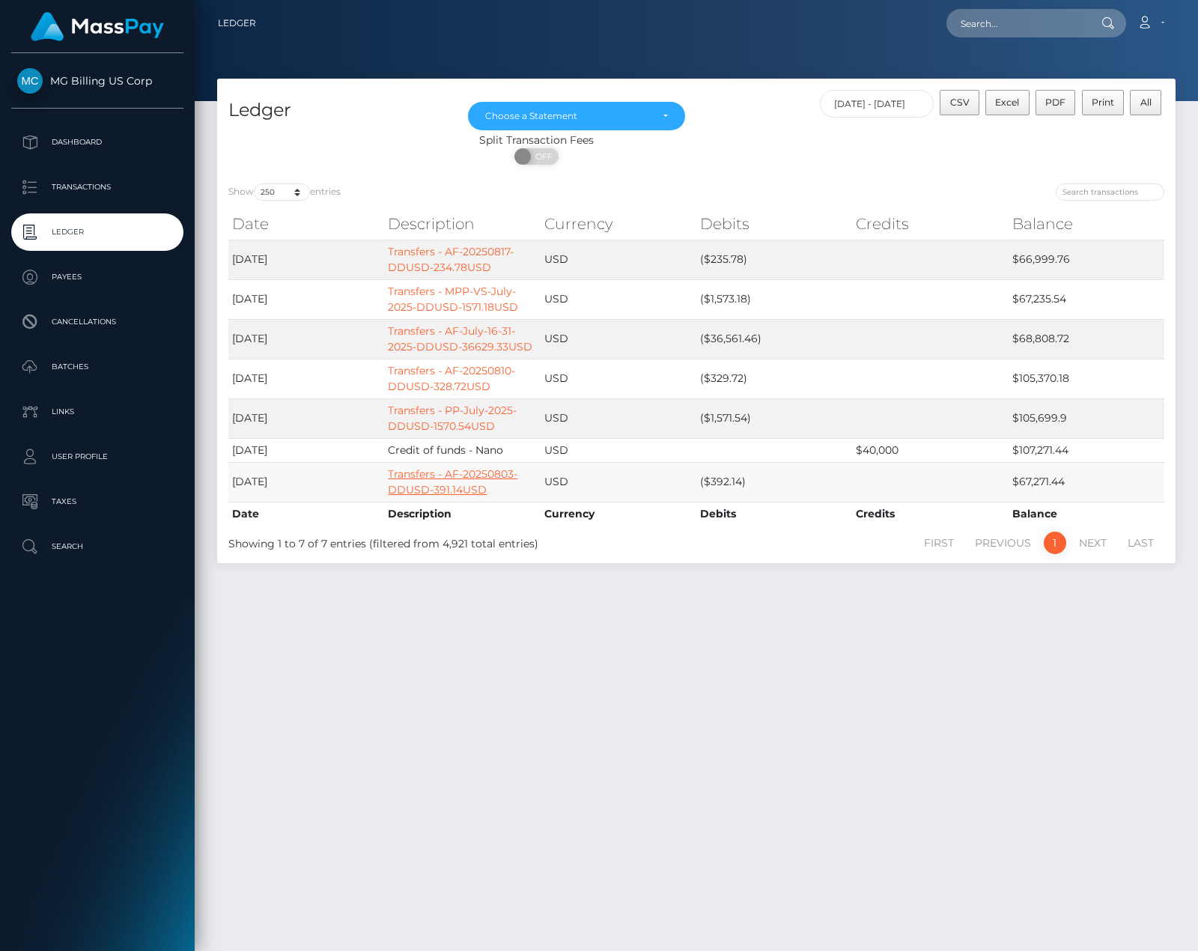
click at [458, 476] on link "Transfers - AF-20250803-DDUSD-391.14USD" at bounding box center [453, 481] width 130 height 29
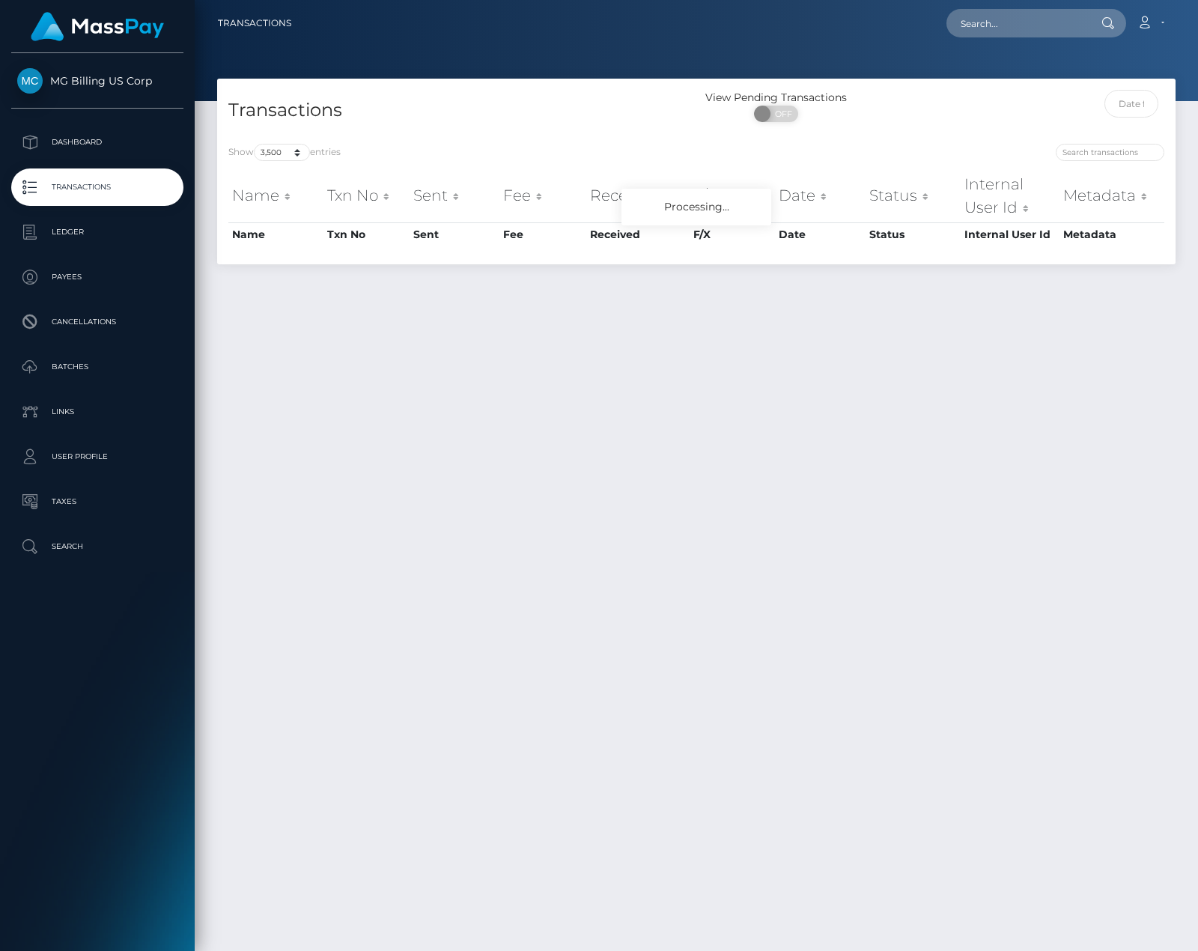
select select "3500"
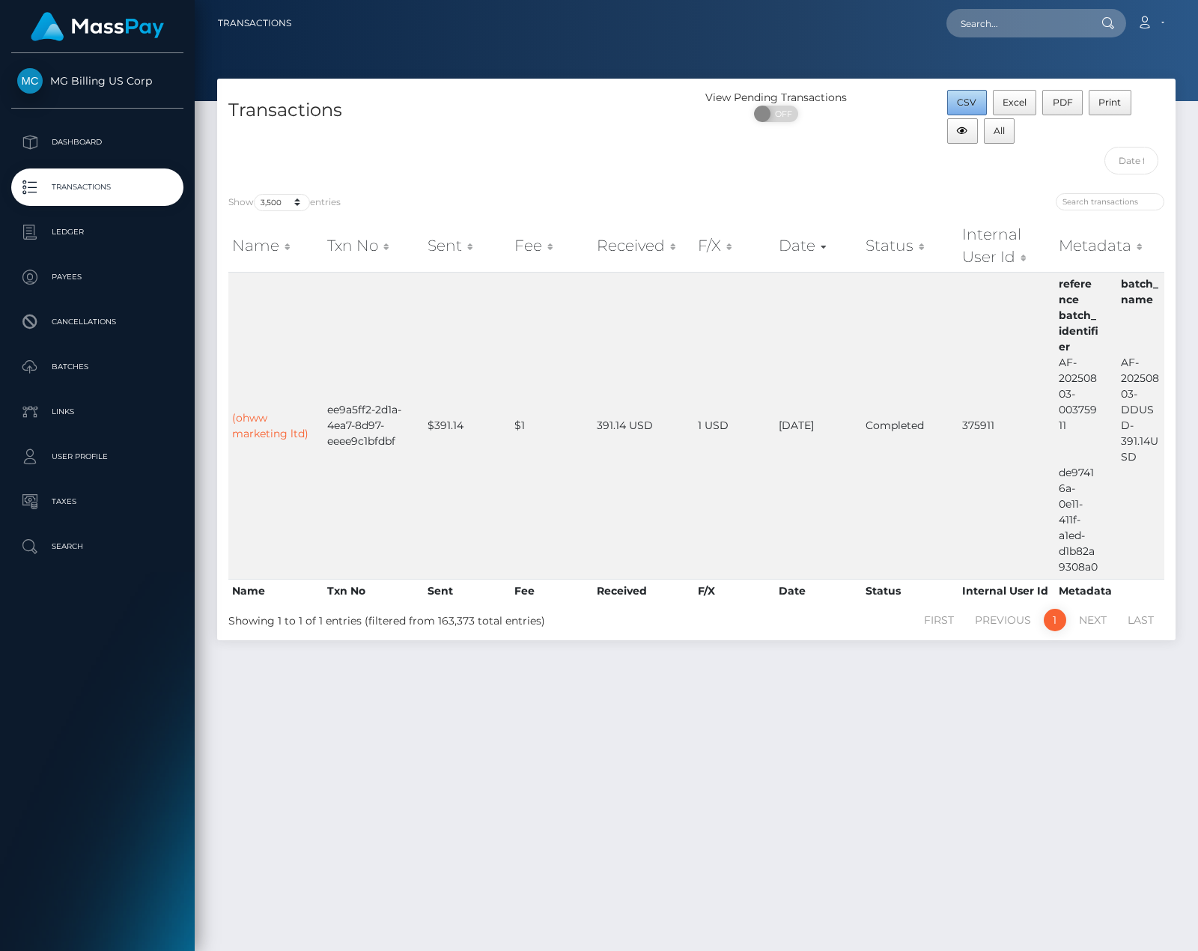
click at [966, 99] on span "CSV" at bounding box center [966, 102] width 19 height 11
drag, startPoint x: 1051, startPoint y: 52, endPoint x: 1058, endPoint y: 24, distance: 28.5
